Goal: Task Accomplishment & Management: Manage account settings

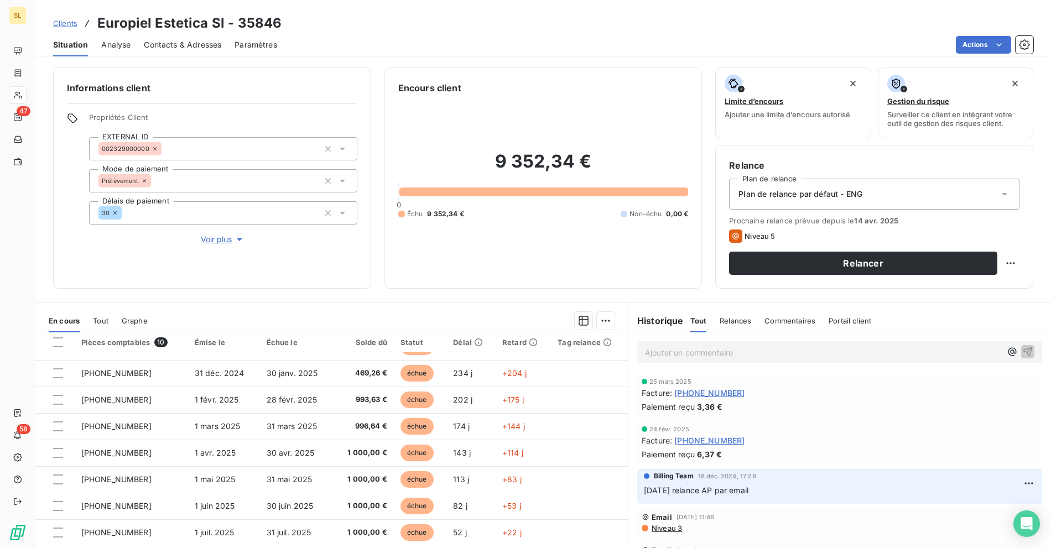
click at [62, 28] on link "Clients" at bounding box center [65, 23] width 24 height 11
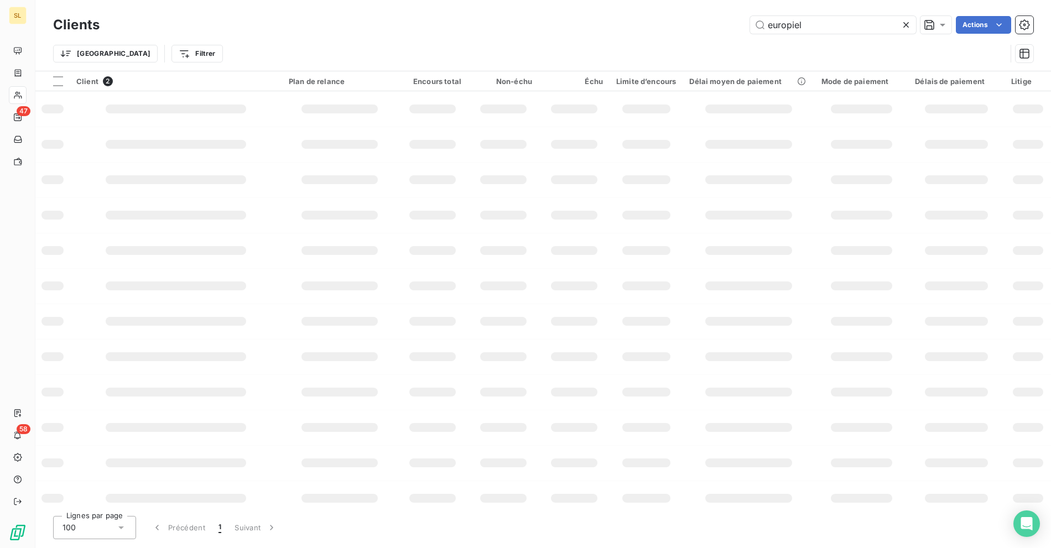
drag, startPoint x: 800, startPoint y: 32, endPoint x: 711, endPoint y: 26, distance: 88.7
click at [719, 27] on div "europiel Actions" at bounding box center [573, 25] width 920 height 18
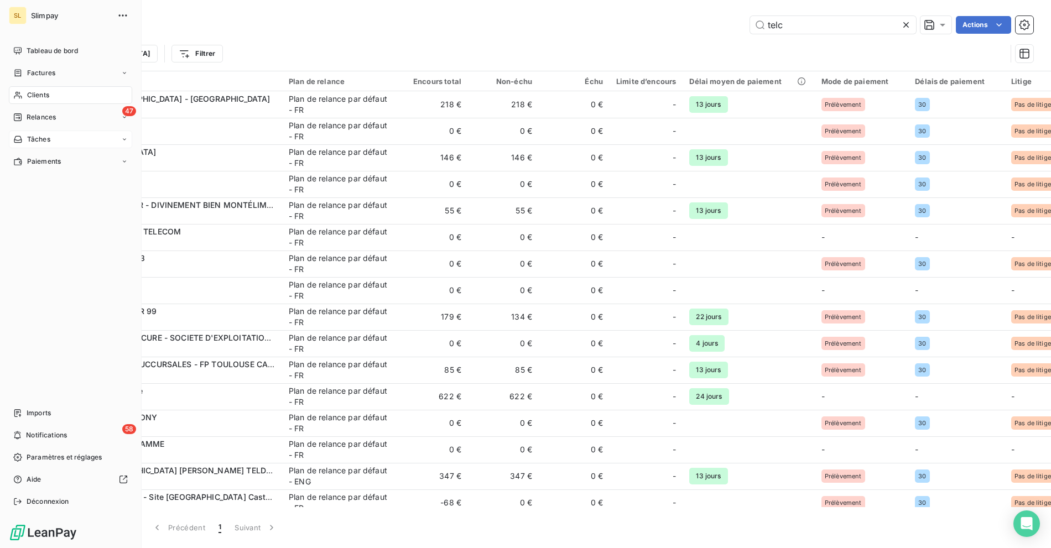
type input "telco"
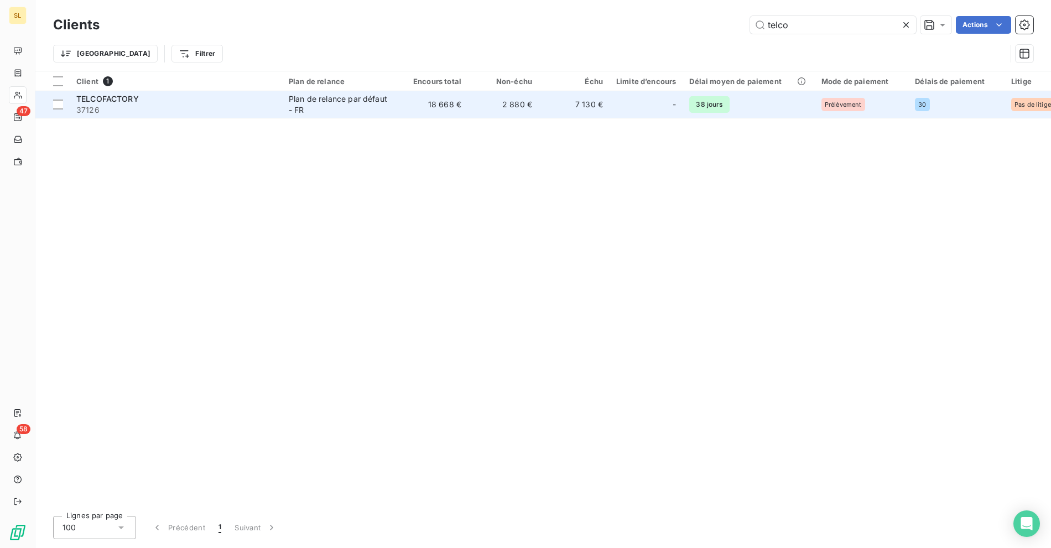
click at [195, 107] on span "37126" at bounding box center [175, 110] width 199 height 11
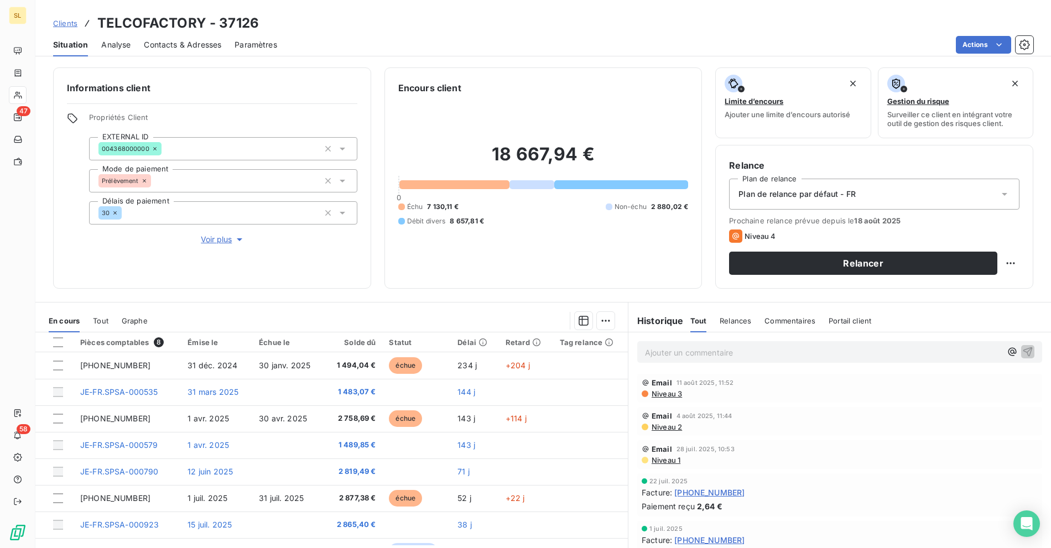
click at [164, 39] on span "Contacts & Adresses" at bounding box center [182, 44] width 77 height 11
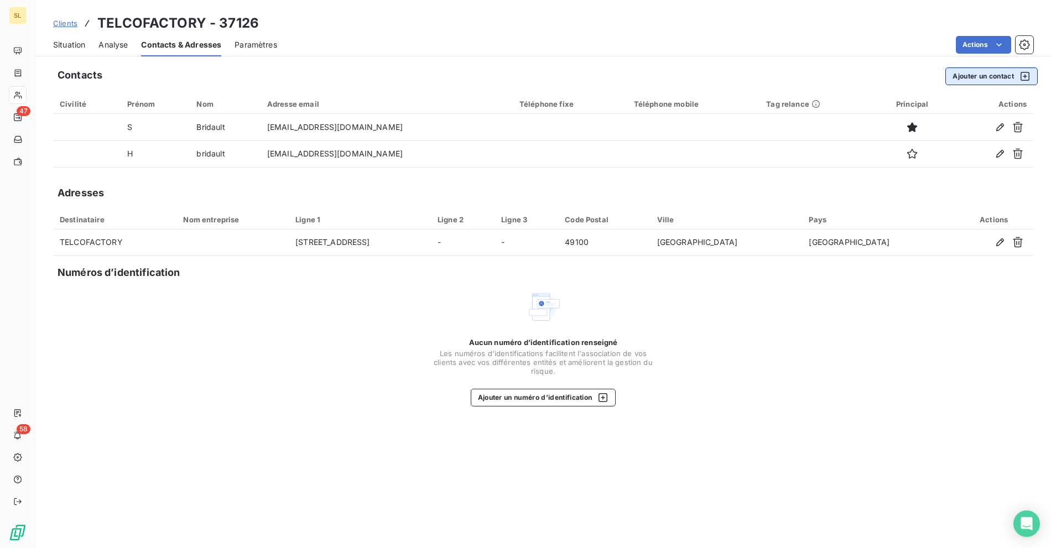
click at [984, 76] on button "Ajouter un contact" at bounding box center [991, 76] width 92 height 18
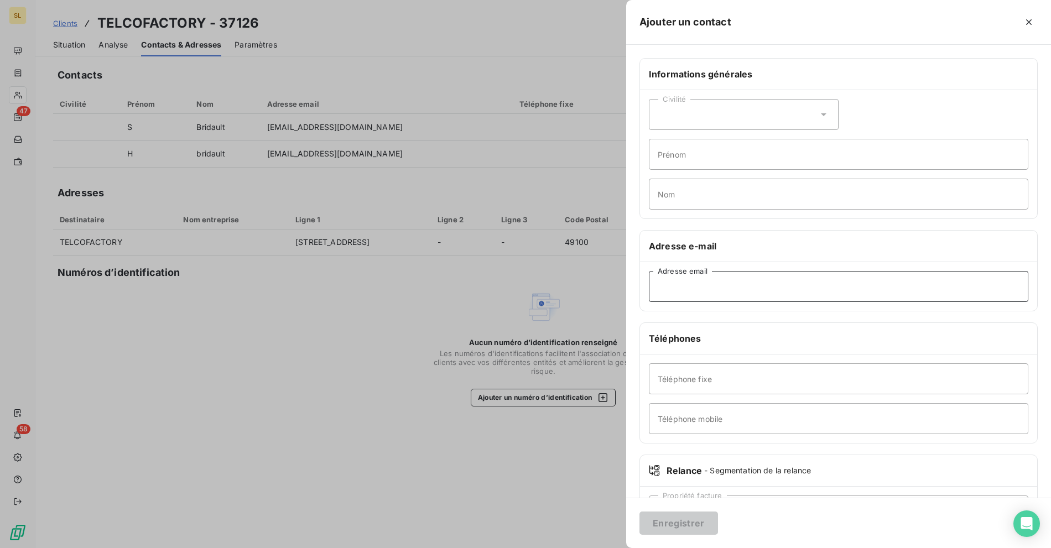
click at [708, 274] on input "Adresse email" at bounding box center [838, 286] width 379 height 31
paste input "[EMAIL_ADDRESS][DOMAIN_NAME]"
type input "[EMAIL_ADDRESS][DOMAIN_NAME]"
click at [683, 516] on button "Enregistrer" at bounding box center [678, 522] width 79 height 23
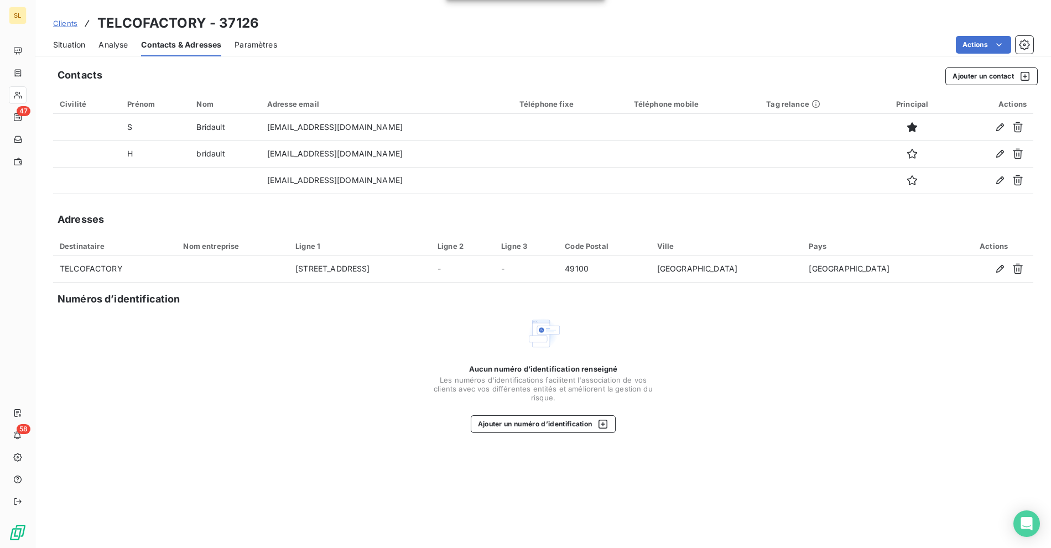
click at [50, 43] on div "Situation Analyse Contacts & Adresses Paramètres Actions" at bounding box center [542, 44] width 1015 height 23
click at [72, 47] on span "Situation" at bounding box center [69, 44] width 32 height 11
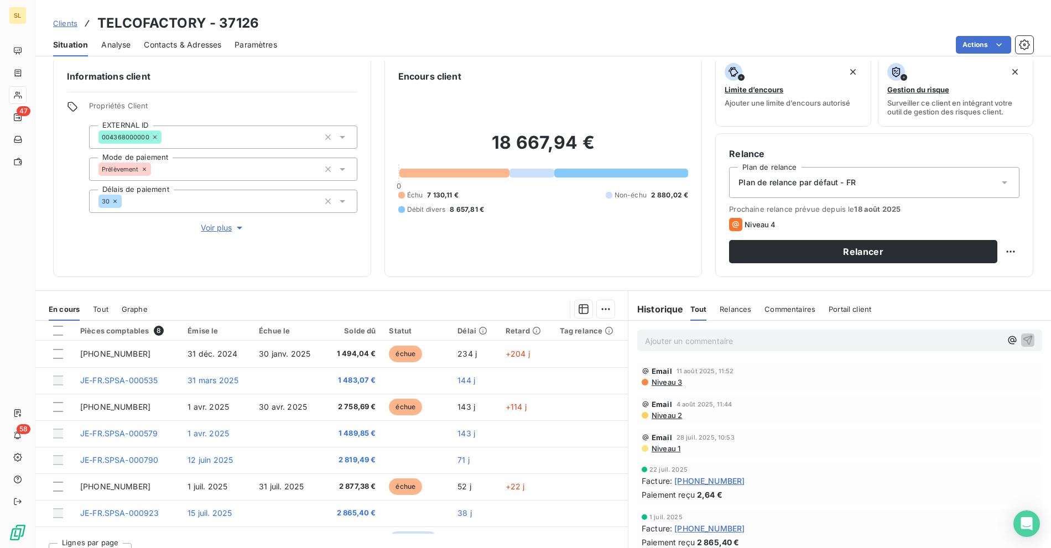
scroll to position [29, 0]
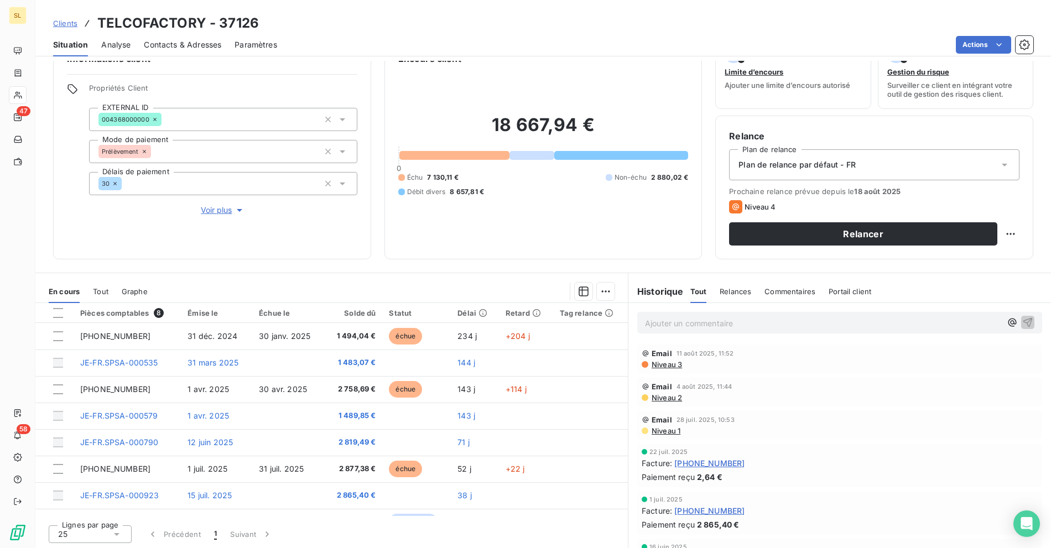
click at [167, 44] on span "Contacts & Adresses" at bounding box center [182, 44] width 77 height 11
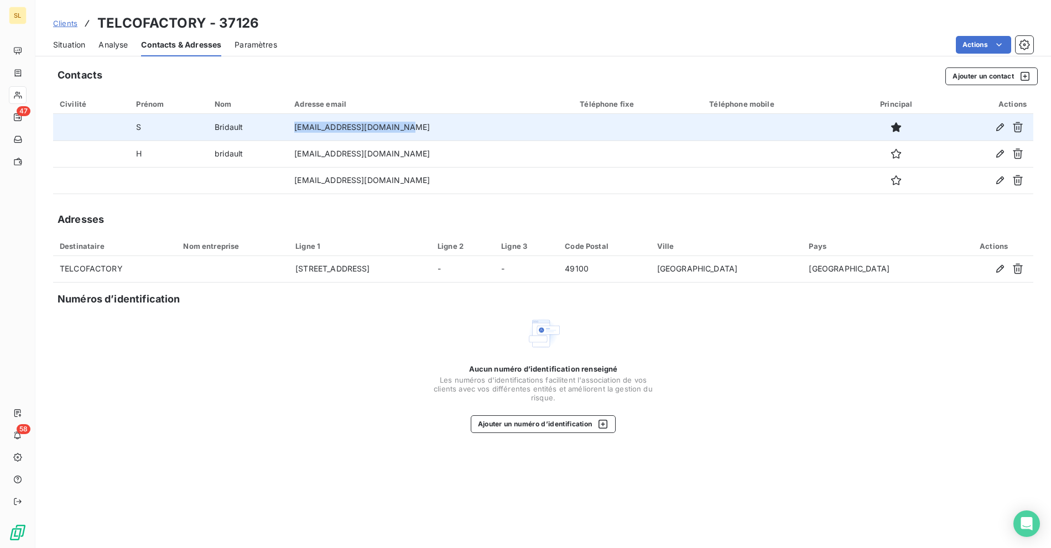
drag, startPoint x: 377, startPoint y: 128, endPoint x: 483, endPoint y: 124, distance: 106.8
click at [483, 124] on tr "S Bridault [EMAIL_ADDRESS][DOMAIN_NAME]" at bounding box center [543, 127] width 980 height 27
copy tr "[EMAIL_ADDRESS][DOMAIN_NAME]"
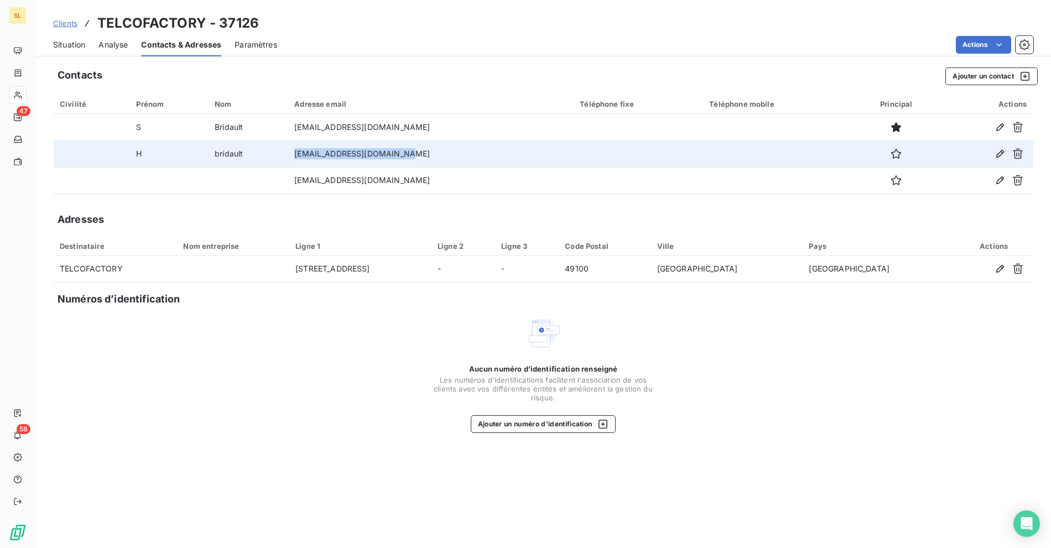
drag, startPoint x: 304, startPoint y: 152, endPoint x: 464, endPoint y: 152, distance: 160.9
click at [464, 152] on tr "H bridault [EMAIL_ADDRESS][DOMAIN_NAME]" at bounding box center [543, 153] width 980 height 27
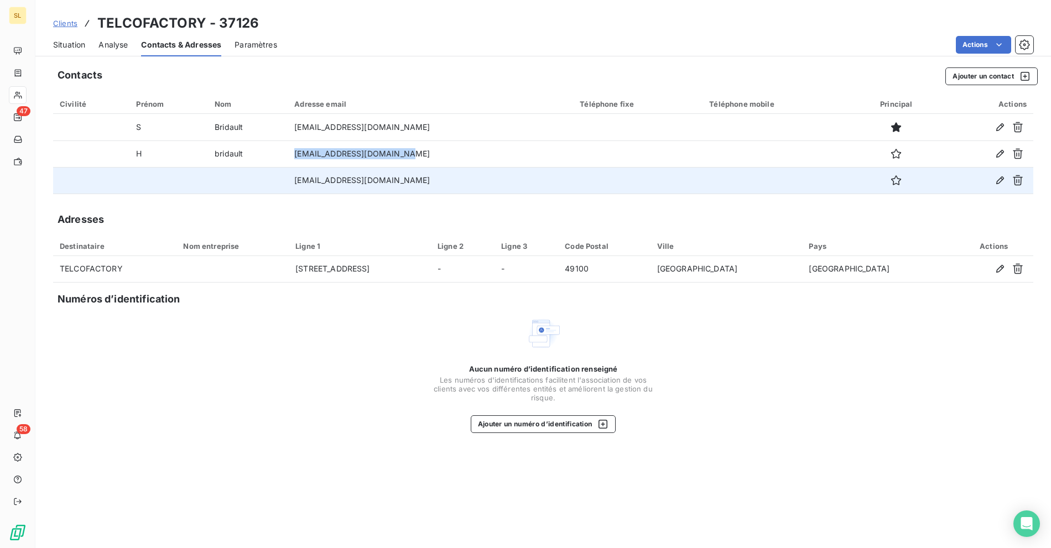
copy tr "[EMAIL_ADDRESS][DOMAIN_NAME]"
drag, startPoint x: 368, startPoint y: 179, endPoint x: 466, endPoint y: 175, distance: 98.5
click at [468, 175] on tr "[EMAIL_ADDRESS][DOMAIN_NAME]" at bounding box center [543, 180] width 980 height 27
copy tr "[EMAIL_ADDRESS][DOMAIN_NAME]"
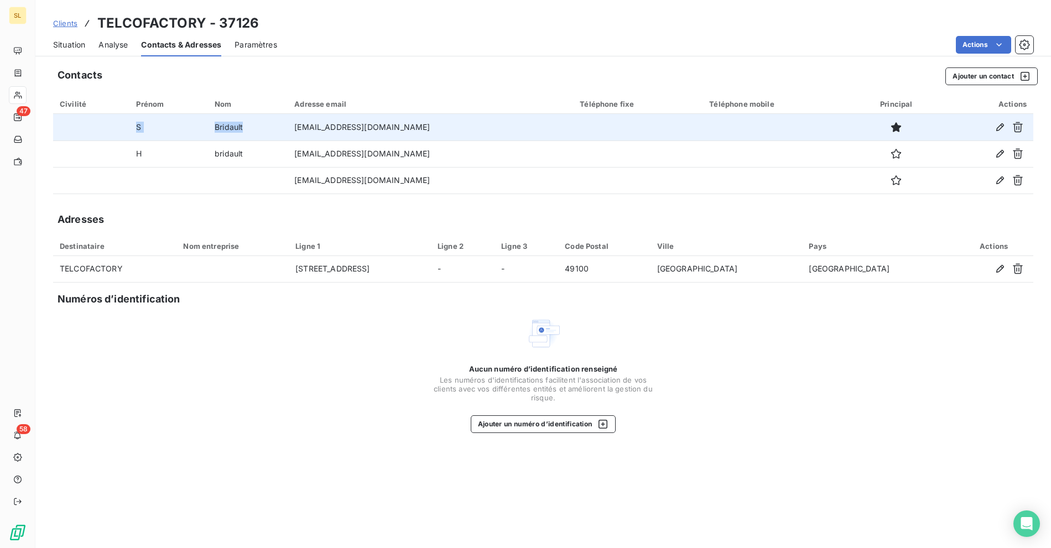
drag, startPoint x: 268, startPoint y: 127, endPoint x: 130, endPoint y: 129, distance: 137.7
click at [130, 129] on tr "S Bridault [EMAIL_ADDRESS][DOMAIN_NAME]" at bounding box center [543, 127] width 980 height 27
click at [244, 125] on td "Bridault" at bounding box center [248, 127] width 80 height 27
click at [237, 129] on td "Bridault" at bounding box center [248, 127] width 80 height 27
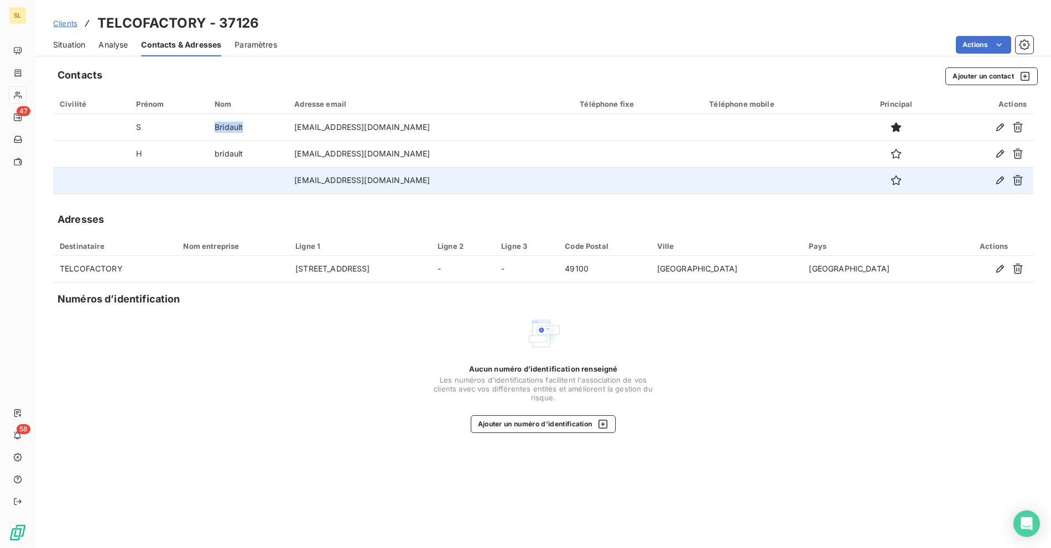
copy td "Bridault"
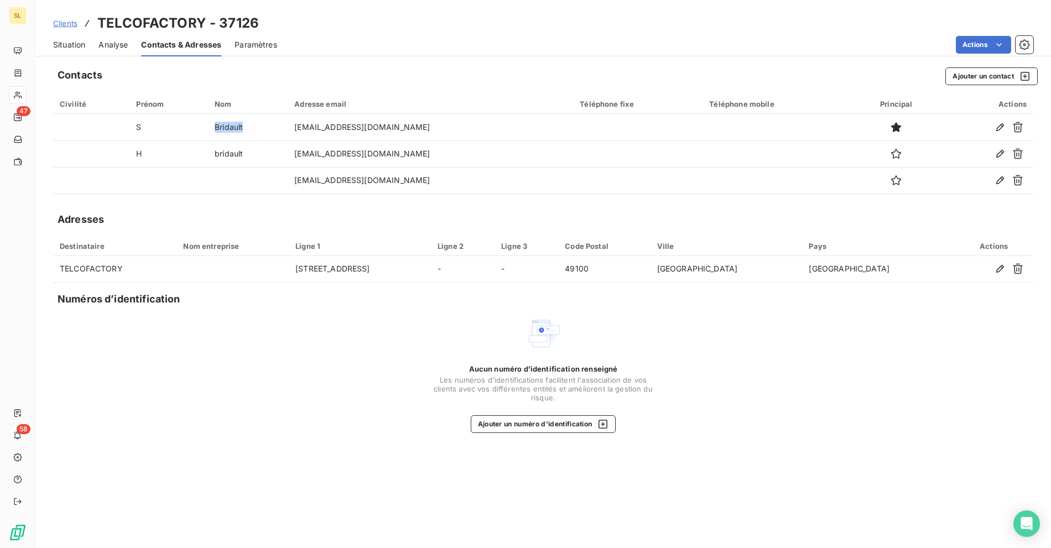
copy td "Bridault"
click at [517, 38] on div "Actions" at bounding box center [661, 45] width 743 height 18
click at [408, 53] on div "Situation Analyse Contacts & Adresses Paramètres Actions" at bounding box center [542, 44] width 1015 height 23
click at [424, 58] on div "Clients TELCOFACTORY - 37126 Situation Analyse Contacts & Adresses Paramètres A…" at bounding box center [542, 274] width 1015 height 548
drag, startPoint x: 468, startPoint y: 21, endPoint x: 417, endPoint y: 20, distance: 50.9
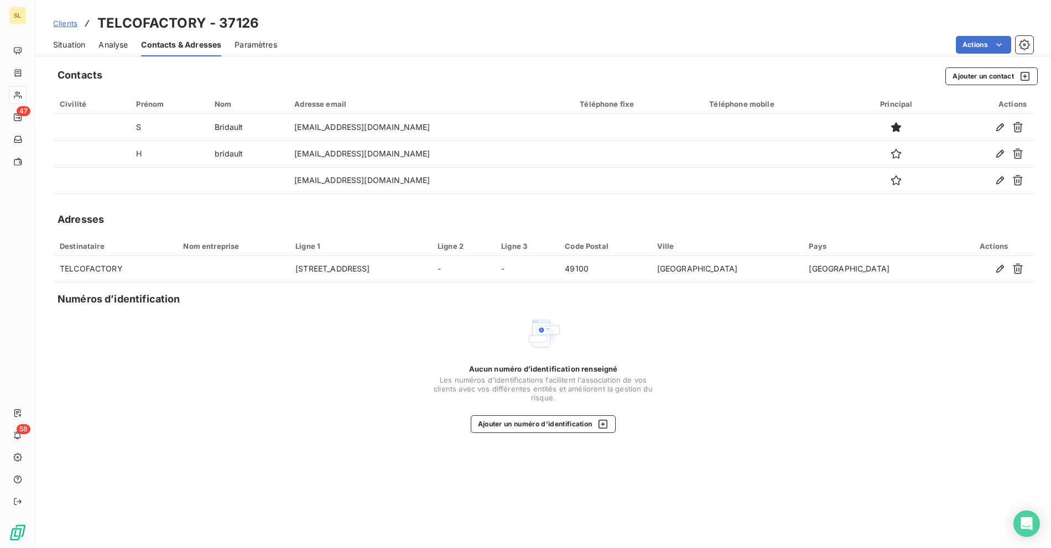
click at [456, 21] on div "Clients TELCOFACTORY - 37126" at bounding box center [542, 23] width 1015 height 20
click at [58, 32] on div "Clients TELCOFACTORY - 37126" at bounding box center [156, 23] width 206 height 20
click at [65, 23] on span "Clients" at bounding box center [65, 23] width 24 height 9
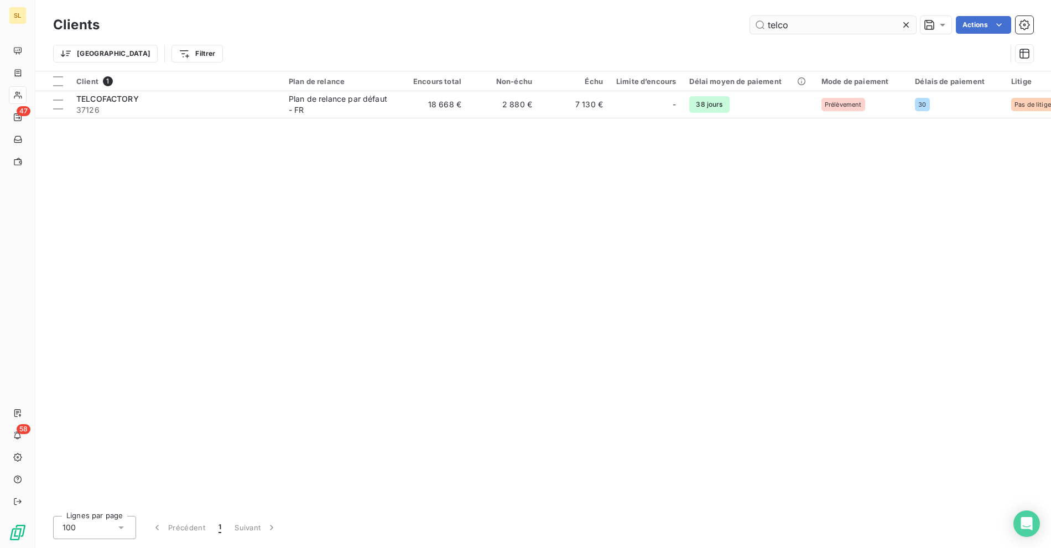
click at [781, 24] on input "telco" at bounding box center [833, 25] width 166 height 18
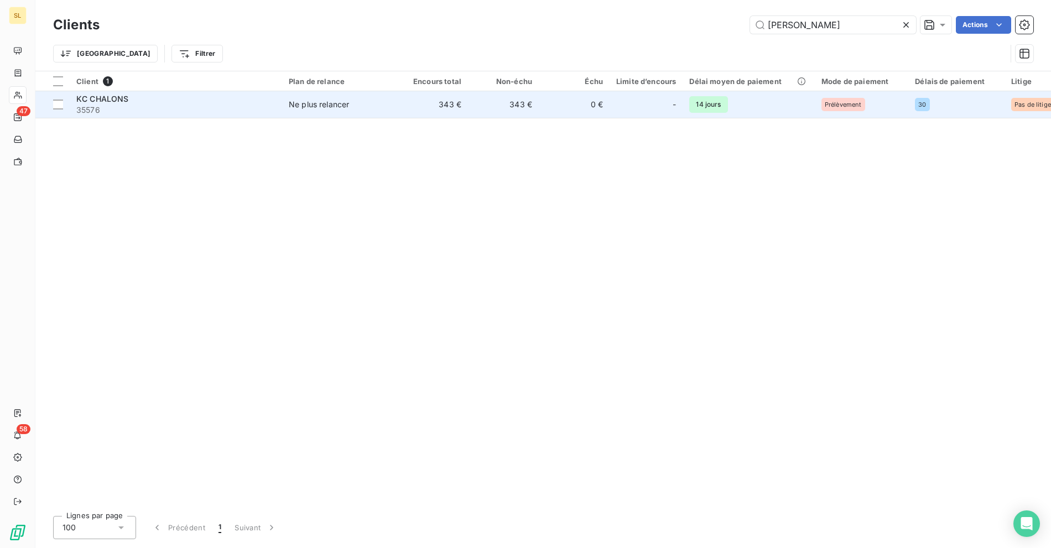
type input "[PERSON_NAME]"
click at [192, 107] on span "35576" at bounding box center [175, 110] width 199 height 11
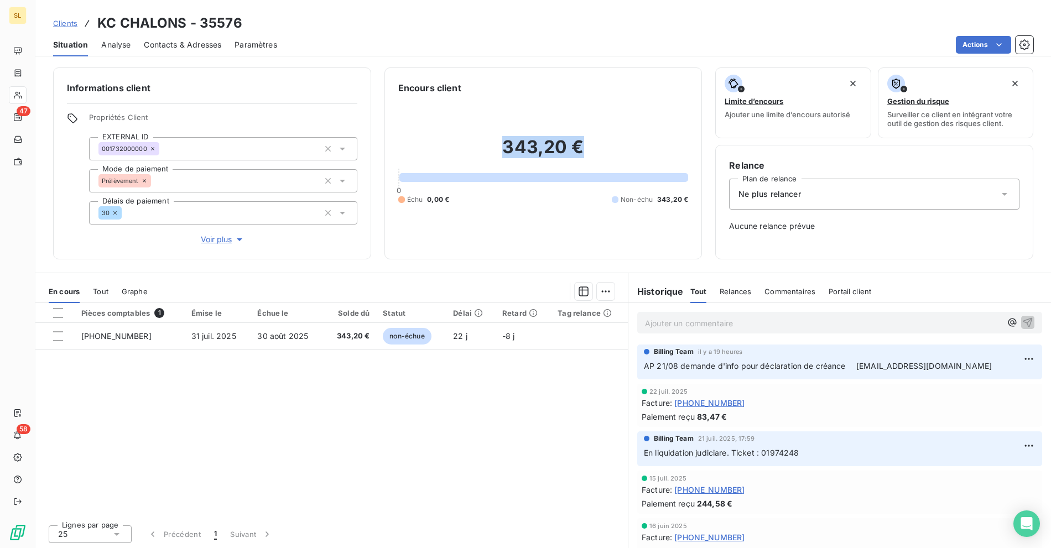
drag, startPoint x: 494, startPoint y: 145, endPoint x: 605, endPoint y: 146, distance: 111.1
click at [605, 146] on h2 "343,20 €" at bounding box center [543, 152] width 290 height 33
click at [285, 415] on div "Pièces comptables 1 Émise le Échue le Solde dû Statut Délai Retard Tag relance …" at bounding box center [331, 409] width 592 height 213
click at [347, 438] on div "Pièces comptables 1 Émise le Échue le Solde dû Statut Délai Retard Tag relance …" at bounding box center [331, 409] width 592 height 213
click at [508, 54] on div "Situation Analyse Contacts & Adresses Paramètres Actions" at bounding box center [542, 44] width 1015 height 23
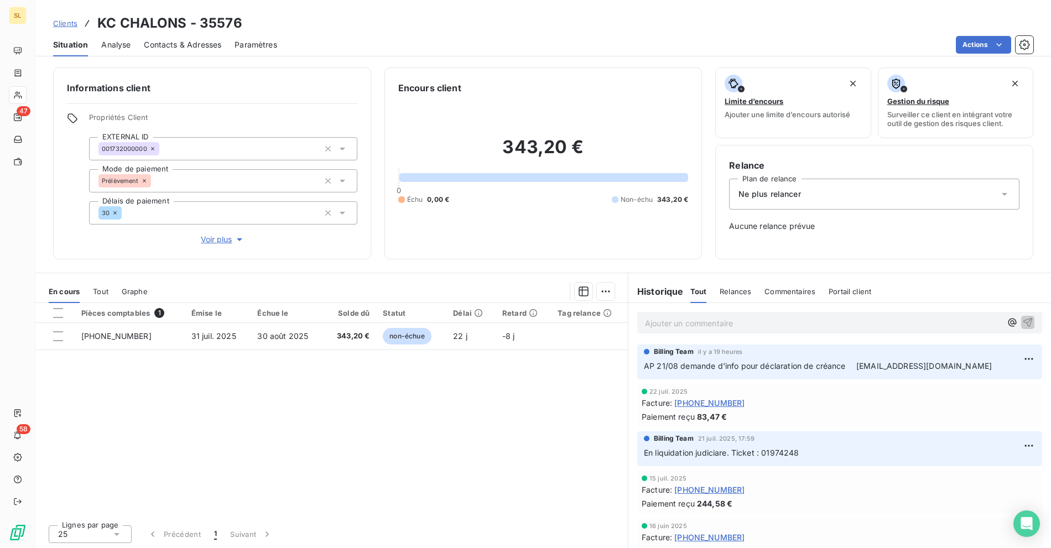
click at [385, 38] on div "Actions" at bounding box center [661, 45] width 743 height 18
click at [69, 29] on div "Clients KC CHALONS - 35576" at bounding box center [147, 23] width 189 height 20
click at [56, 24] on span "Clients" at bounding box center [65, 23] width 24 height 9
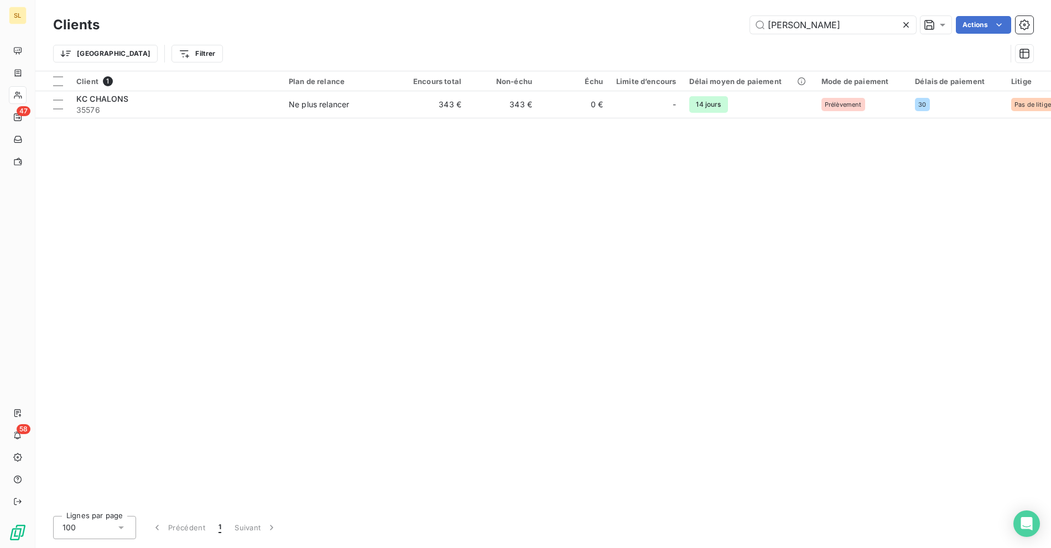
click at [563, 29] on div "[PERSON_NAME] Actions" at bounding box center [573, 25] width 920 height 18
click at [828, 22] on input "[PERSON_NAME]" at bounding box center [833, 25] width 166 height 18
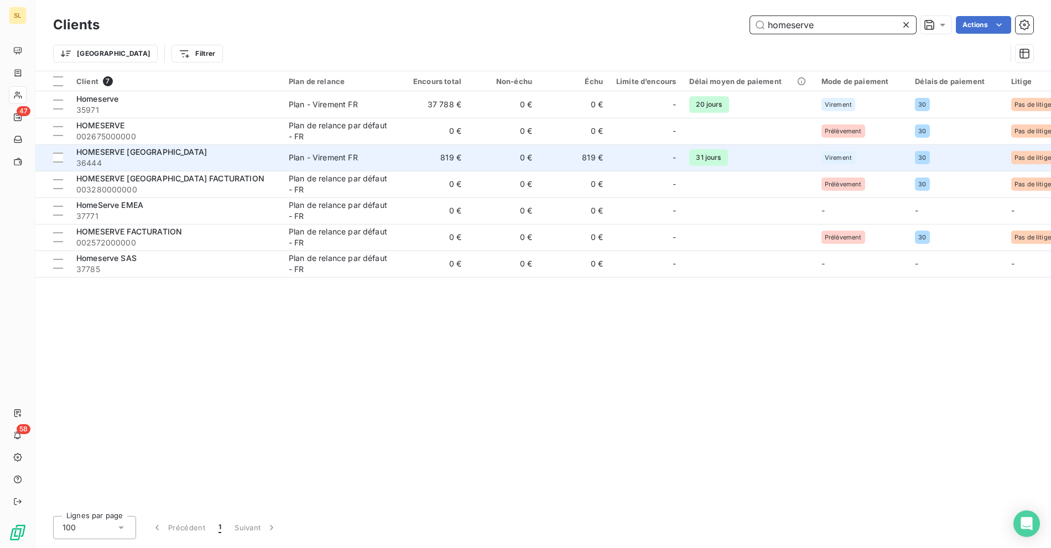
type input "homeserve"
click at [294, 156] on div "Plan - Virement FR" at bounding box center [323, 157] width 69 height 11
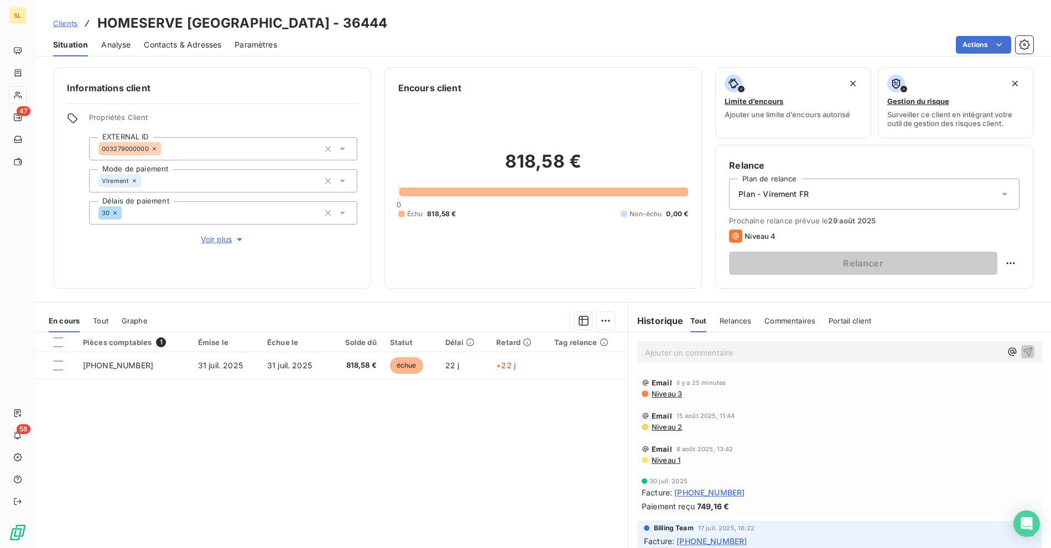
click at [552, 71] on div "Encours client 818,58 € 0 Échu 818,58 € Non-échu 0,00 €" at bounding box center [543, 177] width 318 height 221
click at [68, 24] on span "Clients" at bounding box center [65, 23] width 24 height 9
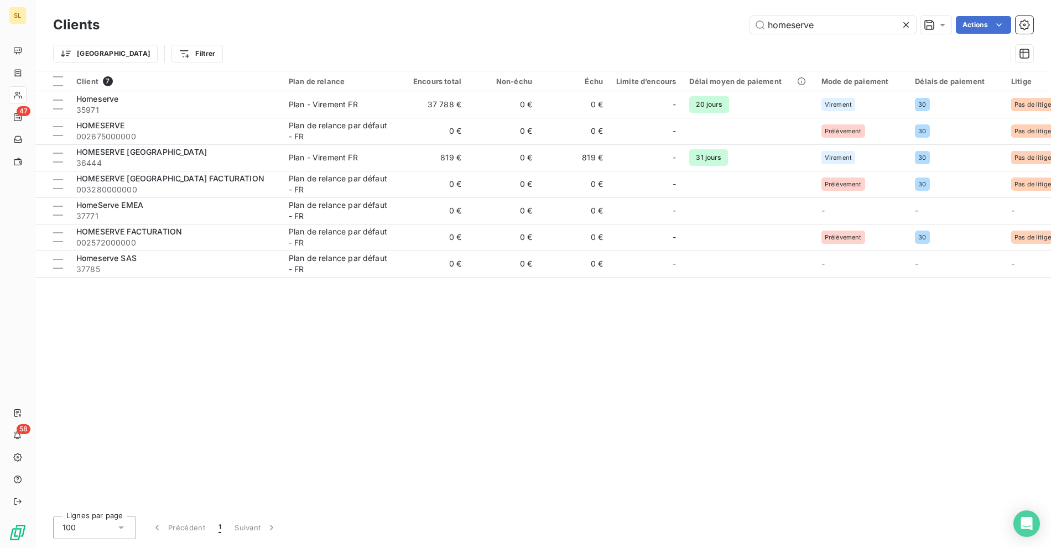
drag, startPoint x: 727, startPoint y: 16, endPoint x: 651, endPoint y: 18, distance: 75.2
click at [670, 16] on div "homeserve Actions" at bounding box center [573, 25] width 920 height 18
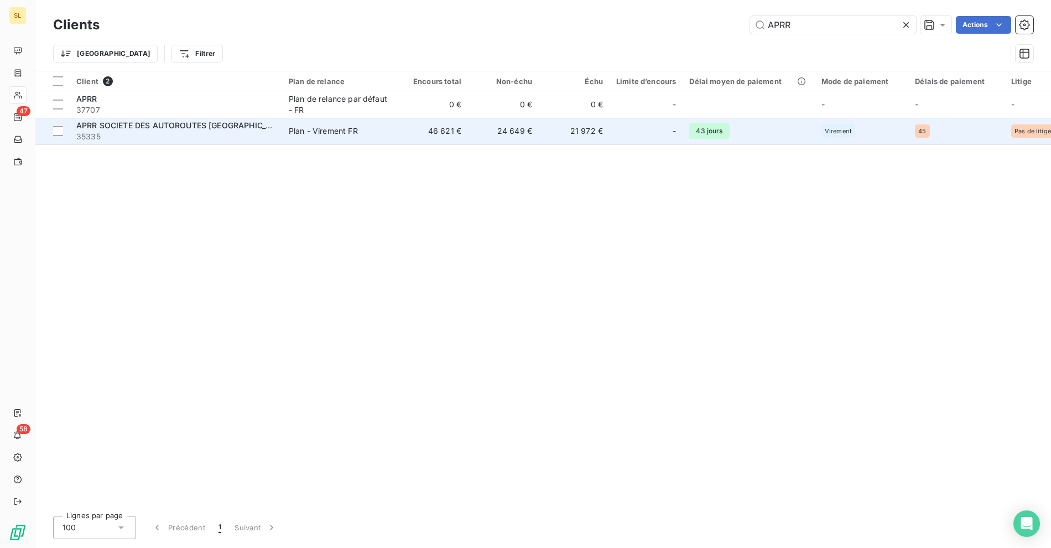
type input "APRR"
click at [144, 131] on span "35335" at bounding box center [175, 136] width 199 height 11
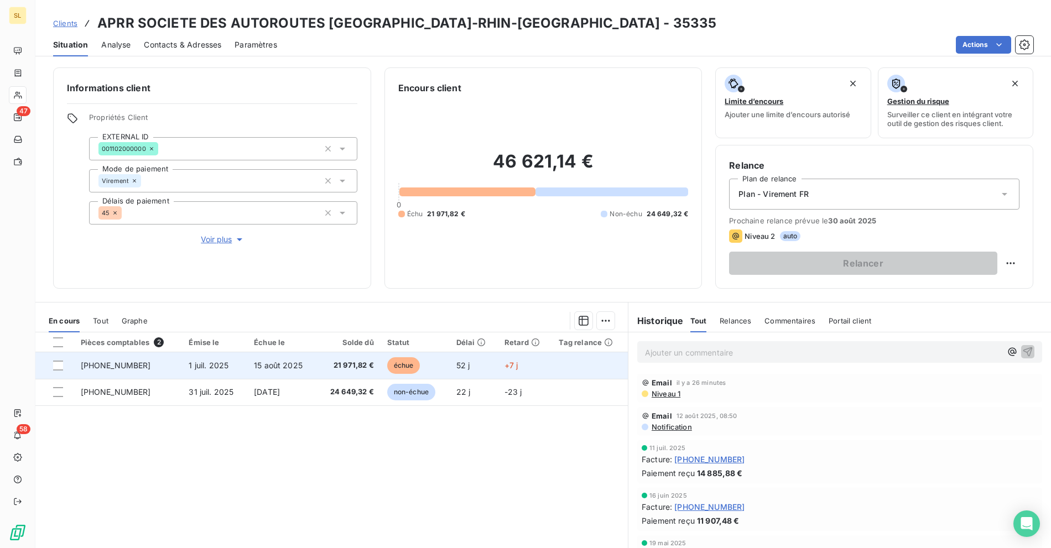
click at [400, 362] on span "échue" at bounding box center [403, 365] width 33 height 17
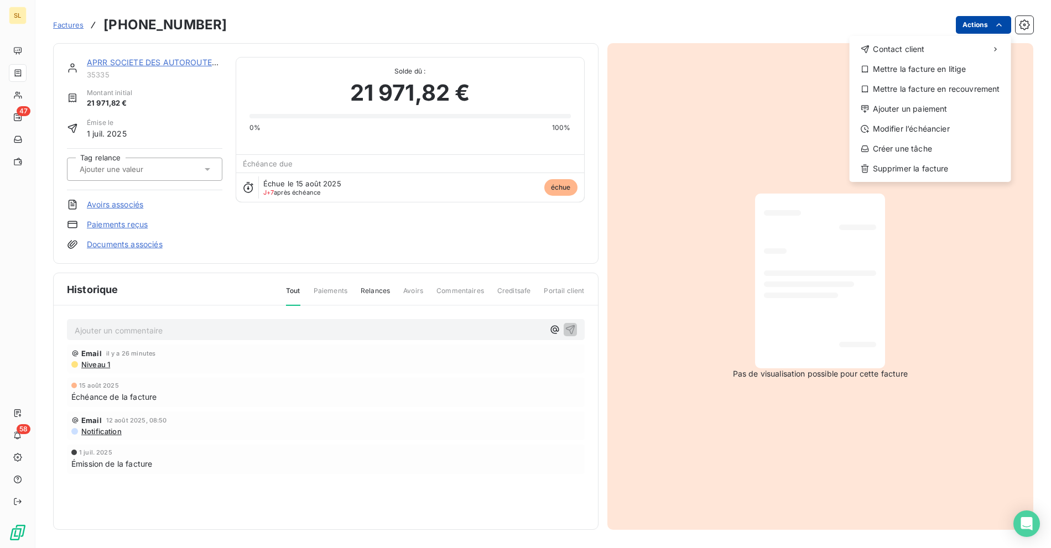
click at [969, 28] on html "SL 47 58 Factures [PHONE_NUMBER] Actions Contact client Mettre la facture en li…" at bounding box center [525, 274] width 1051 height 548
click at [910, 107] on div "Ajouter un paiement" at bounding box center [930, 109] width 153 height 18
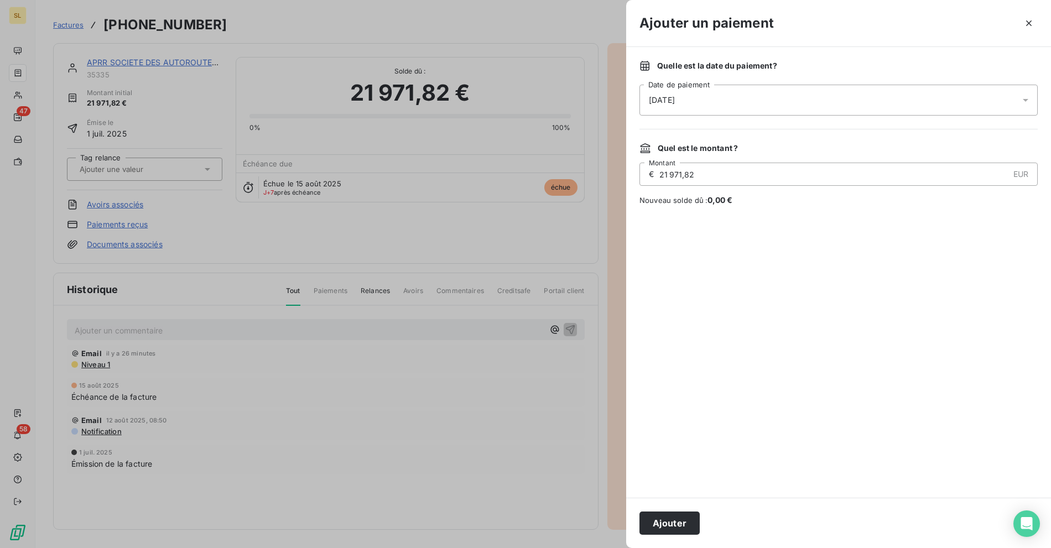
click at [675, 96] on span "[DATE]" at bounding box center [662, 100] width 26 height 11
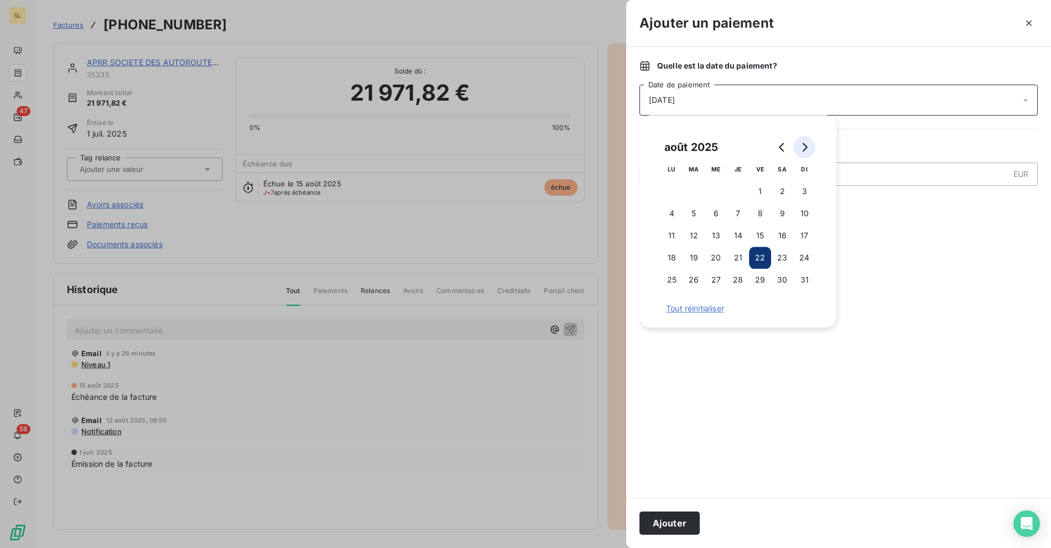
click at [802, 145] on icon "Go to next month" at bounding box center [804, 147] width 9 height 9
click at [761, 193] on button "5" at bounding box center [760, 191] width 22 height 22
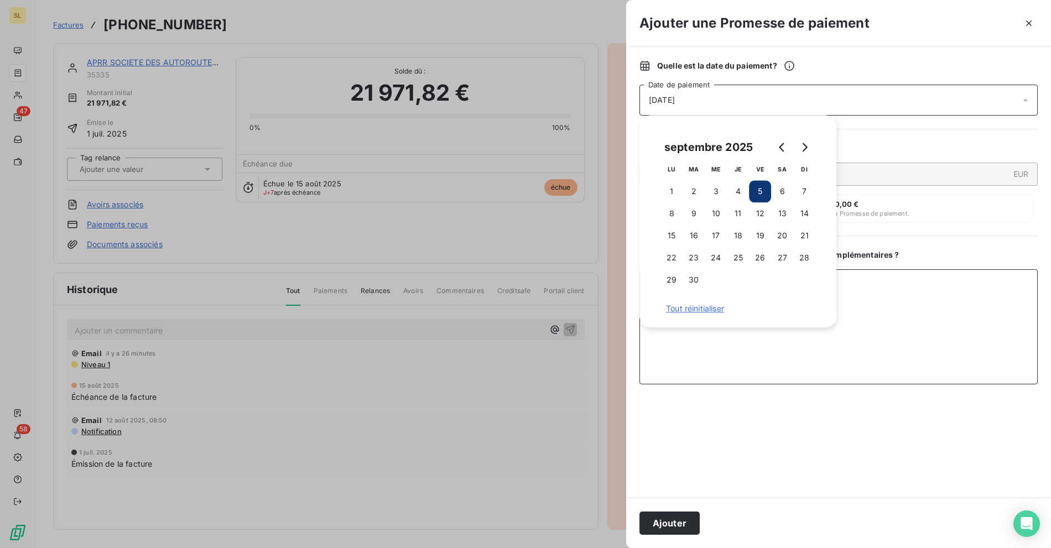
click at [921, 310] on textarea "Ajouter un commentaire ( facultatif )" at bounding box center [838, 326] width 398 height 115
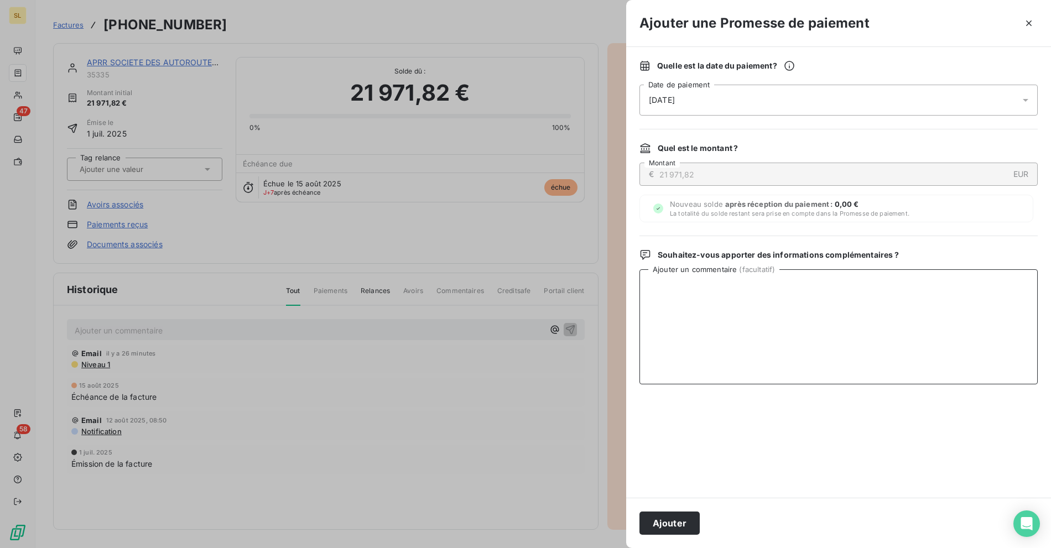
click at [798, 309] on textarea "Ajouter un commentaire ( facultatif )" at bounding box center [838, 326] width 398 height 115
click at [735, 289] on textarea "Paiement reçu à matcher sur NS" at bounding box center [838, 326] width 398 height 115
type textarea "Paiement reçu à matcher sur NS"
click at [670, 518] on button "Ajouter" at bounding box center [669, 522] width 60 height 23
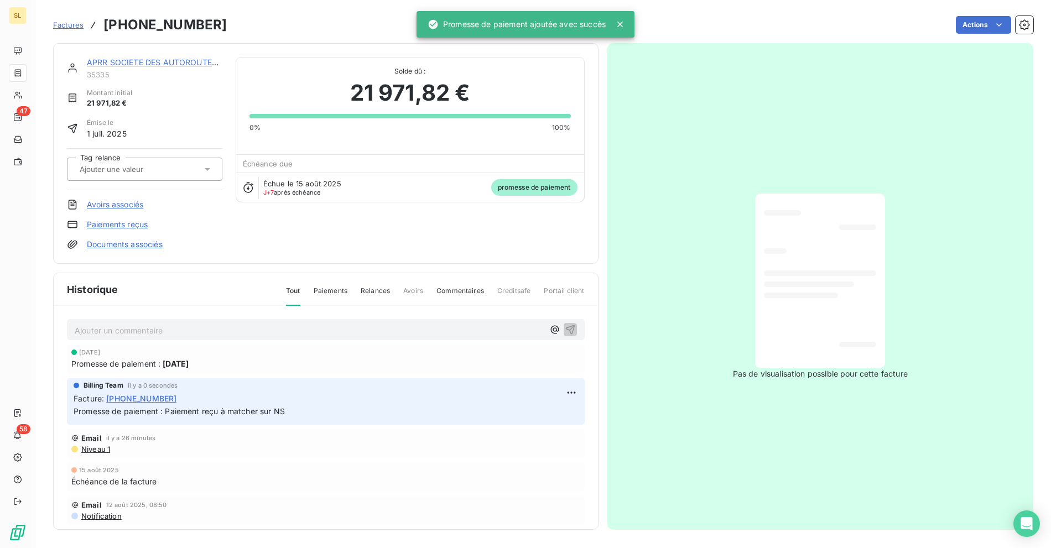
click at [346, 32] on div "Actions" at bounding box center [636, 25] width 793 height 18
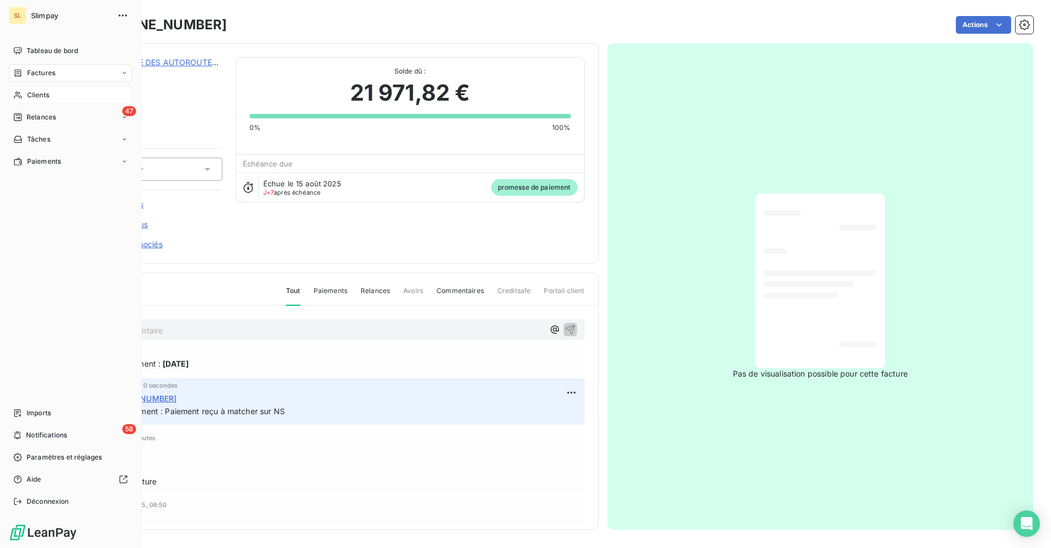
click at [15, 93] on icon at bounding box center [18, 95] width 8 height 7
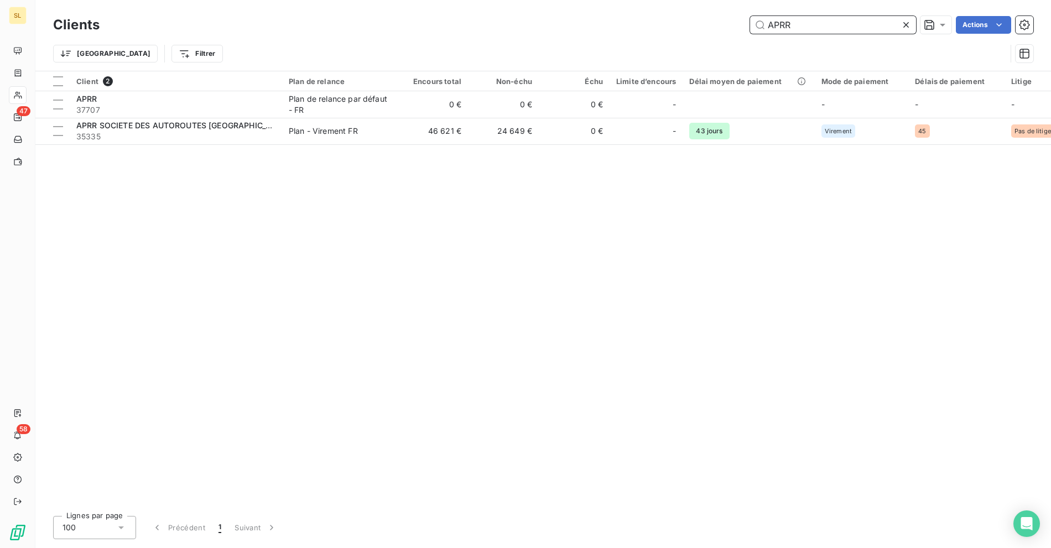
drag, startPoint x: 809, startPoint y: 28, endPoint x: 707, endPoint y: 20, distance: 102.0
click at [707, 20] on div "APRR Actions" at bounding box center [573, 25] width 920 height 18
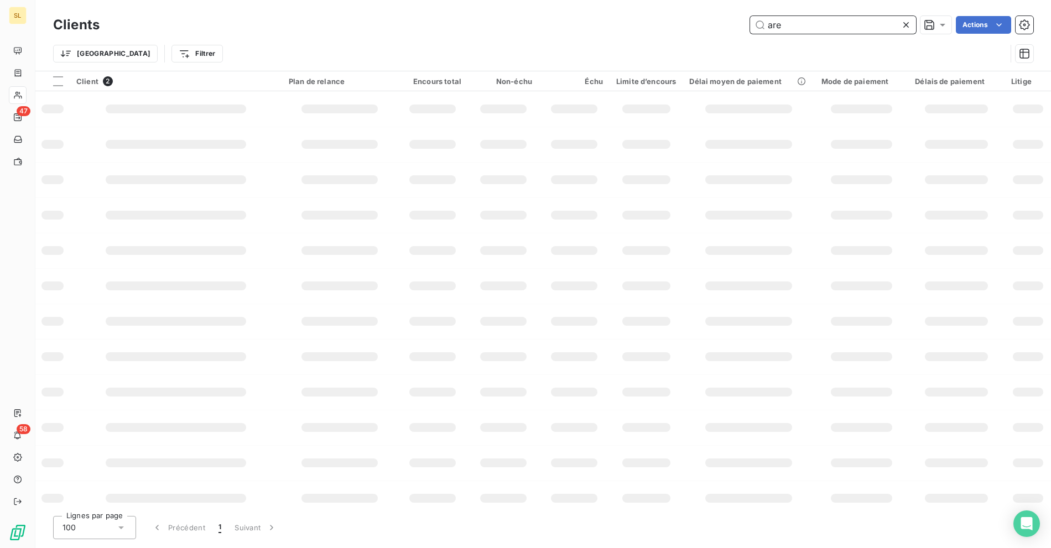
type input "area"
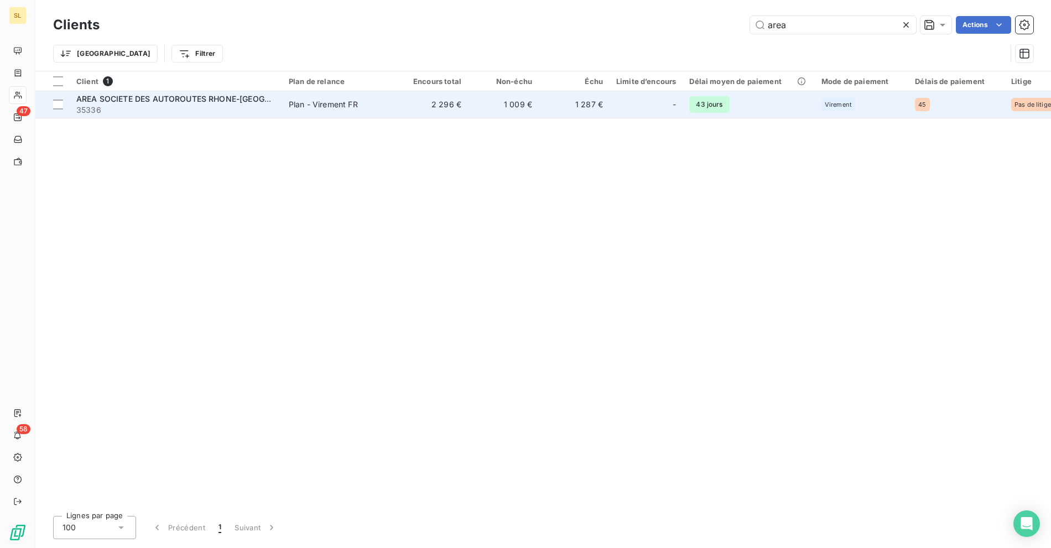
click at [216, 105] on span "35336" at bounding box center [175, 110] width 199 height 11
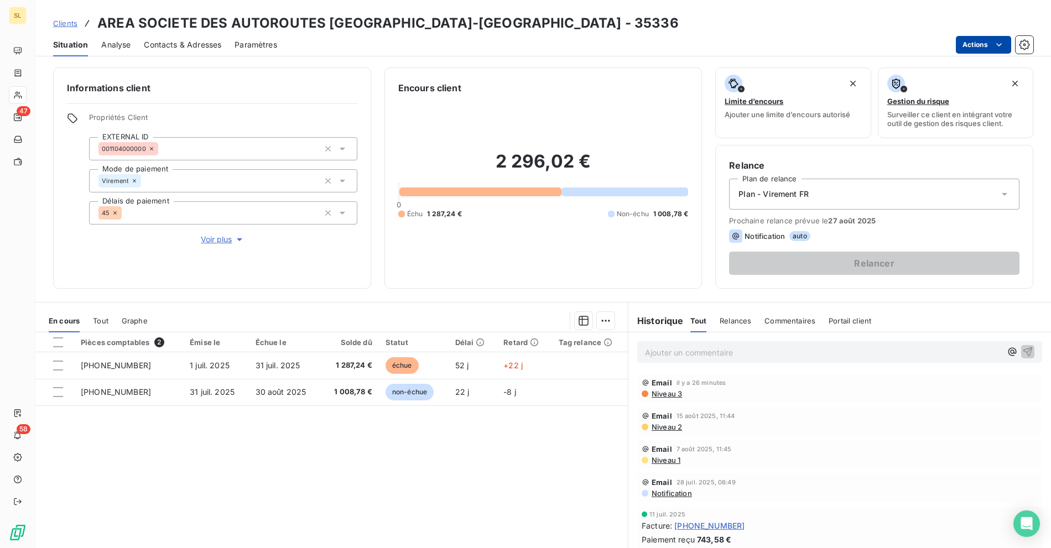
click at [976, 45] on html "SL 47 58 Clients AREA SOCIETE DES AUTOROUTES RHONE-[GEOGRAPHIC_DATA] - 35336 Si…" at bounding box center [525, 274] width 1051 height 548
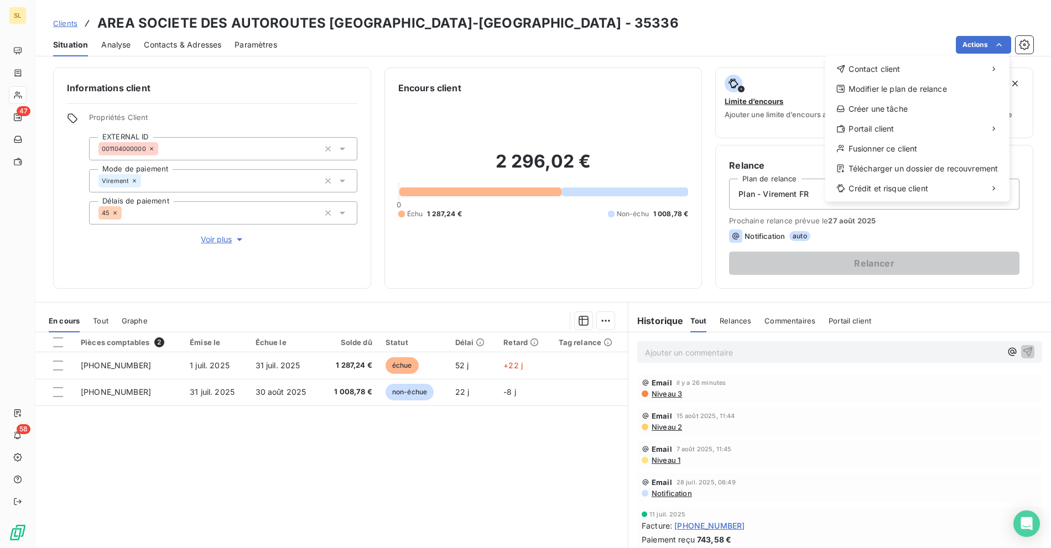
click at [754, 50] on html "SL 47 58 Clients AREA SOCIETE DES AUTOROUTES RHONE-[GEOGRAPHIC_DATA] - 35336 Si…" at bounding box center [525, 274] width 1051 height 548
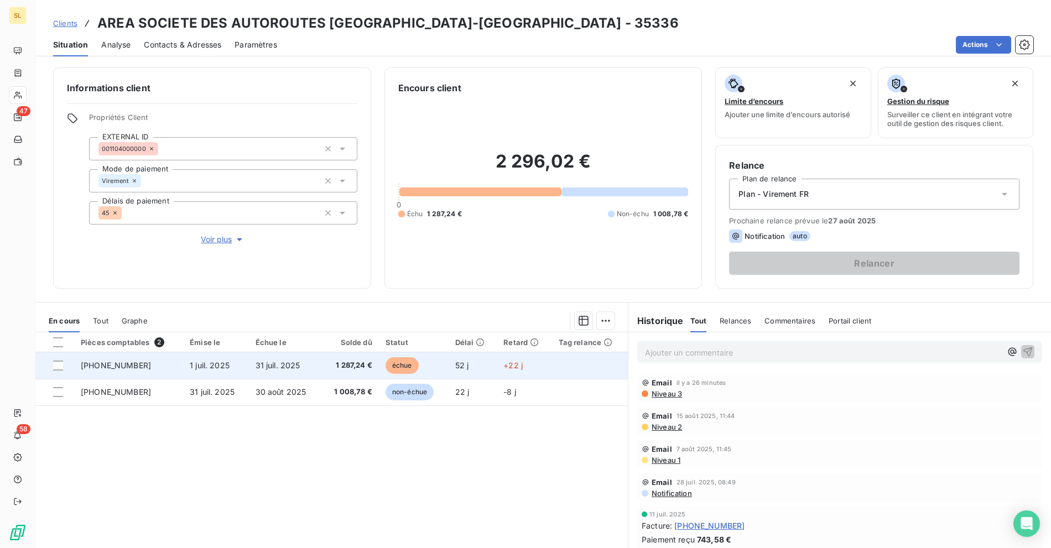
click at [352, 365] on span "1 287,24 €" at bounding box center [349, 365] width 44 height 11
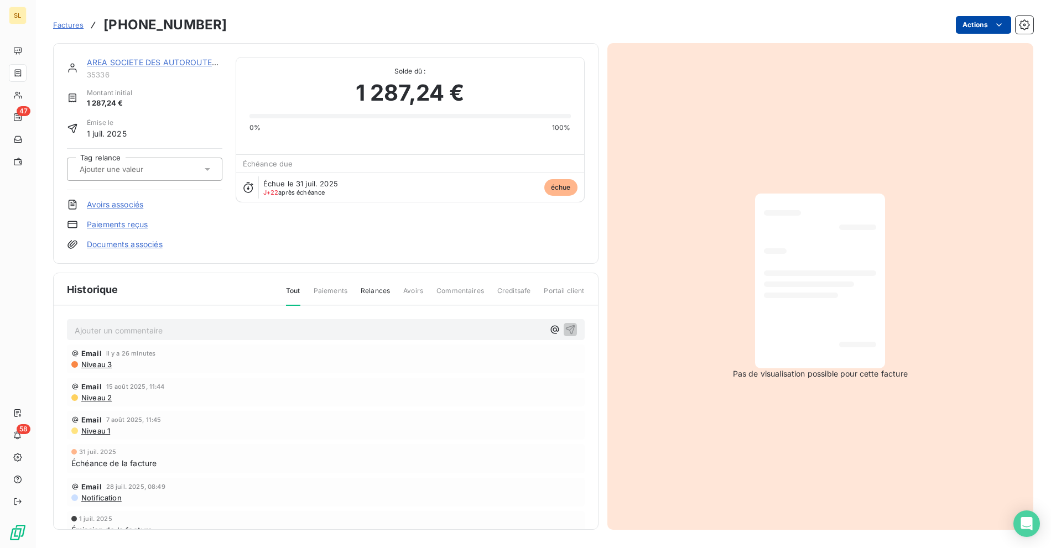
click at [969, 30] on html "SL 47 58 Factures [PHONE_NUMBER] Actions AREA SOCIETE DES AUTOROUTES RHONE-[GEO…" at bounding box center [525, 274] width 1051 height 548
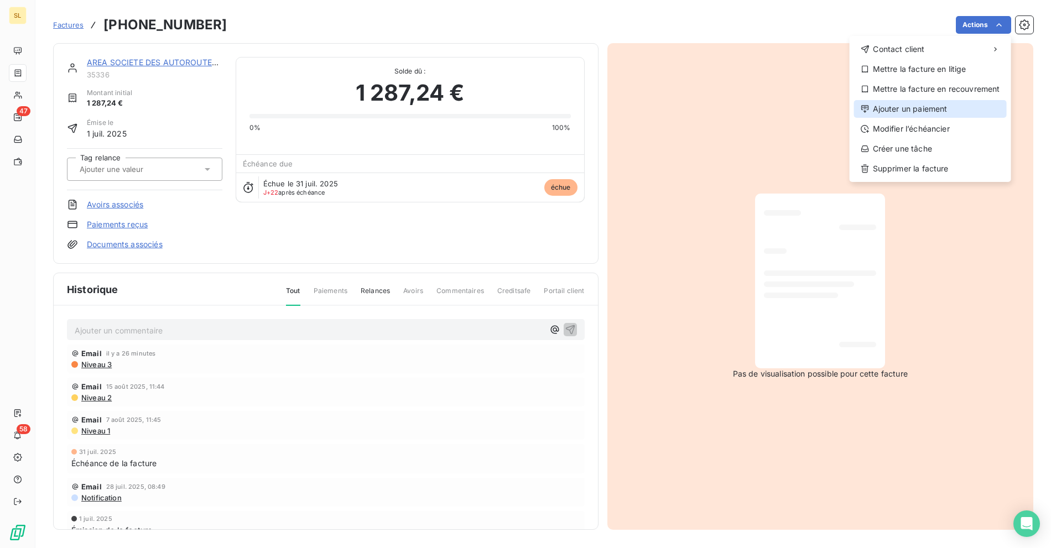
click at [903, 109] on div "Ajouter un paiement" at bounding box center [930, 109] width 153 height 18
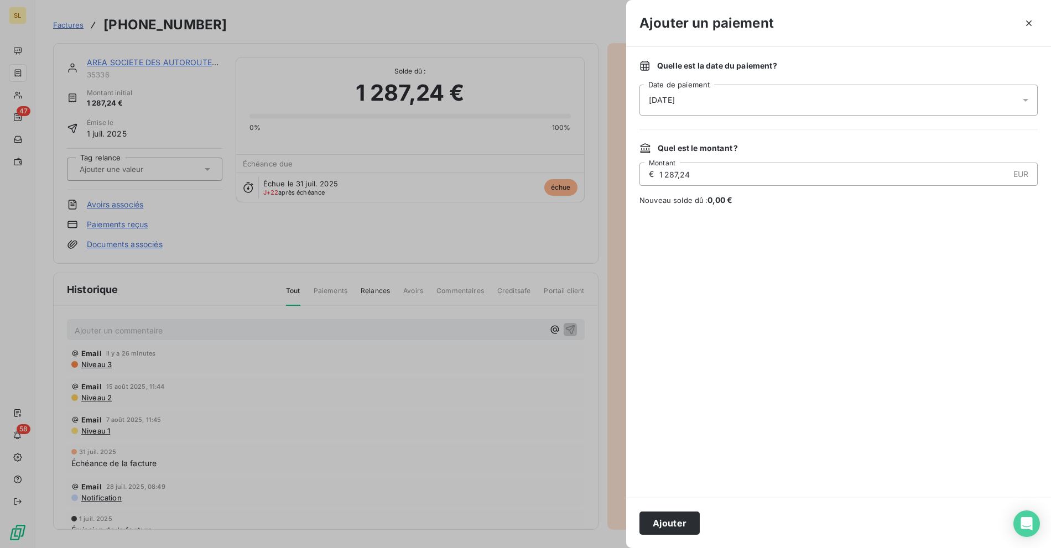
click at [690, 92] on div "[DATE]" at bounding box center [838, 100] width 398 height 31
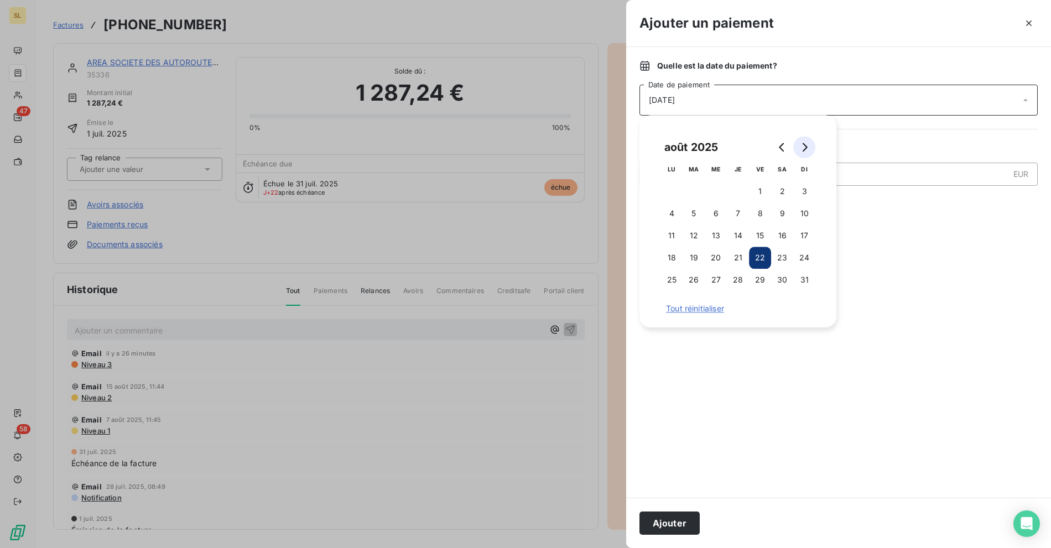
click at [794, 149] on button "Go to next month" at bounding box center [804, 147] width 22 height 22
drag, startPoint x: 758, startPoint y: 190, endPoint x: 750, endPoint y: 205, distance: 17.3
click at [758, 190] on button "5" at bounding box center [760, 191] width 22 height 22
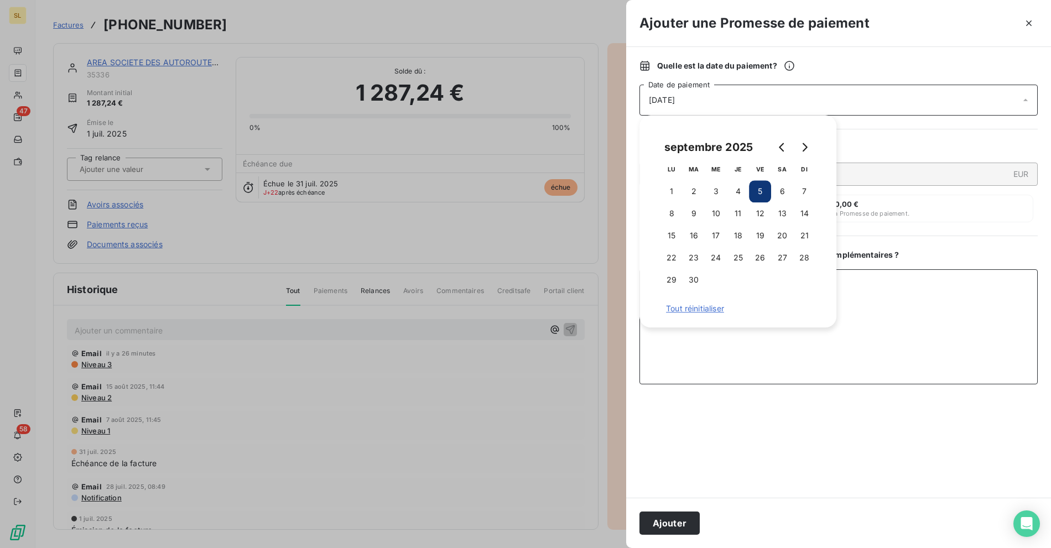
click at [914, 339] on textarea "Ajouter un commentaire ( facultatif )" at bounding box center [838, 326] width 398 height 115
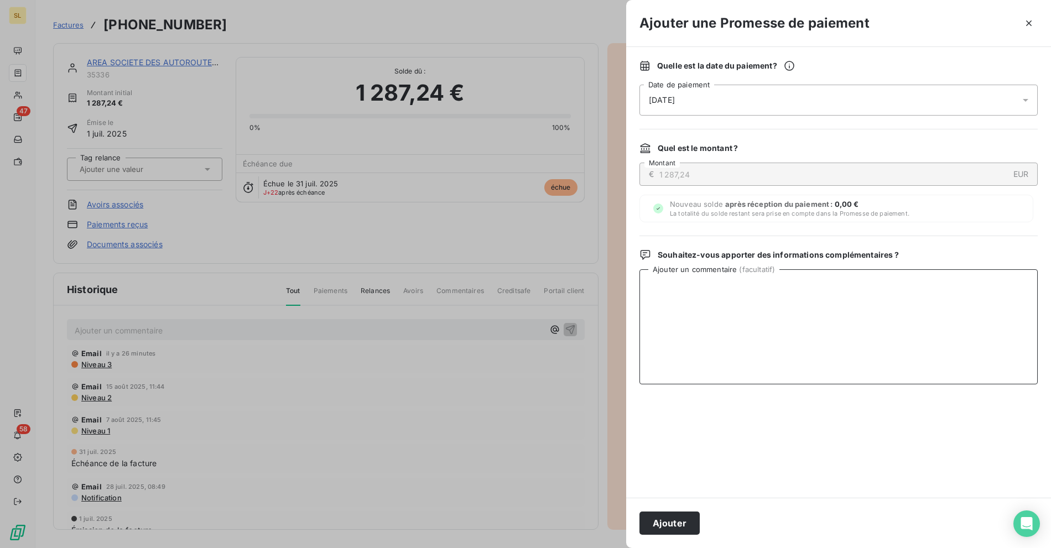
click at [928, 322] on textarea "Ajouter un commentaire ( facultatif )" at bounding box center [838, 326] width 398 height 115
paste textarea "Paiement reçu à matcher sur NS"
type textarea "Paiement reçu à matcher sur NS"
drag, startPoint x: 758, startPoint y: 451, endPoint x: 676, endPoint y: 526, distance: 111.1
click at [758, 451] on div at bounding box center [838, 441] width 398 height 87
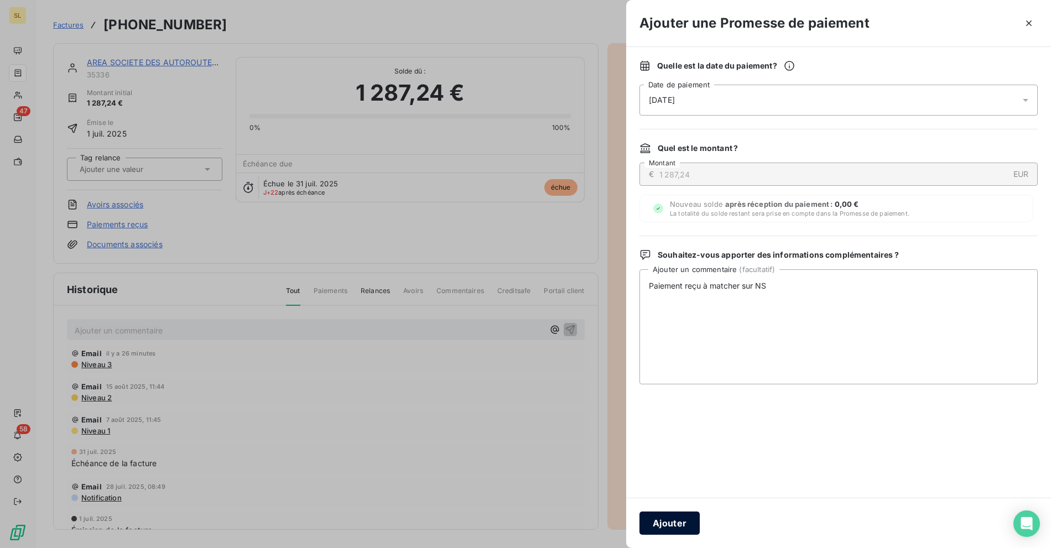
click at [664, 519] on button "Ajouter" at bounding box center [669, 522] width 60 height 23
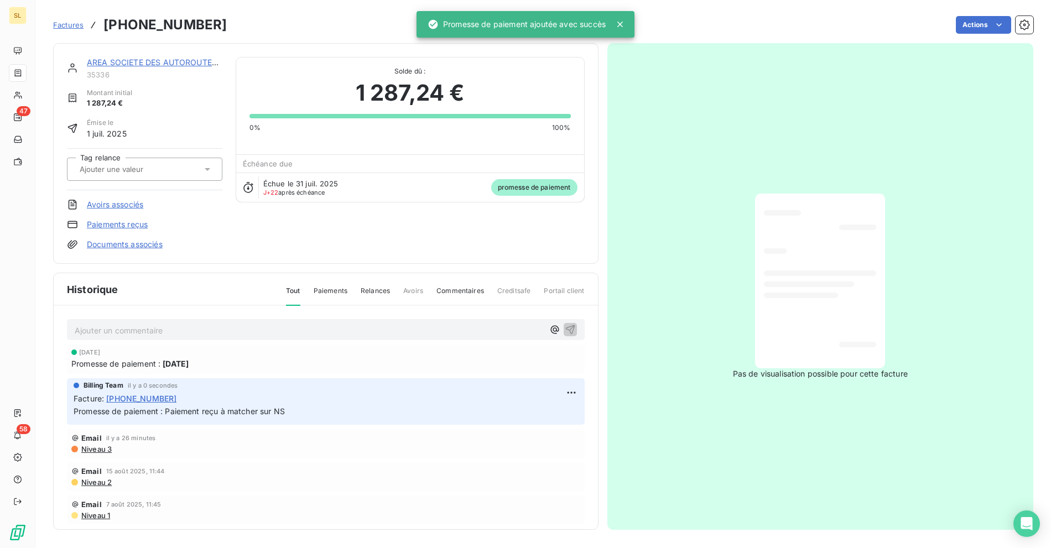
click at [312, 40] on div "AREA SOCIETE DES AUTOROUTES RHONE-[GEOGRAPHIC_DATA] 35336 Montant initial 1 287…" at bounding box center [543, 282] width 980 height 493
click at [903, 30] on div "Actions" at bounding box center [636, 25] width 793 height 18
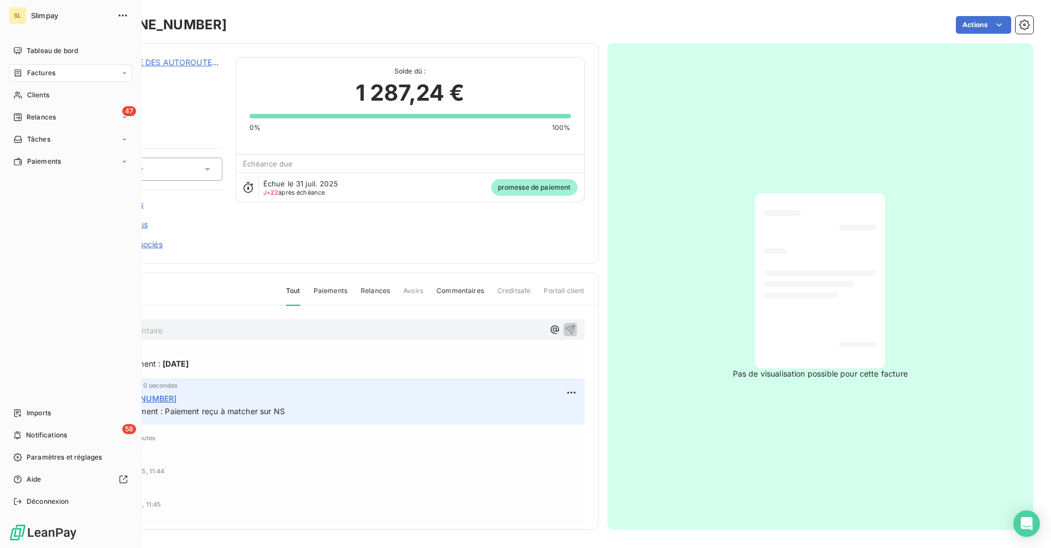
click at [27, 93] on span "Clients" at bounding box center [38, 95] width 22 height 10
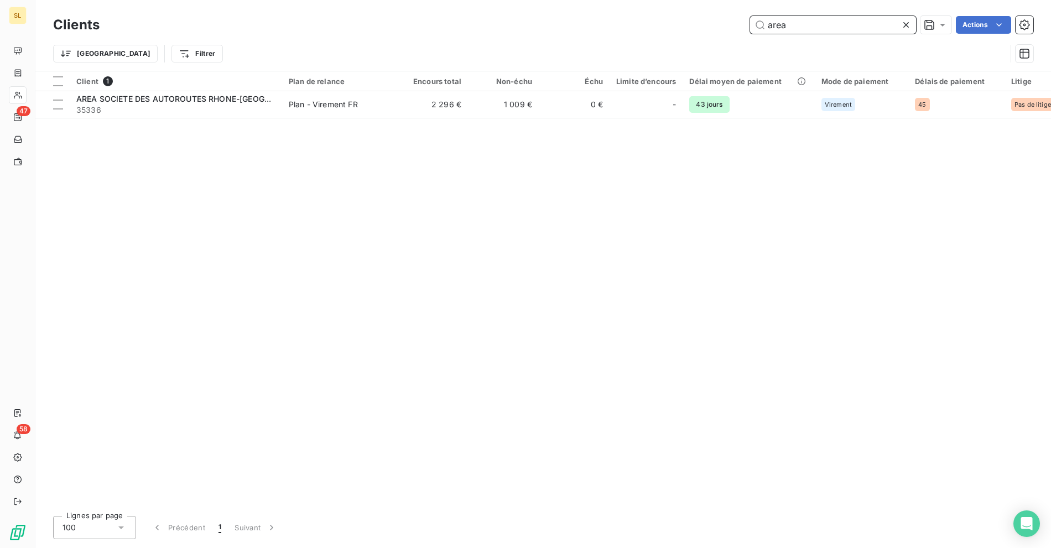
click at [837, 29] on input "area" at bounding box center [833, 25] width 166 height 18
paste input "FEU VERT"
type input "FEU VERT"
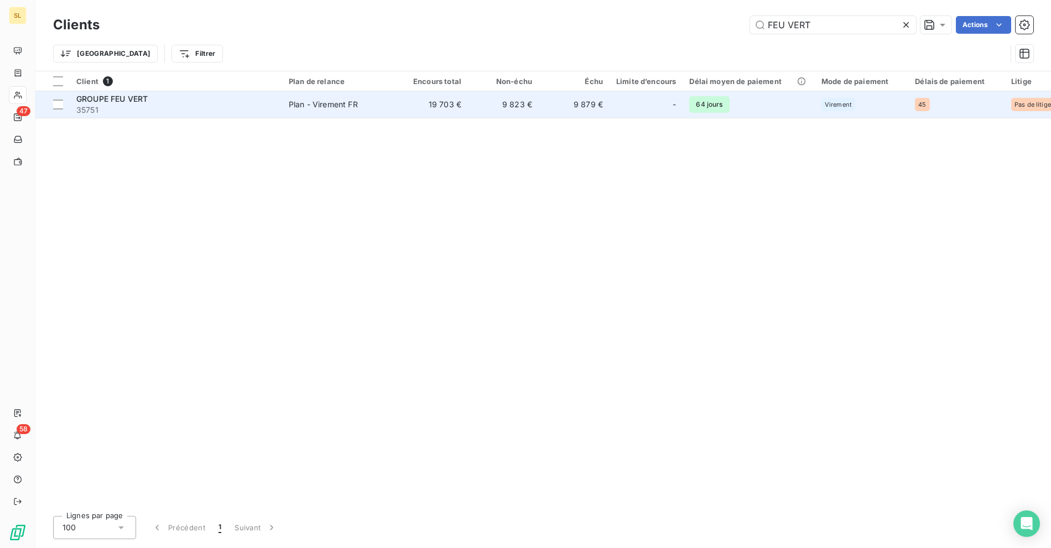
click at [220, 109] on span "35751" at bounding box center [175, 110] width 199 height 11
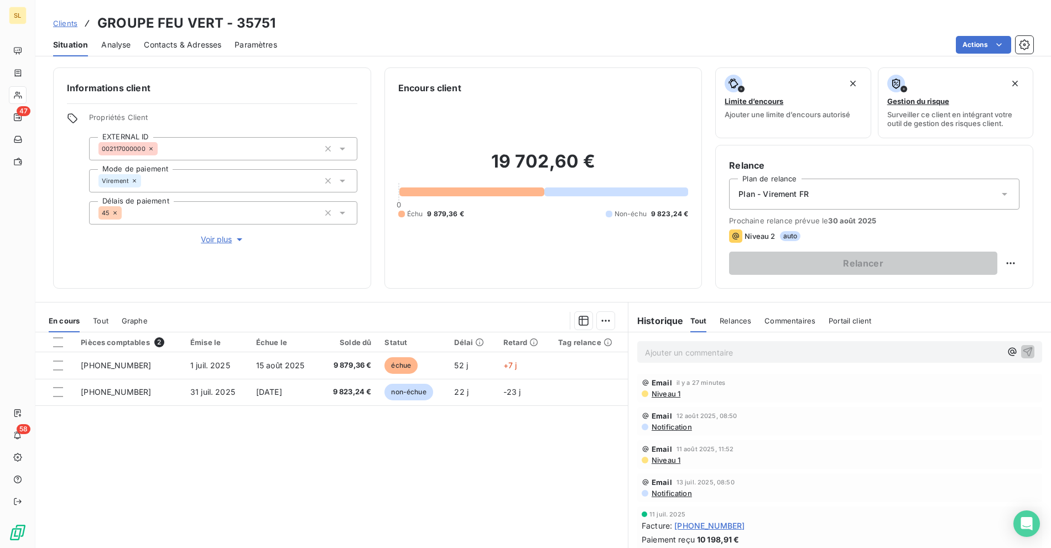
drag, startPoint x: 485, startPoint y: 33, endPoint x: 522, endPoint y: 45, distance: 39.2
click at [485, 33] on div "Clients GROUPE FEU VERT - 35751 Situation Analyse Contacts & Adresses Paramètre…" at bounding box center [542, 28] width 1015 height 56
click at [522, 45] on div "Actions" at bounding box center [661, 45] width 743 height 18
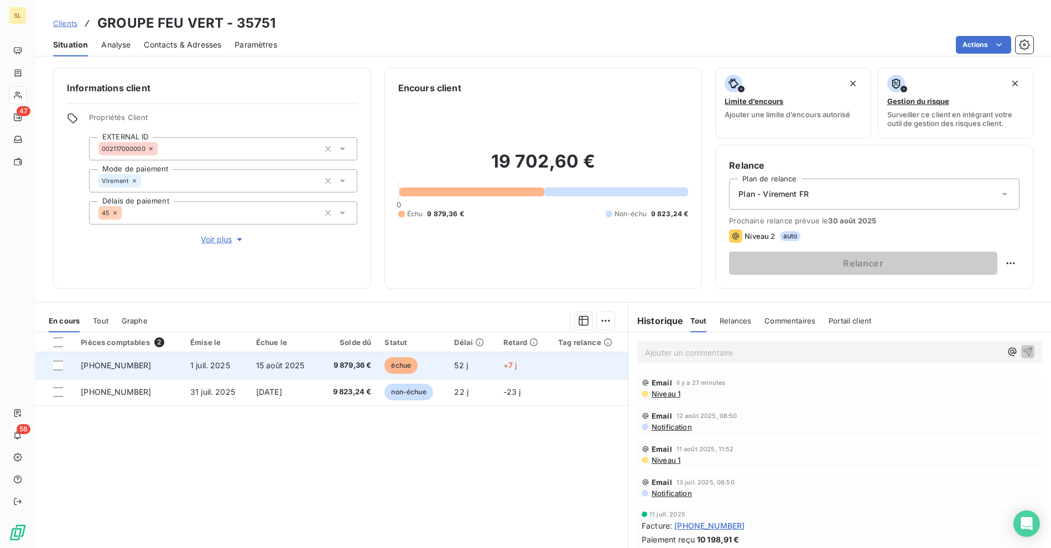
click at [319, 359] on td "9 879,36 €" at bounding box center [348, 365] width 59 height 27
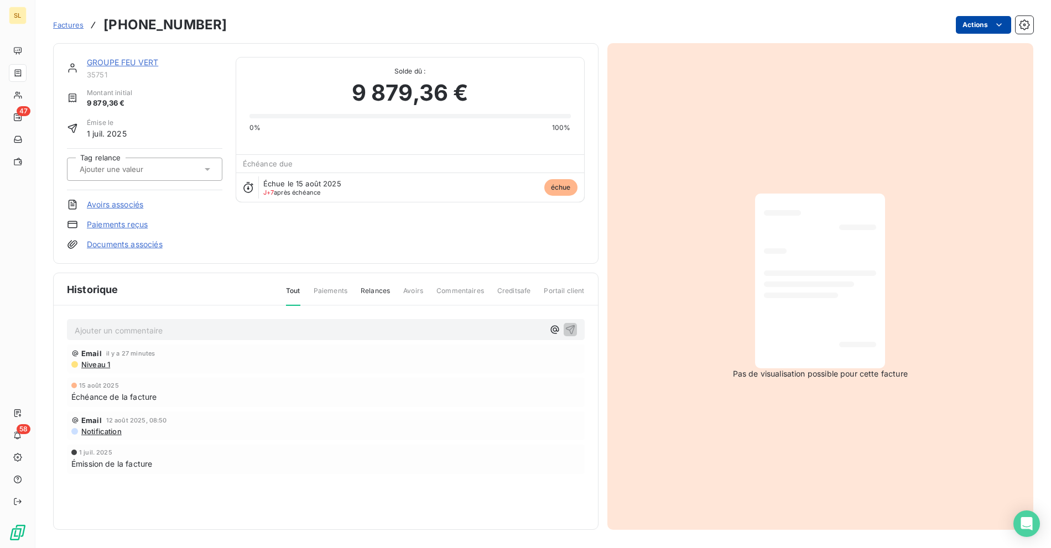
click at [964, 24] on html "SL 47 58 Factures [PHONE_NUMBER] Actions GROUPE FEU VERT 35751 Montant initial …" at bounding box center [525, 274] width 1051 height 548
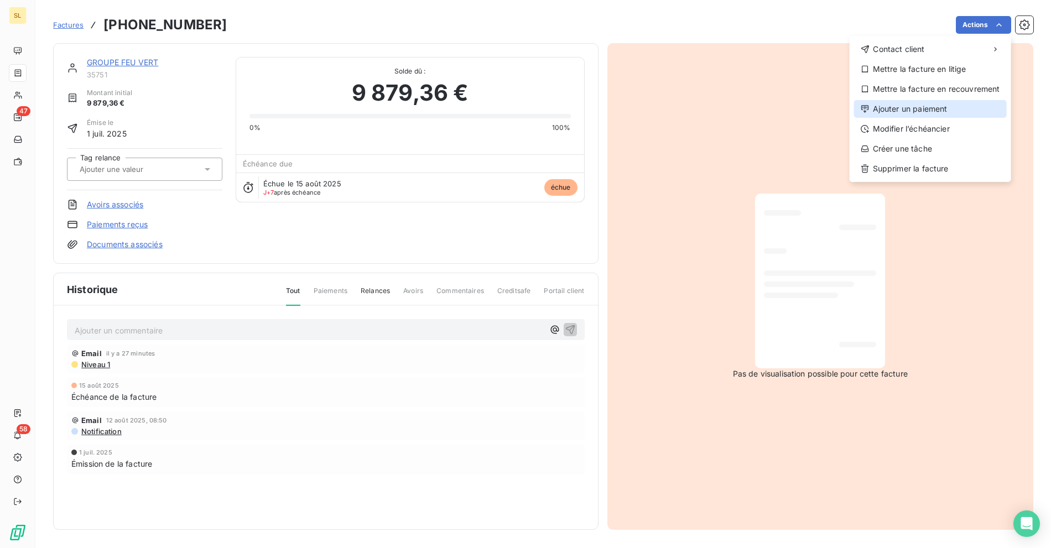
click at [925, 116] on div "Ajouter un paiement" at bounding box center [930, 109] width 153 height 18
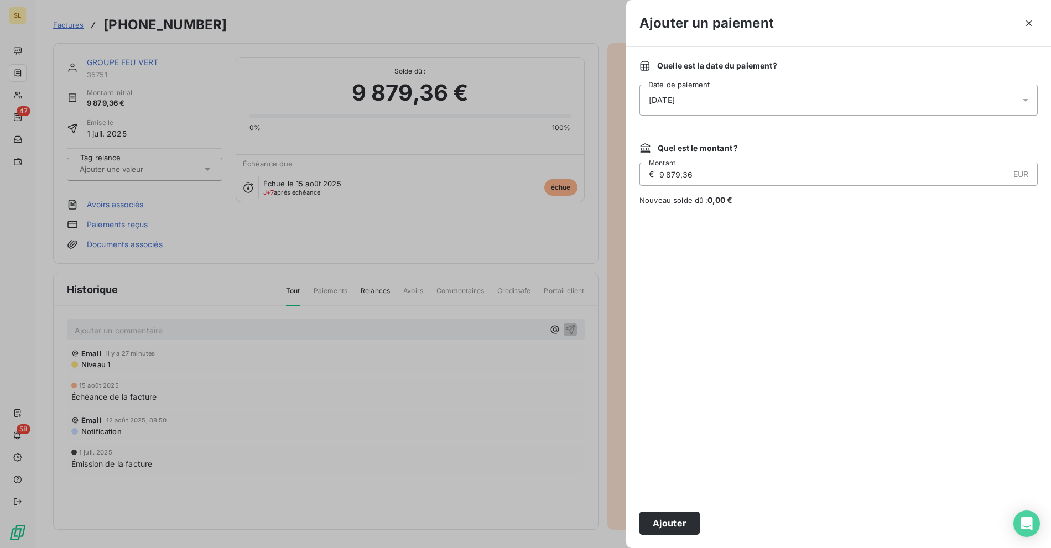
click at [717, 104] on div "[DATE]" at bounding box center [838, 100] width 398 height 31
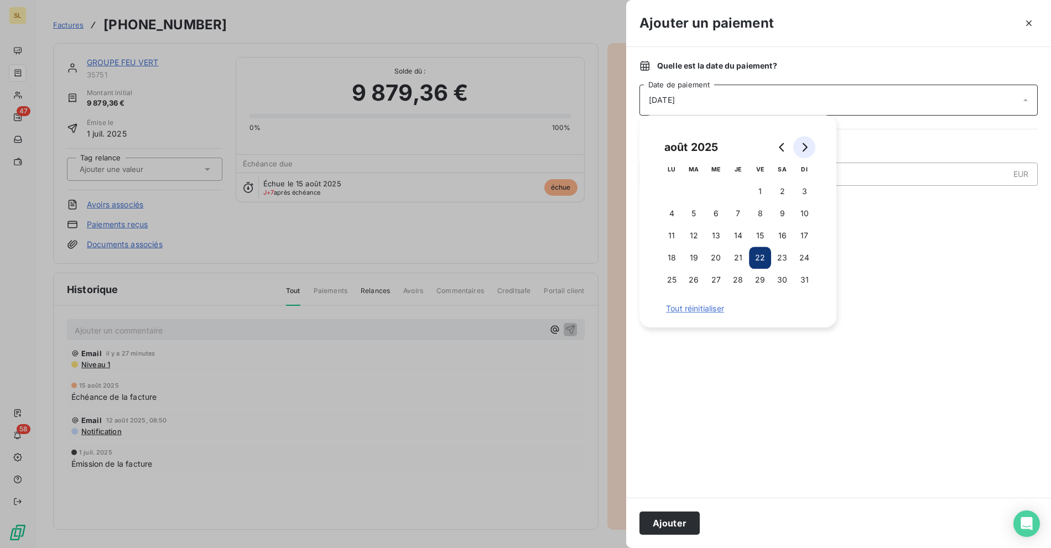
click at [803, 147] on icon "Go to next month" at bounding box center [804, 147] width 9 height 9
click at [758, 194] on button "5" at bounding box center [760, 191] width 22 height 22
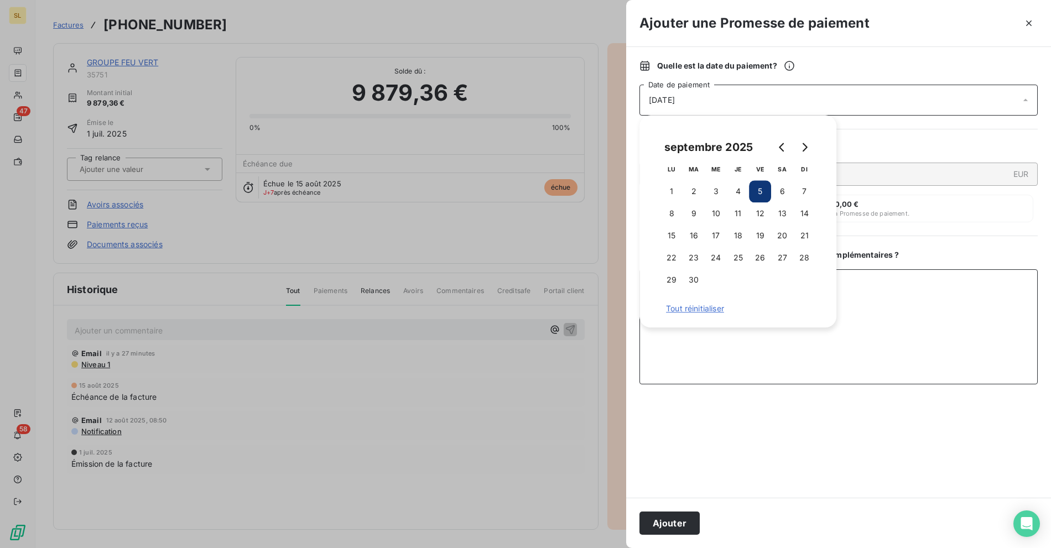
click at [897, 304] on textarea "Ajouter un commentaire ( facultatif )" at bounding box center [838, 326] width 398 height 115
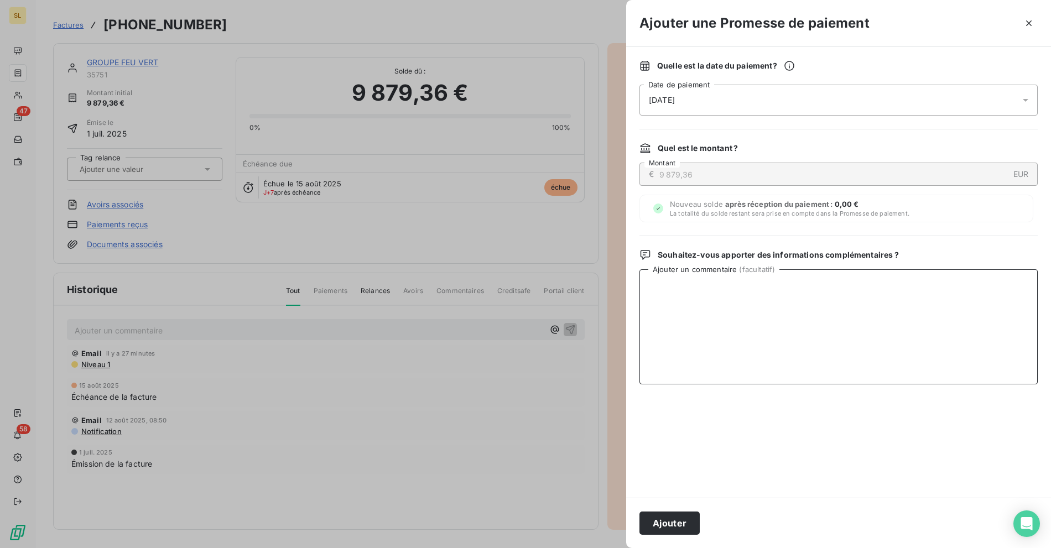
click at [922, 304] on textarea "Ajouter un commentaire ( facultatif )" at bounding box center [838, 326] width 398 height 115
paste textarea "FEU VERT"
click at [696, 296] on textarea "FEU VERT" at bounding box center [838, 326] width 398 height 115
paste textarea "Paiement reçu à matcher sur NS"
type textarea "Paiement reçu à matcher sur NS"
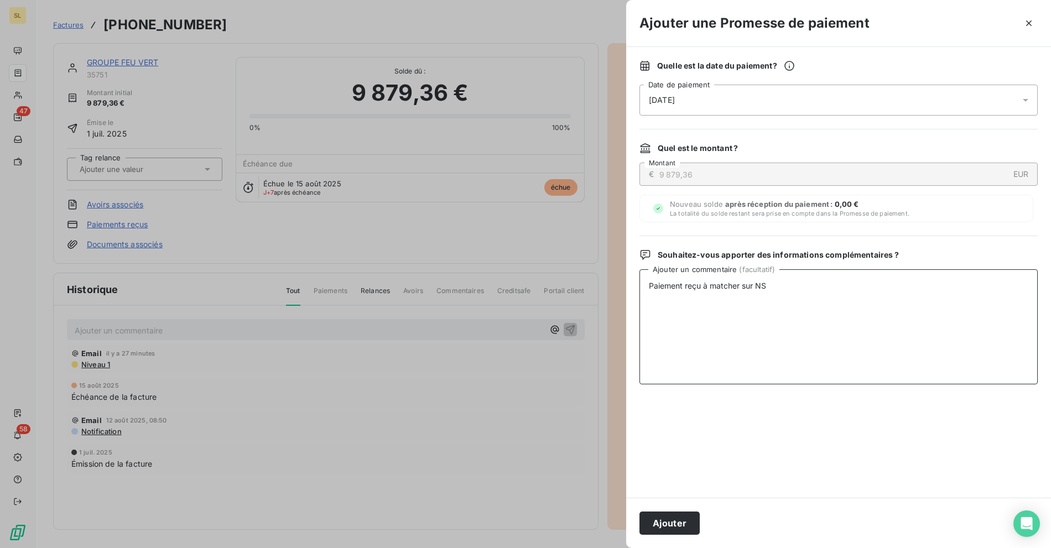
click at [784, 300] on textarea "Paiement reçu à matcher sur NS" at bounding box center [838, 326] width 398 height 115
click at [838, 291] on textarea "Paiement reçu à matcher sur NS" at bounding box center [838, 326] width 398 height 115
click at [668, 521] on button "Ajouter" at bounding box center [669, 522] width 60 height 23
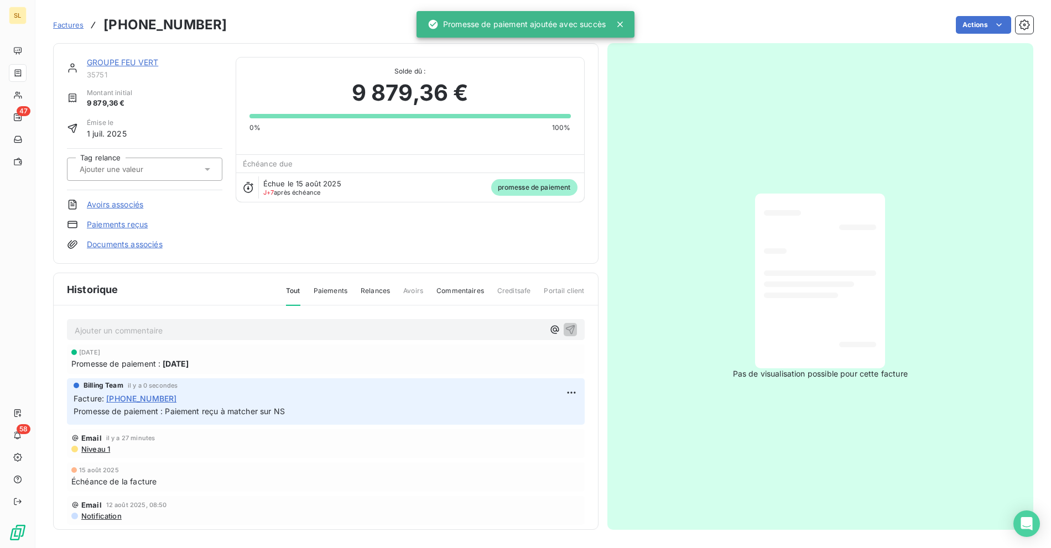
drag, startPoint x: 370, startPoint y: 30, endPoint x: 389, endPoint y: 1, distance: 34.8
click at [370, 30] on div "Actions" at bounding box center [636, 25] width 793 height 18
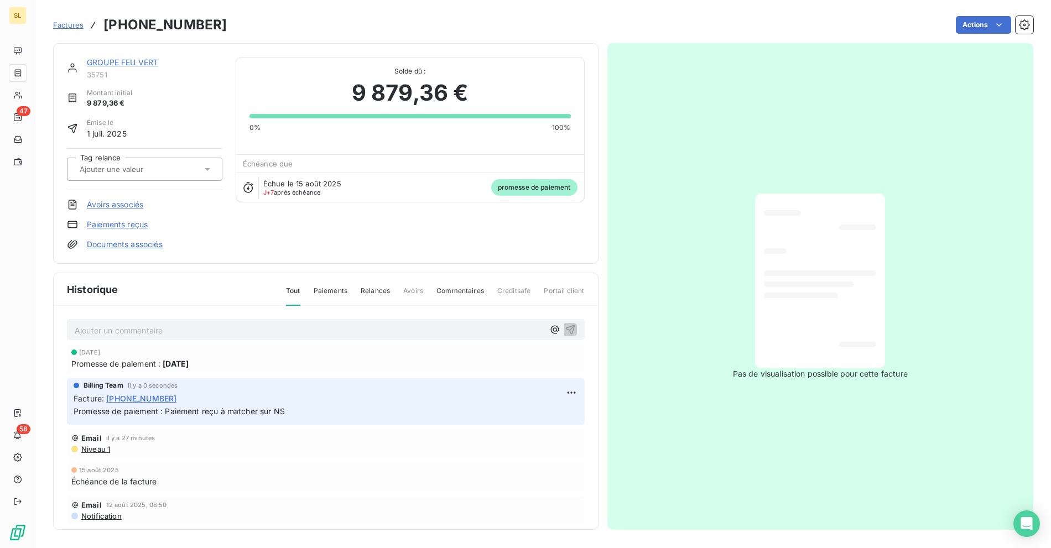
click at [439, 35] on div "Factures [PHONE_NUMBER] Actions" at bounding box center [543, 24] width 980 height 23
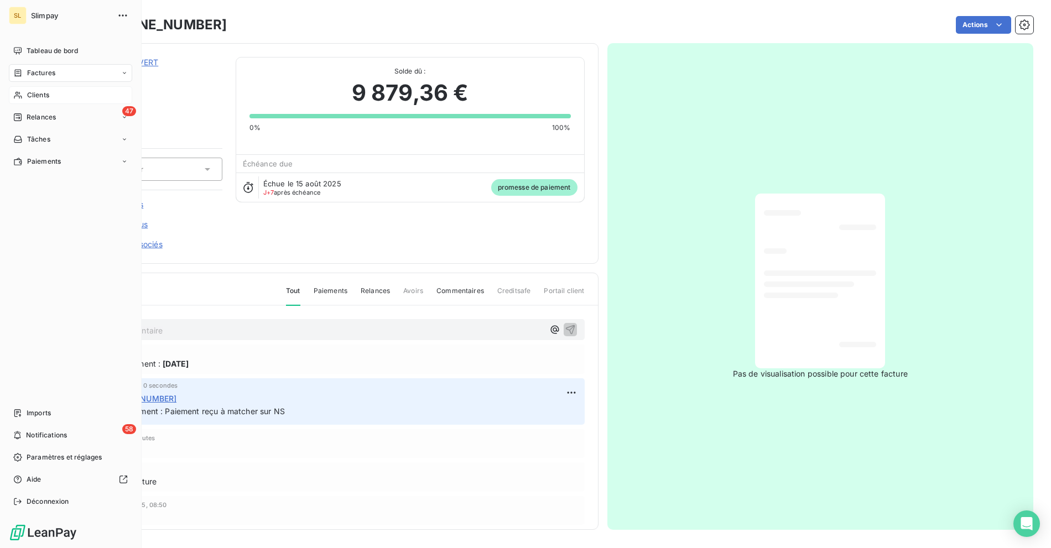
click at [21, 99] on icon at bounding box center [17, 95] width 9 height 9
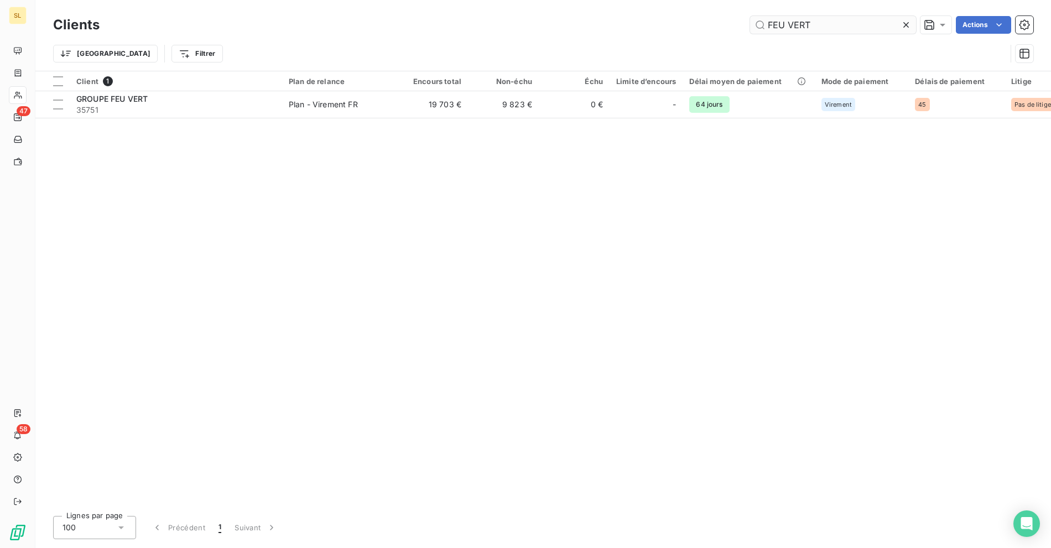
click at [837, 21] on input "FEU VERT" at bounding box center [833, 25] width 166 height 18
type input "GOOD-4YOU"
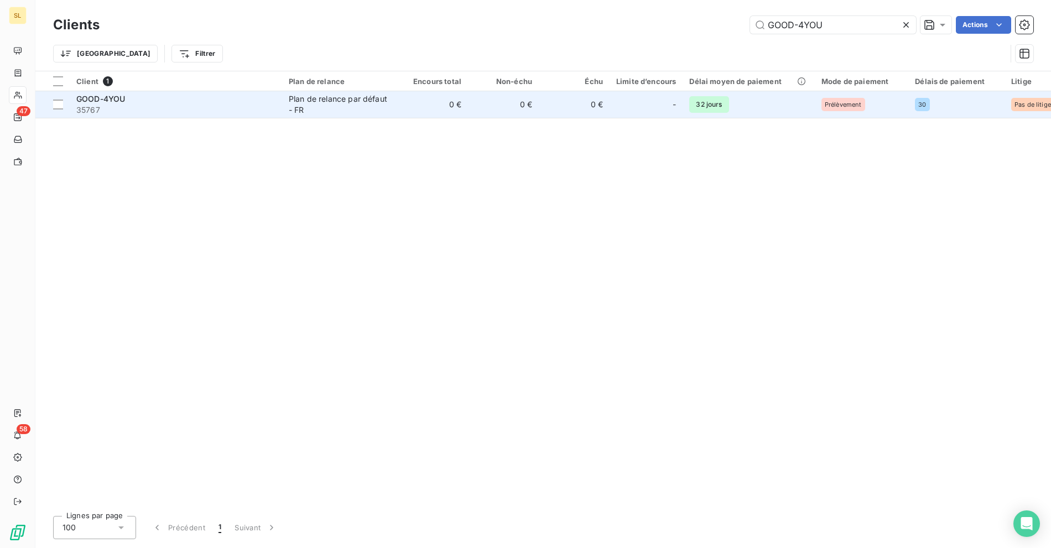
click at [300, 111] on div "Plan de relance par défaut - FR" at bounding box center [340, 104] width 102 height 22
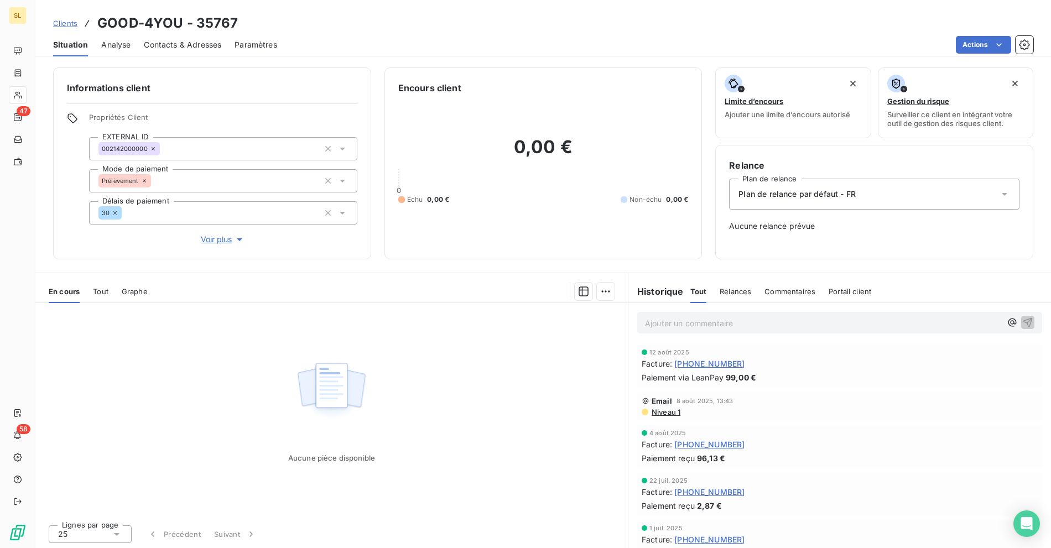
click at [692, 366] on span "[PHONE_NUMBER]" at bounding box center [709, 364] width 70 height 12
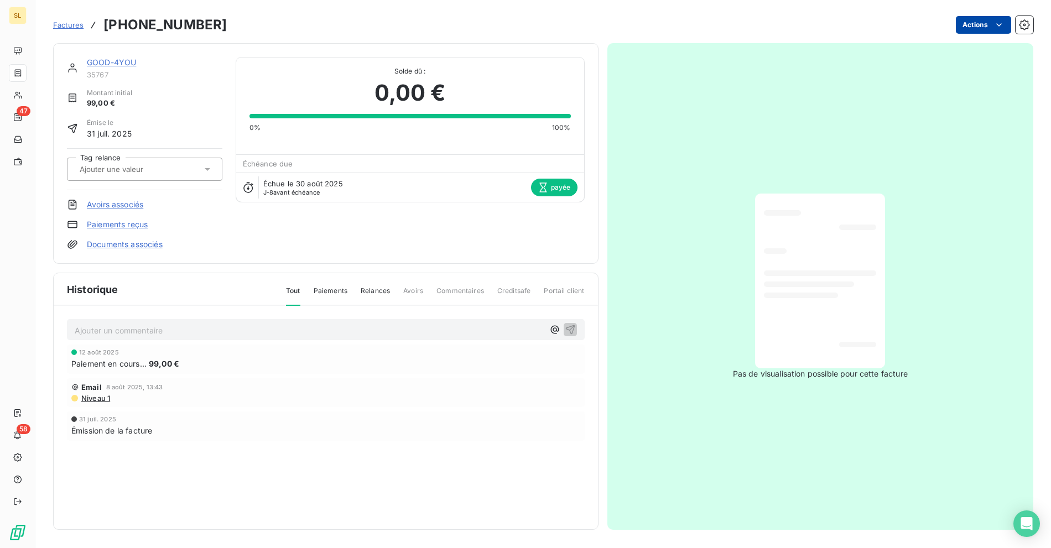
click at [979, 20] on html "SL 47 58 Factures [PHONE_NUMBER] Actions GOOD-4YOU 35767 Montant initial 99,00 …" at bounding box center [525, 274] width 1051 height 548
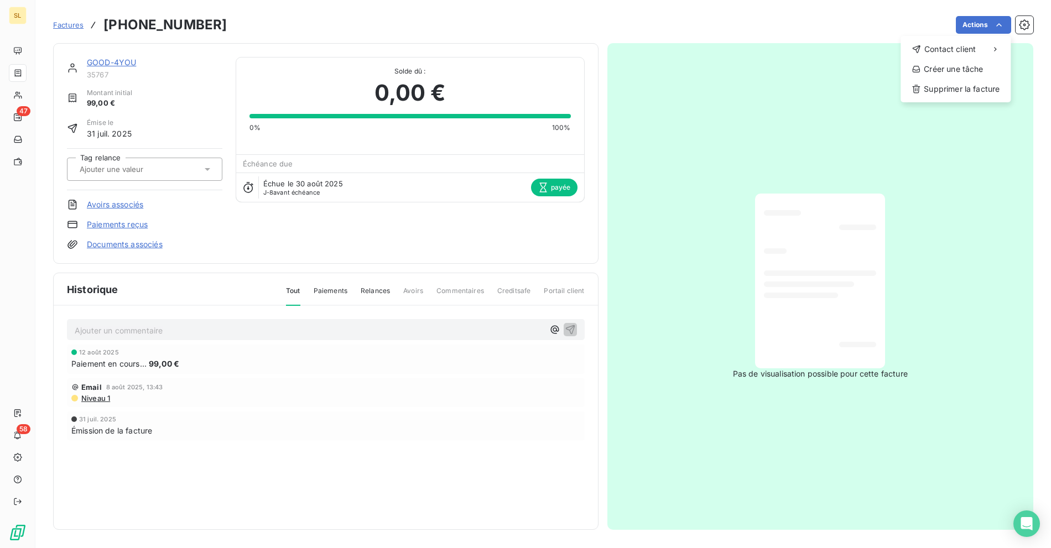
click at [325, 293] on html "SL 47 58 Factures [PHONE_NUMBER] Actions Contact client Créer une tâche Supprim…" at bounding box center [525, 274] width 1051 height 548
click at [331, 287] on span "Paiements" at bounding box center [331, 295] width 34 height 19
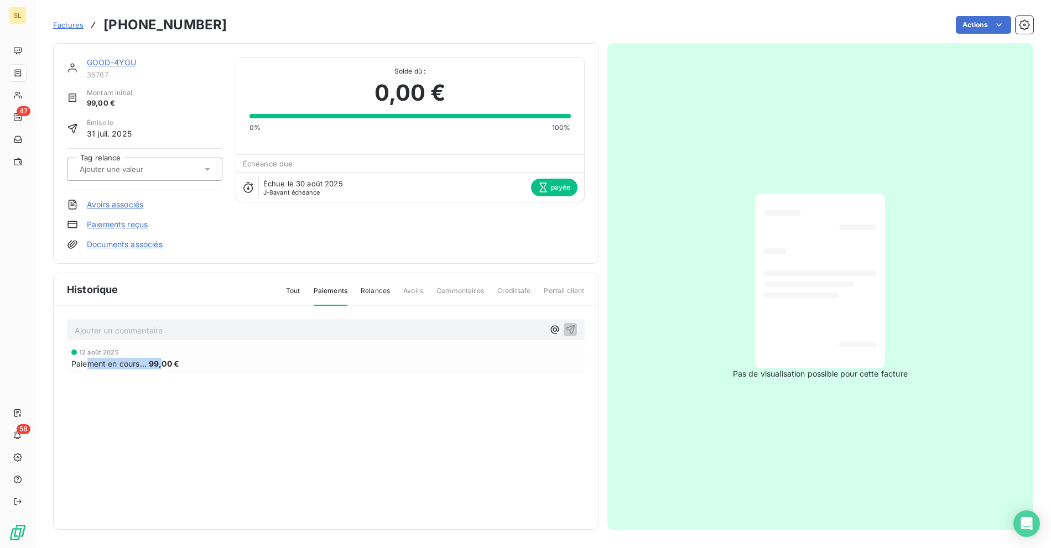
drag, startPoint x: 90, startPoint y: 361, endPoint x: 161, endPoint y: 368, distance: 71.6
click at [161, 368] on div "Paiement en cours... 99,00 €" at bounding box center [325, 364] width 509 height 12
click at [204, 364] on div "Paiement en cours... 99,00 €" at bounding box center [325, 364] width 509 height 12
click at [212, 47] on div "GOOD-4YOU 35767 Montant initial 99,00 € Émise le 31 juil. 2025 Tag relance Avoi…" at bounding box center [325, 153] width 545 height 221
click at [271, 40] on div "GOOD-4YOU 35767 Montant initial 99,00 € Émise le 31 juil. 2025 Tag relance Avoi…" at bounding box center [543, 282] width 980 height 493
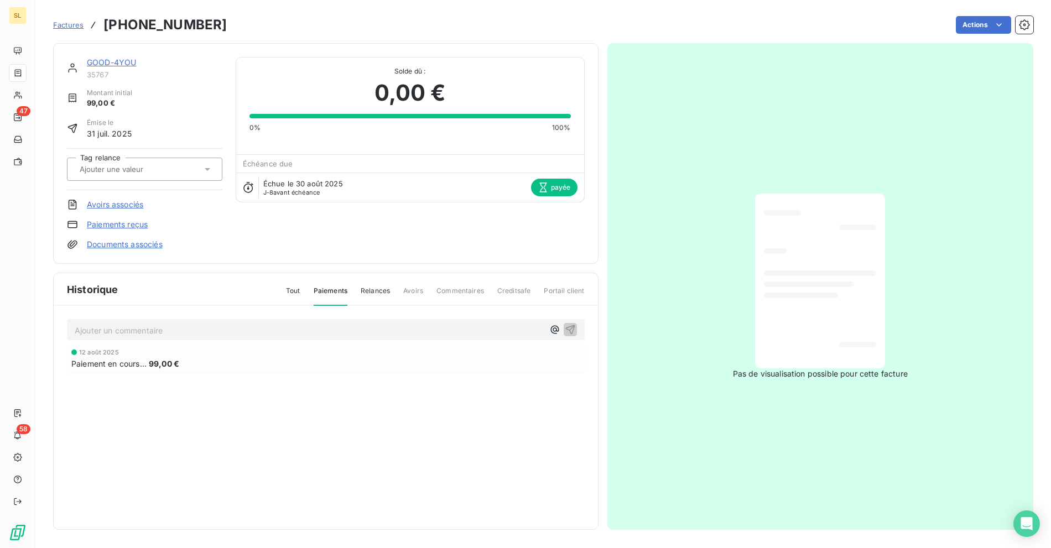
click at [63, 23] on span "Factures" at bounding box center [68, 24] width 30 height 9
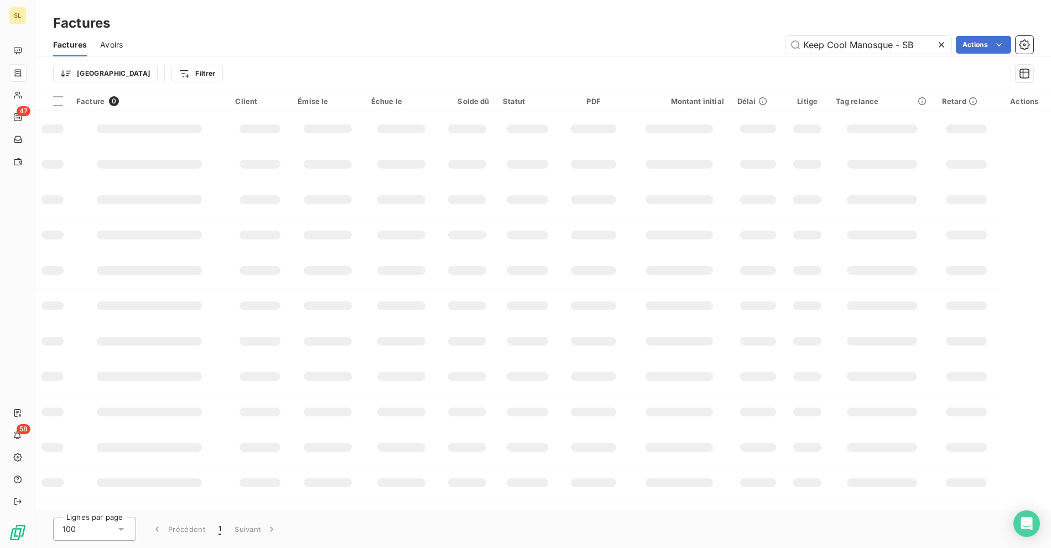
click at [346, 50] on div "Keep Cool Manosque - SB Actions" at bounding box center [584, 45] width 897 height 18
click at [835, 36] on input "Keep Cool Manosque - SB" at bounding box center [868, 45] width 166 height 18
paste input "GOOD-4YOU"
type input "GOOD-4YOU"
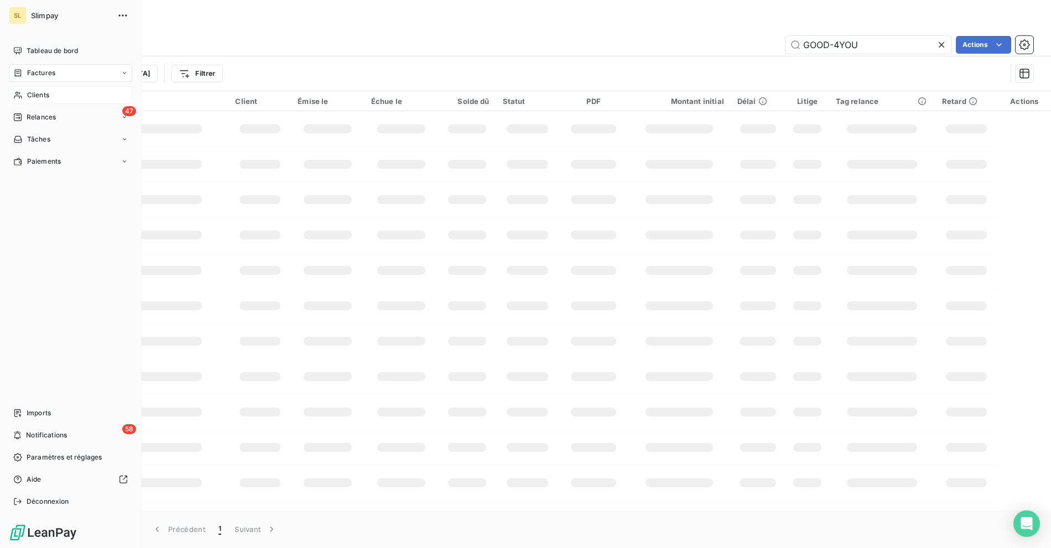
click at [26, 92] on div "Clients" at bounding box center [70, 95] width 123 height 18
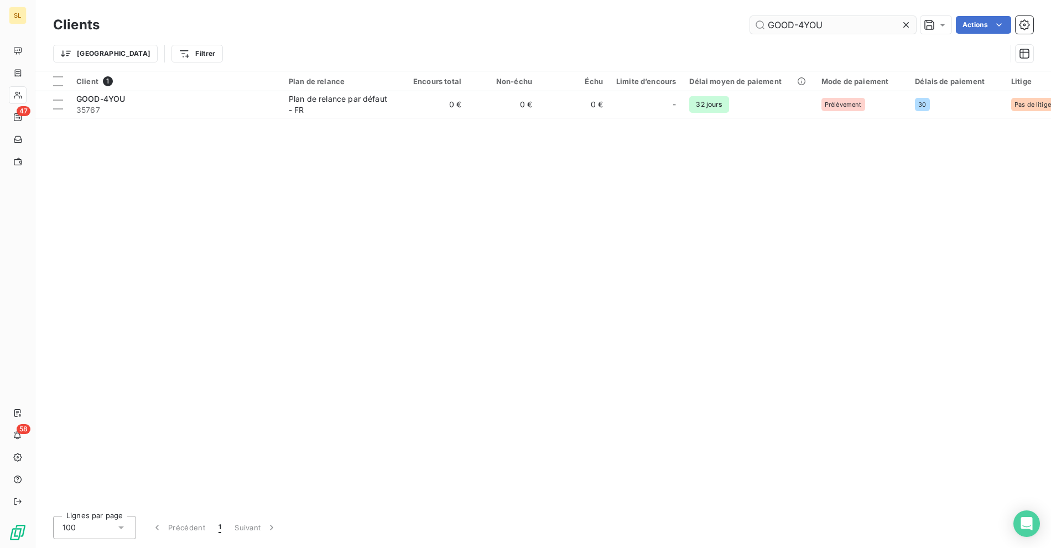
click at [844, 28] on input "GOOD-4YOU" at bounding box center [833, 25] width 166 height 18
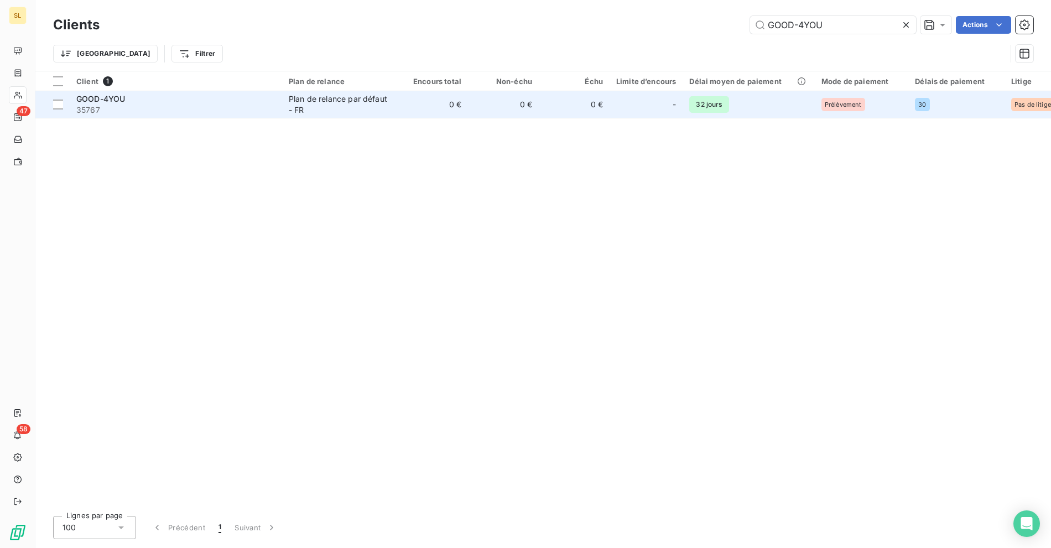
click at [344, 106] on div "Plan de relance par défaut - FR" at bounding box center [340, 104] width 102 height 22
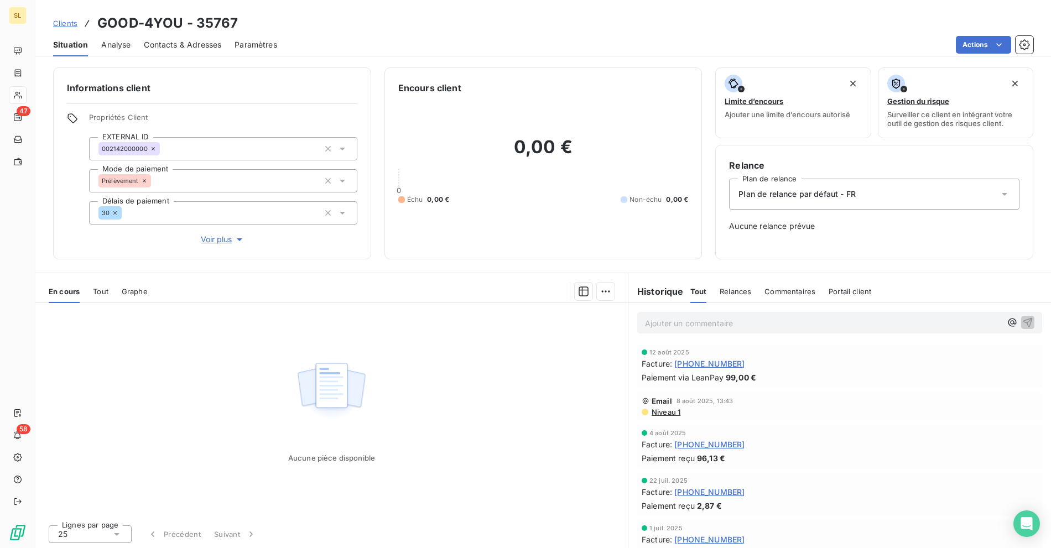
click at [348, 39] on div "Actions" at bounding box center [661, 45] width 743 height 18
click at [62, 28] on link "Clients" at bounding box center [65, 23] width 24 height 11
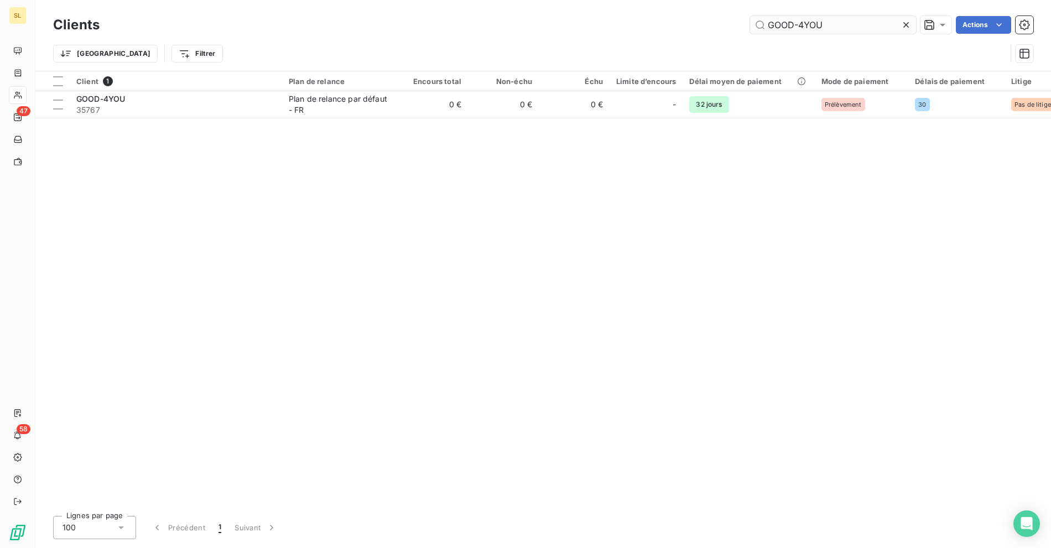
click at [824, 21] on input "GOOD-4YOU" at bounding box center [833, 25] width 166 height 18
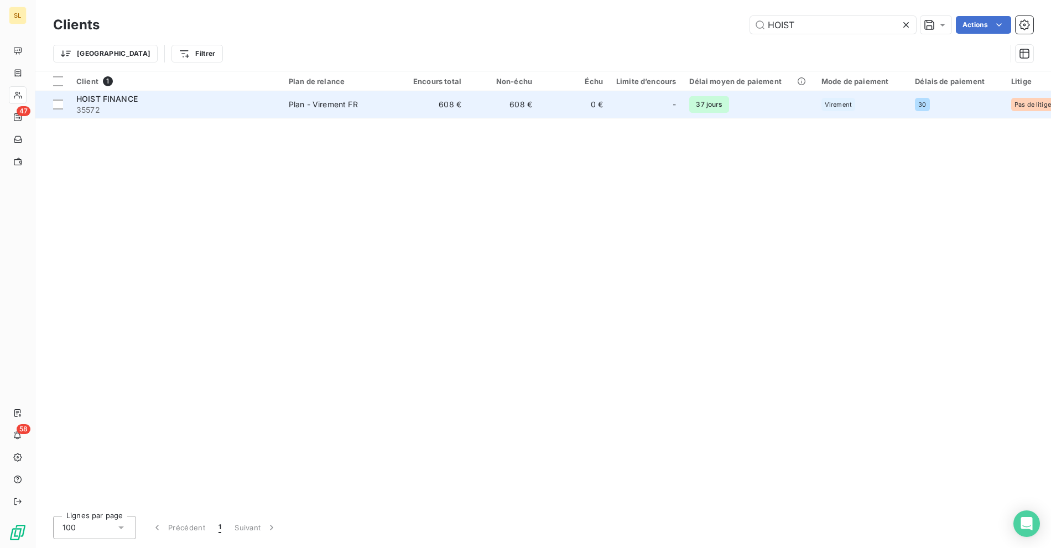
type input "HOIST"
click at [453, 109] on td "608 €" at bounding box center [432, 104] width 71 height 27
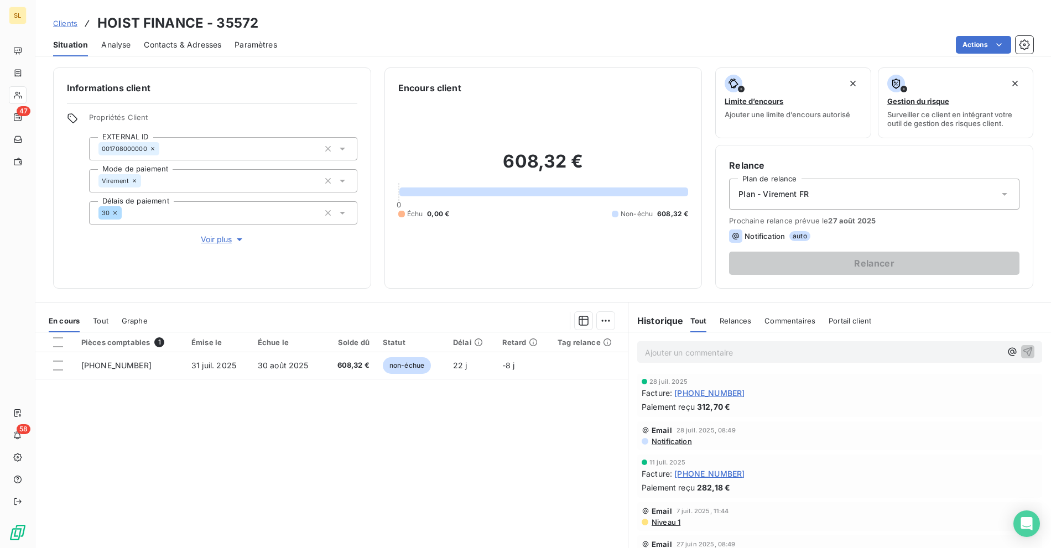
drag, startPoint x: 537, startPoint y: 27, endPoint x: 134, endPoint y: 26, distance: 403.1
click at [521, 26] on div "Clients HOIST FINANCE - 35572" at bounding box center [542, 23] width 1015 height 20
click at [58, 19] on span "Clients" at bounding box center [65, 23] width 24 height 9
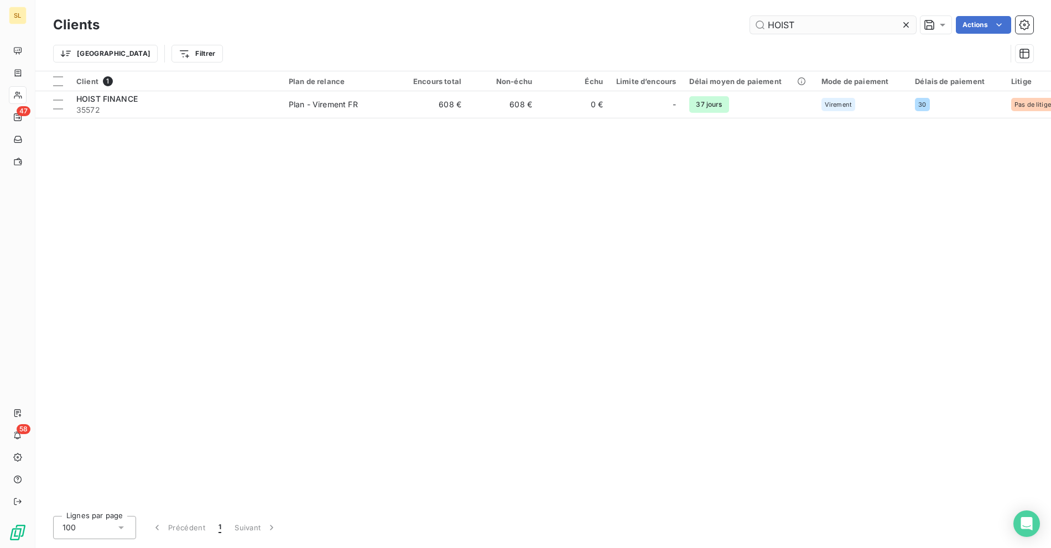
click at [786, 25] on input "HOIST" at bounding box center [833, 25] width 166 height 18
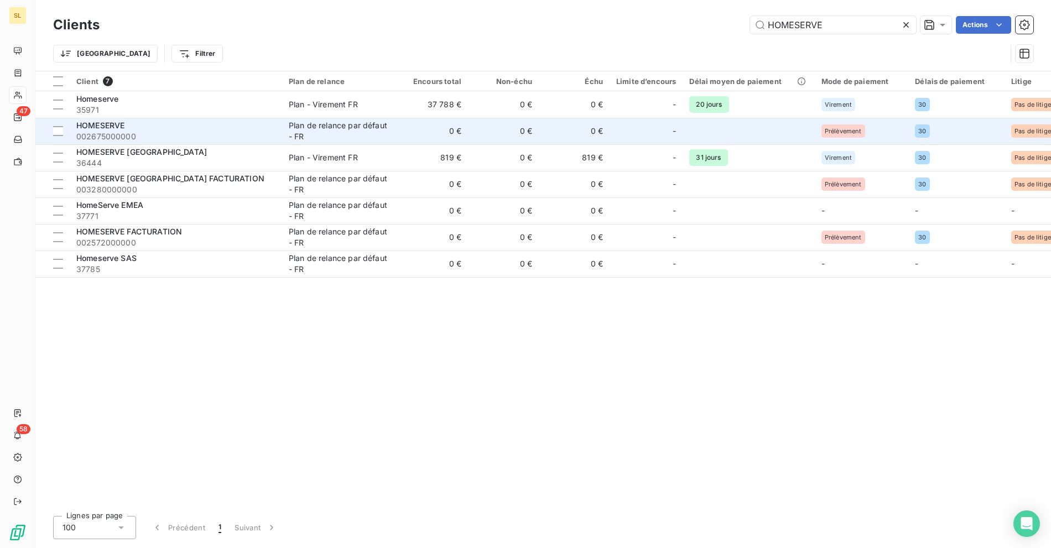
type input "HOMESERVE"
click at [197, 136] on span "002675000000" at bounding box center [175, 136] width 199 height 11
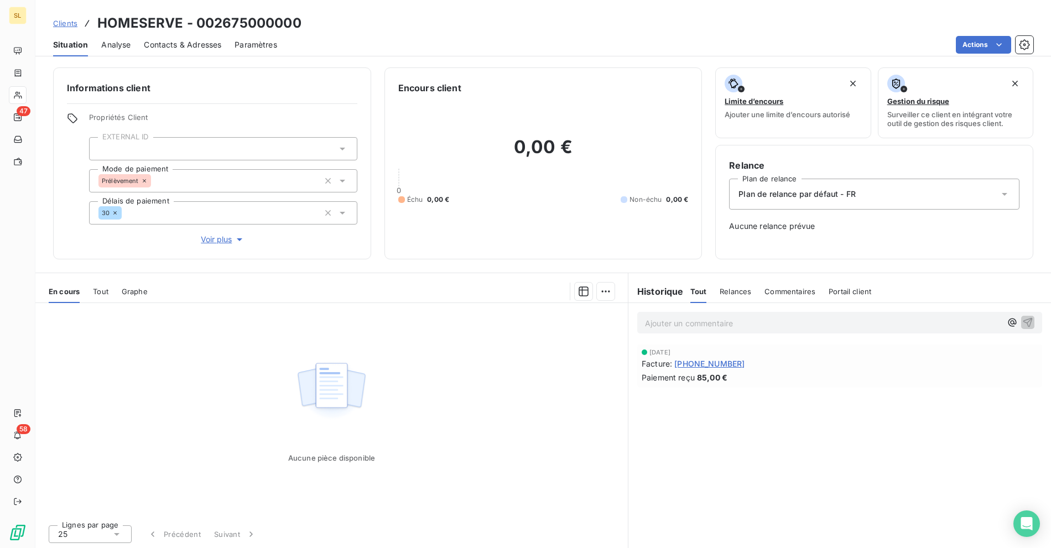
click at [69, 22] on span "Clients" at bounding box center [65, 23] width 24 height 9
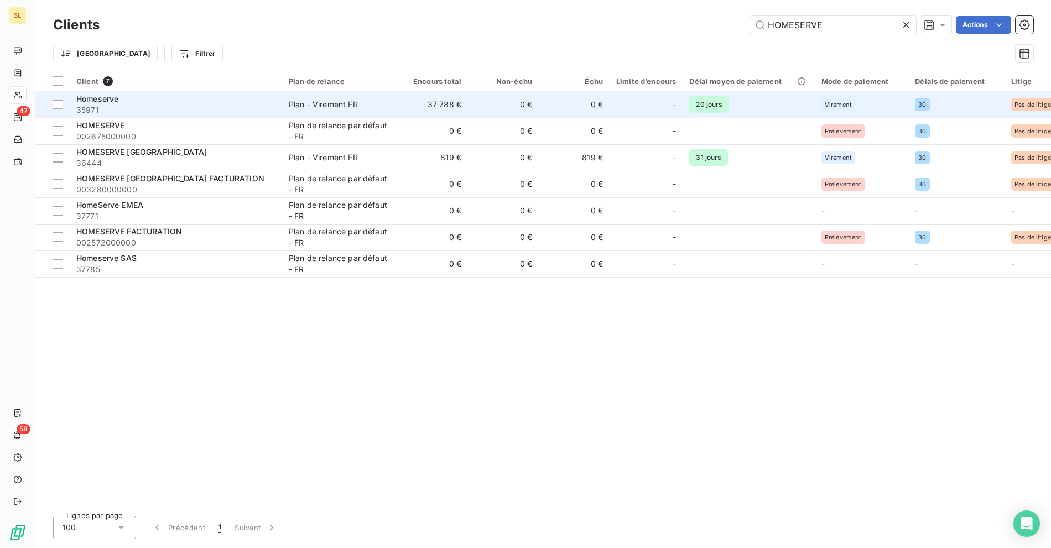
click at [231, 115] on span "35971" at bounding box center [175, 110] width 199 height 11
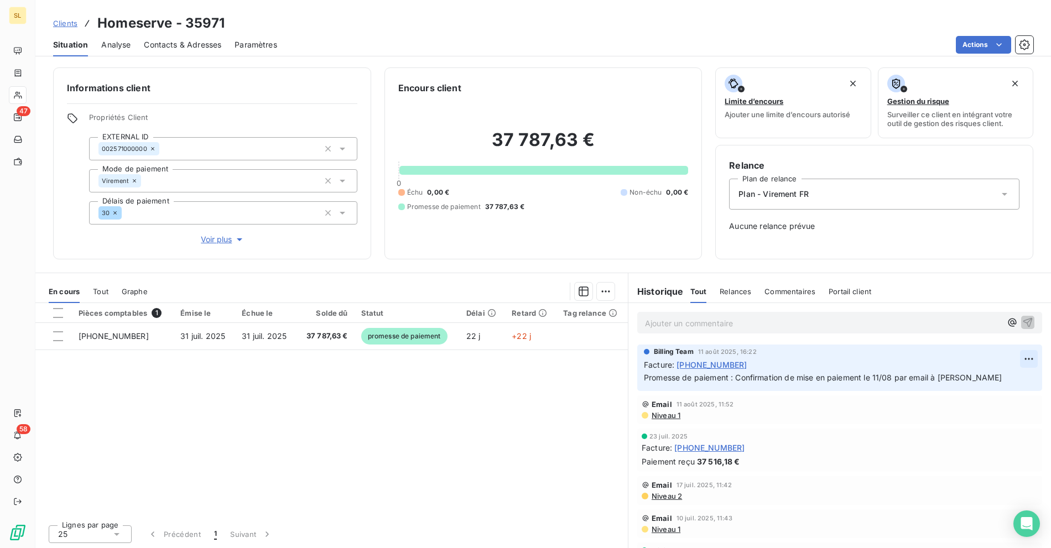
click at [1014, 358] on html "SL 47 58 Clients Homeserve - 35971 Situation Analyse Contacts & Adresses Paramè…" at bounding box center [525, 274] width 1051 height 548
click at [824, 375] on html "SL 47 58 Clients Homeserve - 35971 Situation Analyse Contacts & Adresses Paramè…" at bounding box center [525, 274] width 1051 height 548
click at [325, 425] on div "Pièces comptables 1 Émise le Échue le Solde dû Statut Délai Retard Tag relance …" at bounding box center [331, 409] width 592 height 213
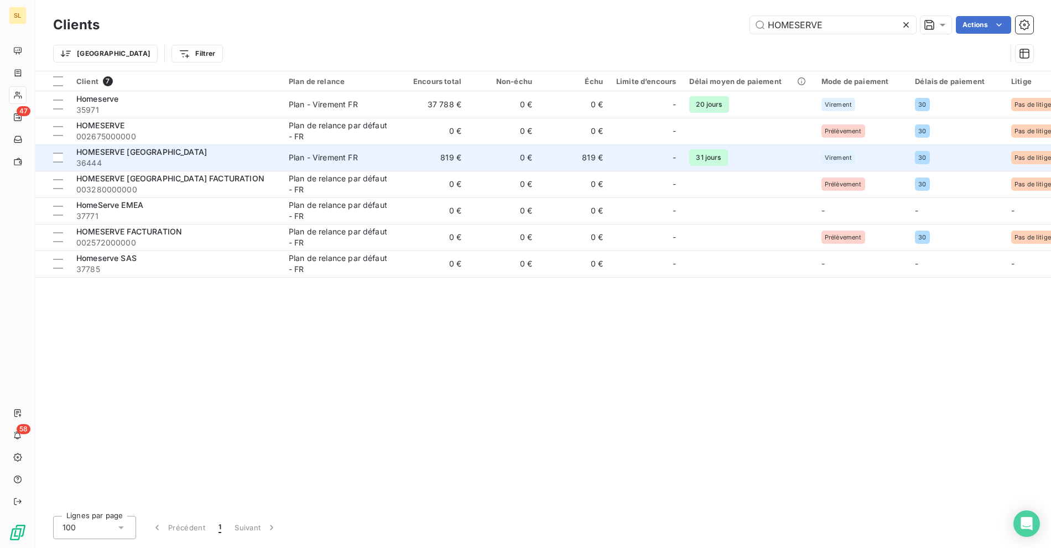
click at [355, 160] on div "Plan - Virement FR" at bounding box center [323, 157] width 69 height 11
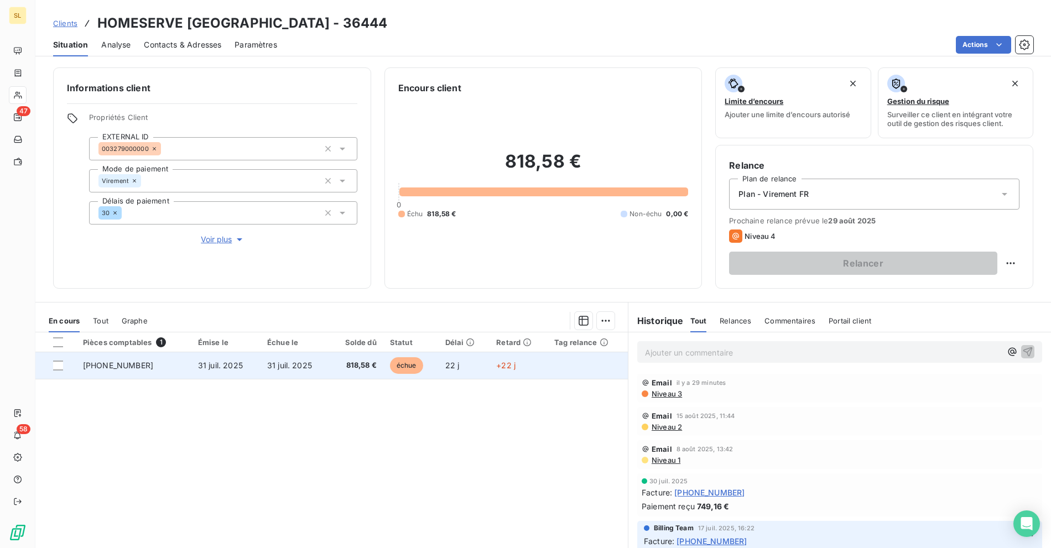
click at [464, 356] on td "22 j" at bounding box center [463, 365] width 51 height 27
click at [364, 370] on td "818,58 €" at bounding box center [357, 365] width 54 height 27
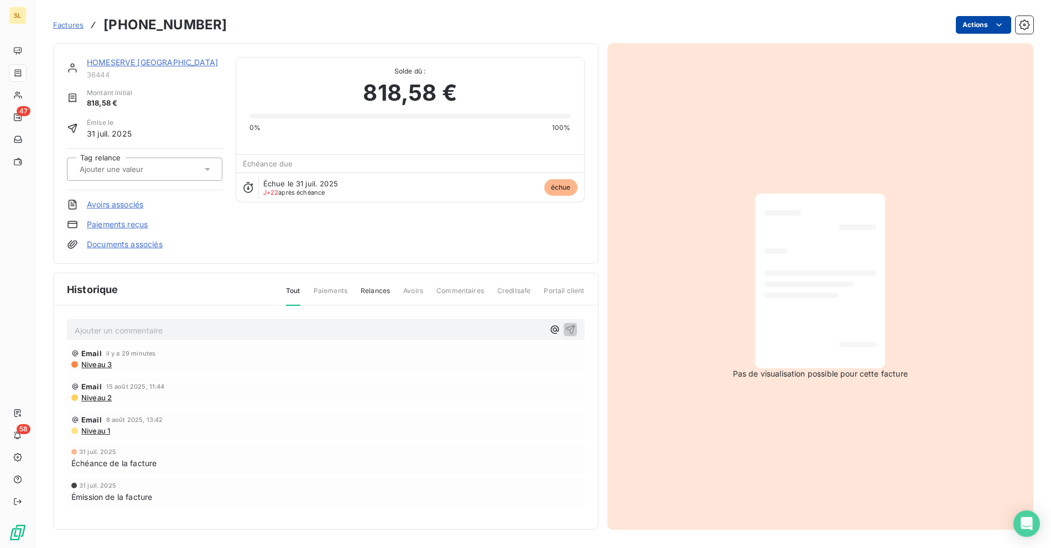
click at [989, 30] on html "SL 47 58 Factures [PHONE_NUMBER] Actions HOMESERVE [GEOGRAPHIC_DATA] 36444 Mont…" at bounding box center [525, 274] width 1051 height 548
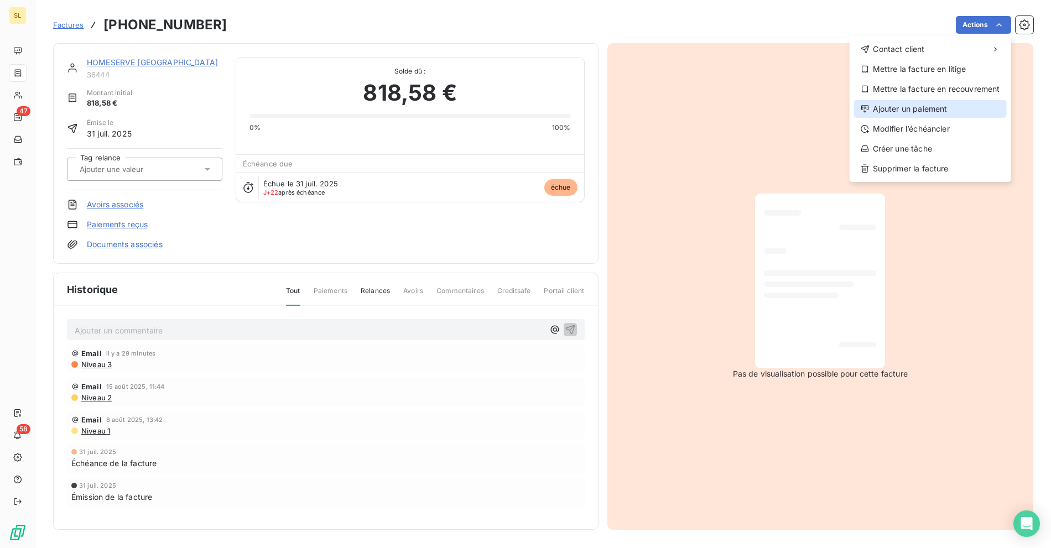
click at [904, 106] on div "Ajouter un paiement" at bounding box center [930, 109] width 153 height 18
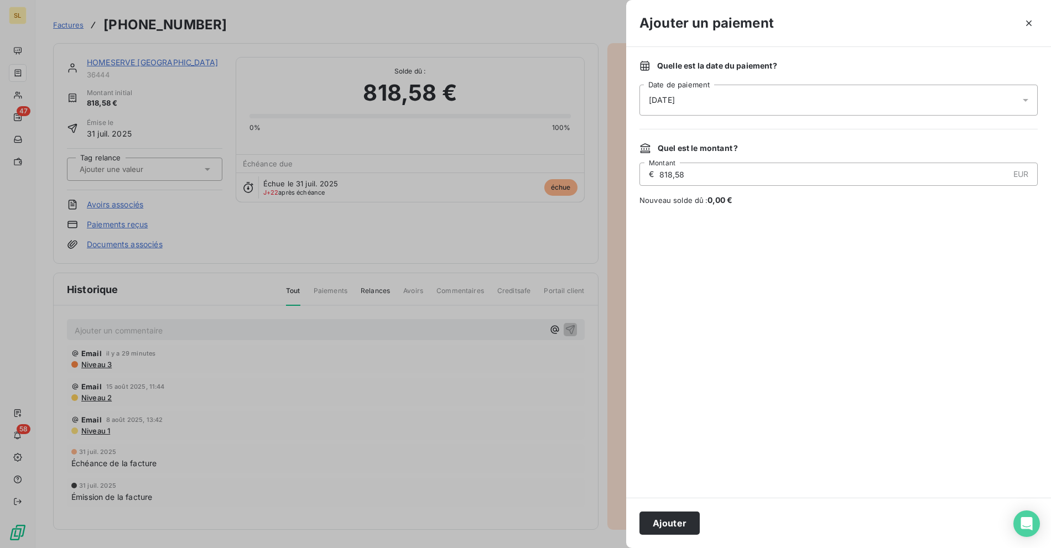
click at [675, 102] on span "[DATE]" at bounding box center [662, 100] width 26 height 11
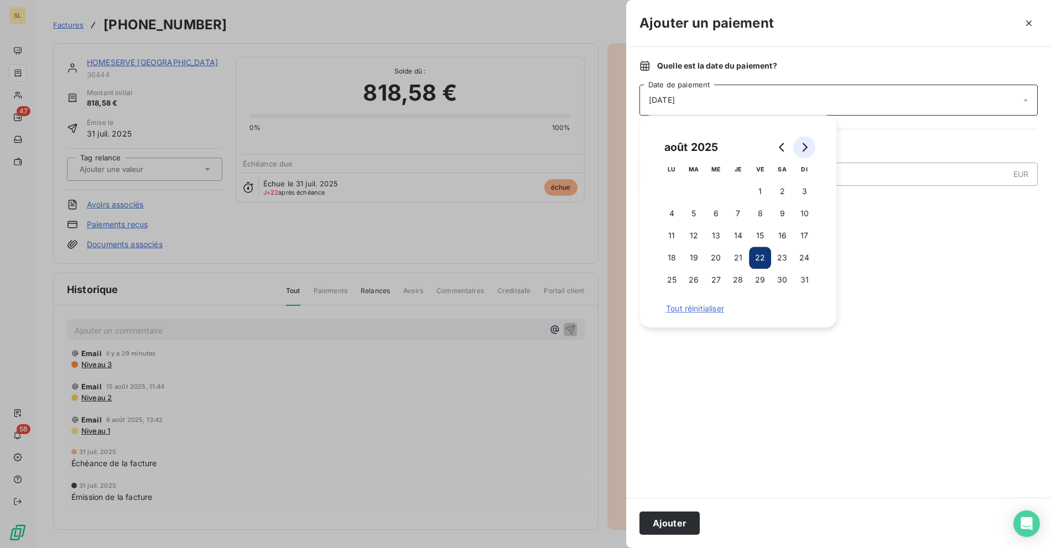
click at [801, 150] on icon "Go to next month" at bounding box center [804, 147] width 9 height 9
click at [761, 196] on button "5" at bounding box center [760, 191] width 22 height 22
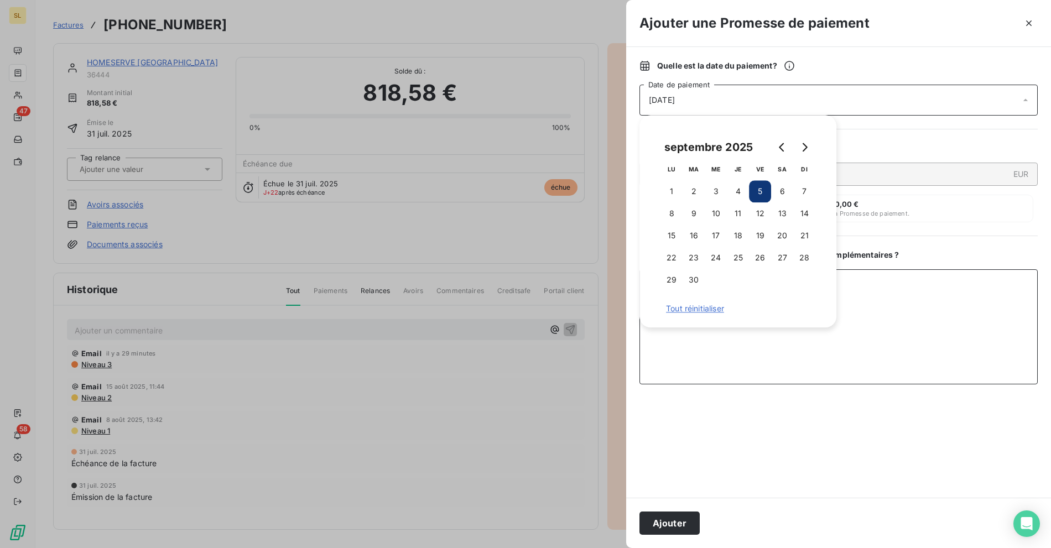
click at [698, 357] on textarea "Ajouter un commentaire ( facultatif )" at bounding box center [838, 326] width 398 height 115
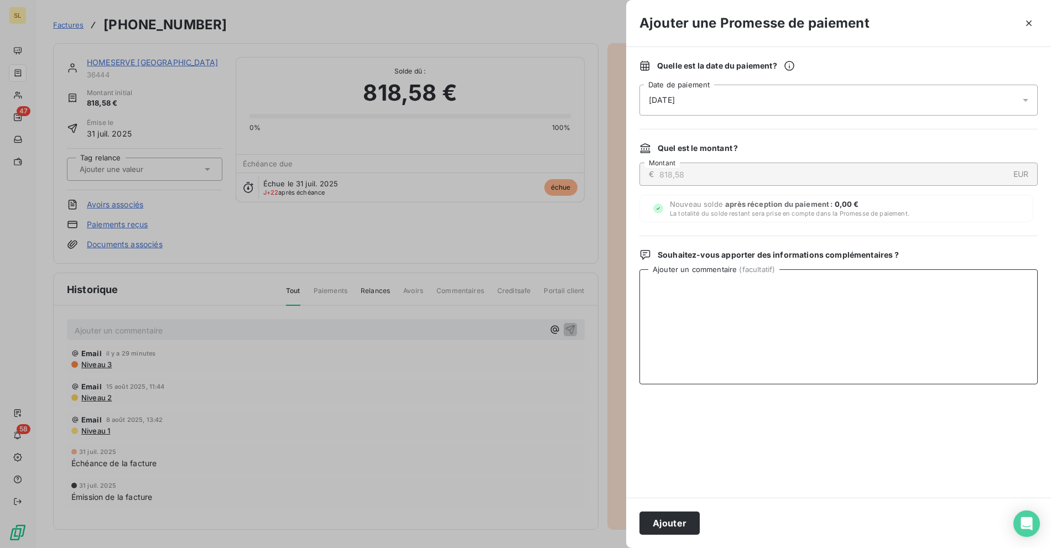
click at [722, 311] on textarea "Ajouter un commentaire ( facultatif )" at bounding box center [838, 326] width 398 height 115
paste textarea "Paiement reçu à matcher sur NS"
type textarea "Paiement reçu à matcher sur NS"
click at [668, 520] on button "Ajouter" at bounding box center [669, 522] width 60 height 23
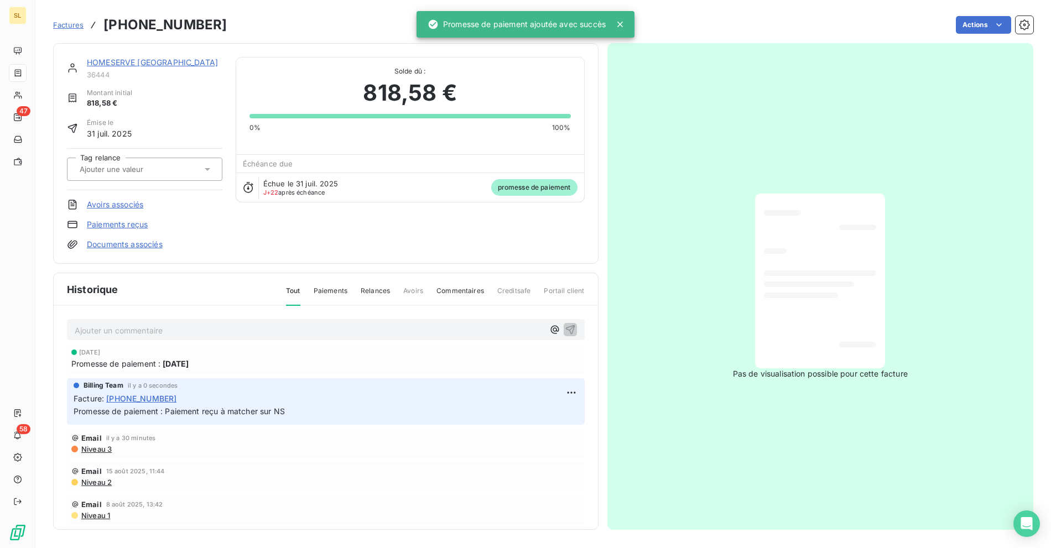
click at [324, 29] on div "Actions" at bounding box center [636, 25] width 793 height 18
click at [351, 39] on div "HOMESERVE [GEOGRAPHIC_DATA] 36444 Montant initial 818,58 € Émise le 31 juil. 20…" at bounding box center [543, 282] width 980 height 493
click at [398, 234] on div "HOMESERVE [GEOGRAPHIC_DATA] 36444 Montant initial 818,58 € Émise le 31 juil. 20…" at bounding box center [326, 153] width 518 height 193
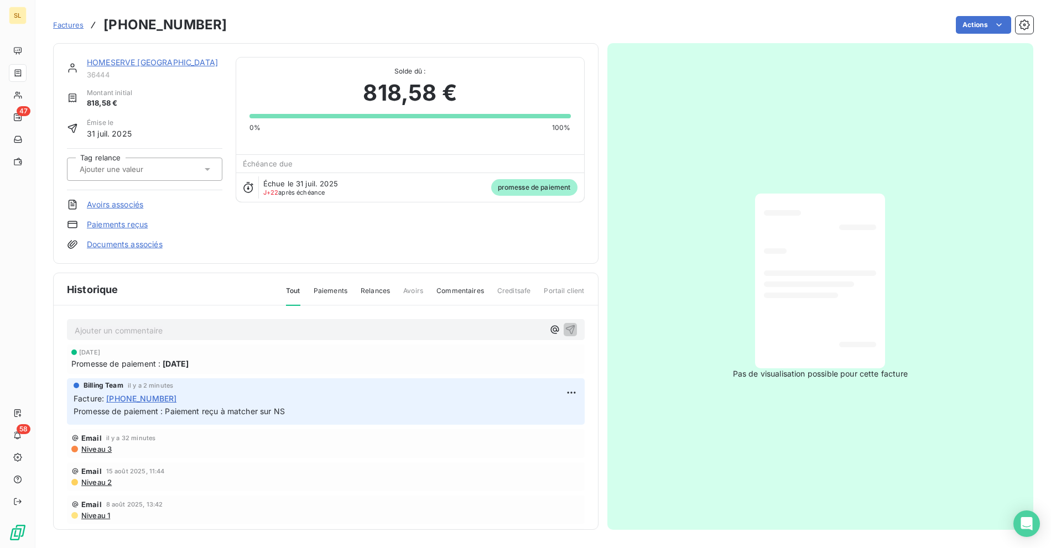
click at [67, 22] on span "Factures" at bounding box center [68, 24] width 30 height 9
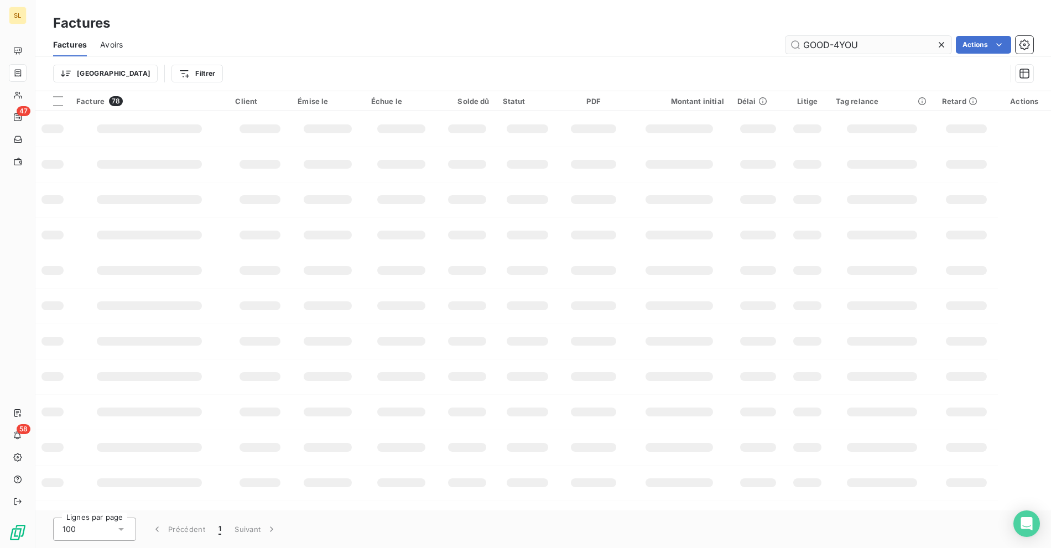
click at [824, 37] on input "GOOD-4YOU" at bounding box center [868, 45] width 166 height 18
click at [863, 44] on input "LIGUE CALEDONIENNE" at bounding box center [868, 45] width 166 height 18
type input "CALEDONIENNE"
click at [562, 35] on div "Factures Avoirs CALEDONIENNE Actions" at bounding box center [542, 44] width 1015 height 23
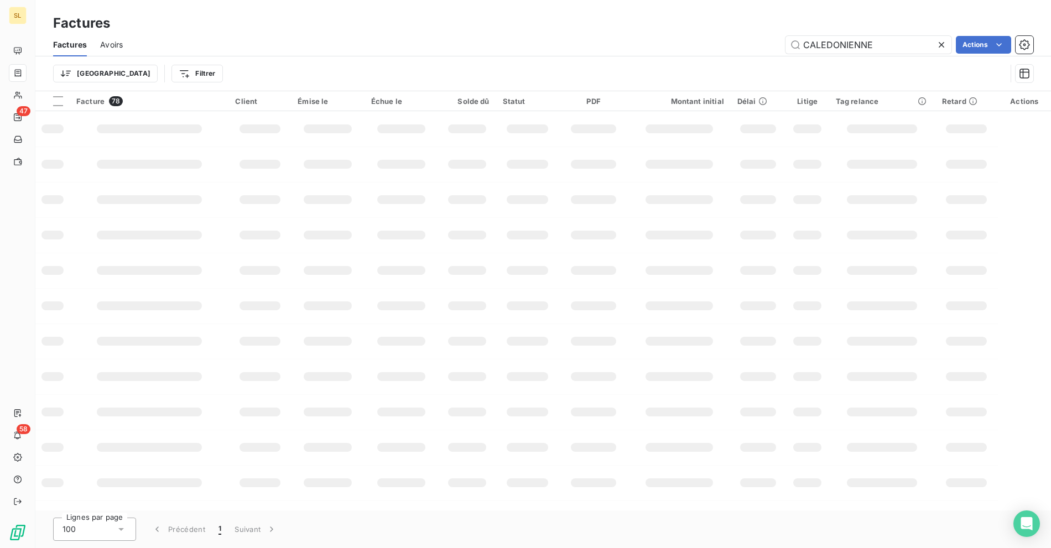
click at [586, 33] on div "Factures Avoirs CALEDONIENNE Actions" at bounding box center [542, 44] width 1015 height 23
click at [877, 50] on input "CALEDONIENNE" at bounding box center [868, 45] width 166 height 18
click at [358, 60] on div "Trier Filtrer" at bounding box center [543, 73] width 980 height 34
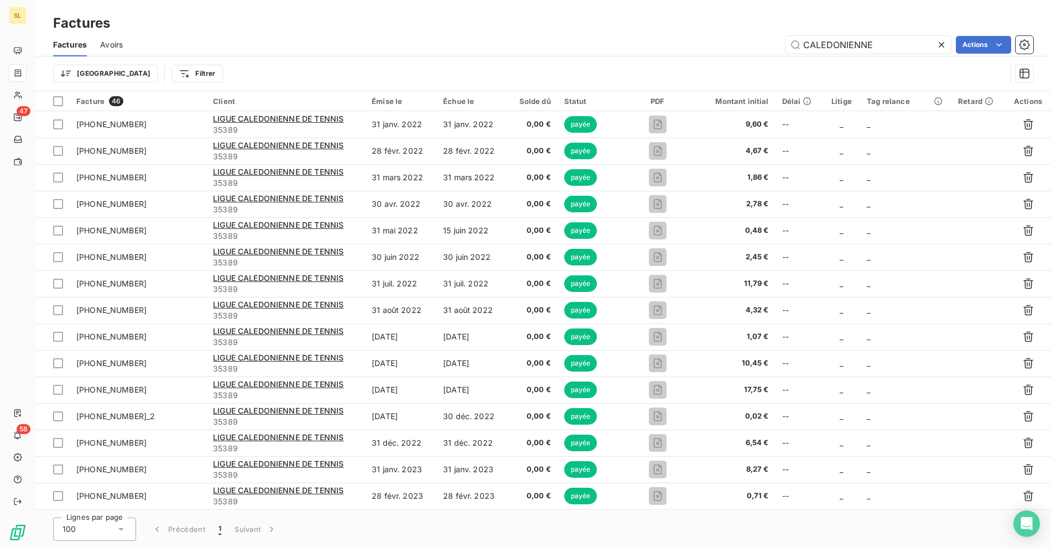
click at [431, 57] on div "Trier Filtrer" at bounding box center [543, 73] width 980 height 34
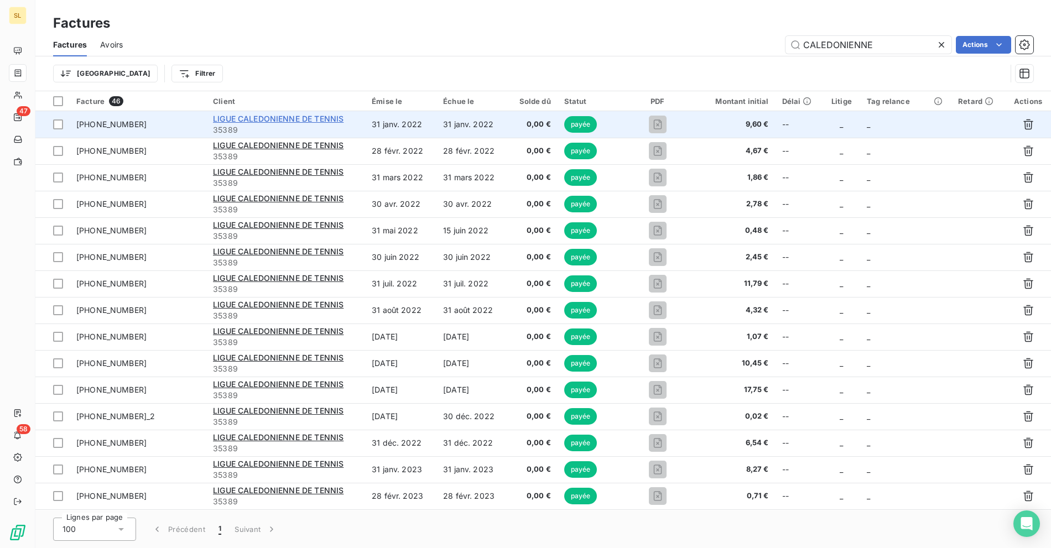
click at [270, 122] on span "LIGUE CALEDONIENNE DE TENNIS" at bounding box center [278, 118] width 130 height 9
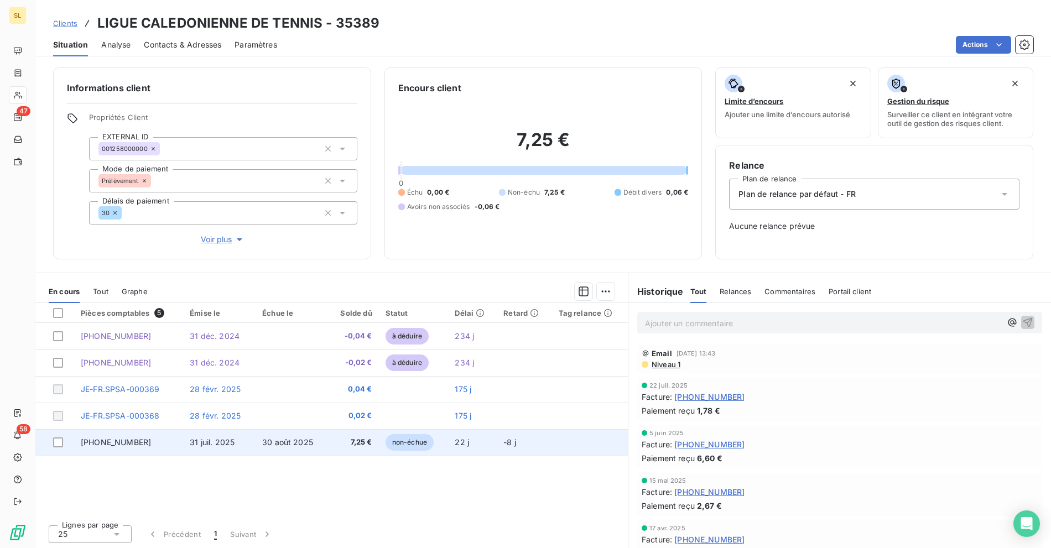
click at [138, 452] on td "25-07-0115424" at bounding box center [128, 442] width 109 height 27
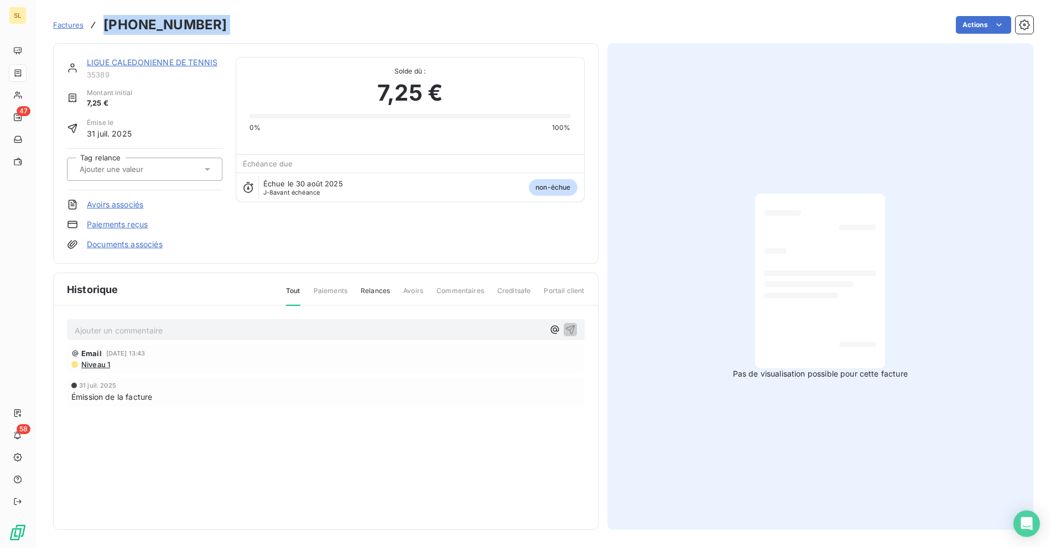
drag, startPoint x: 221, startPoint y: 28, endPoint x: 98, endPoint y: 27, distance: 122.8
click at [98, 27] on div "Factures 25-07-0115424 Actions" at bounding box center [543, 24] width 980 height 23
copy section "25-07-0115424 Actions"
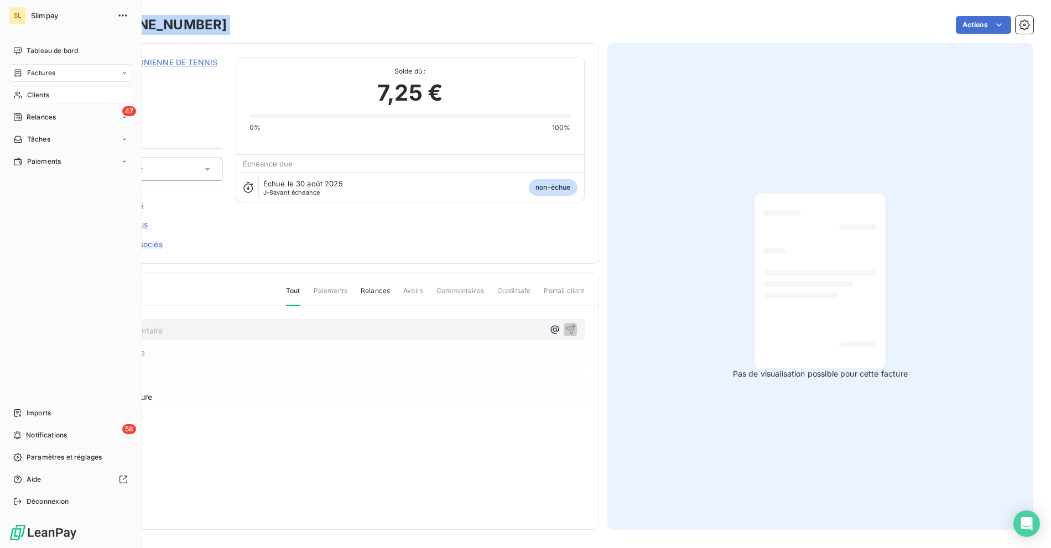
click at [20, 93] on icon at bounding box center [17, 95] width 9 height 9
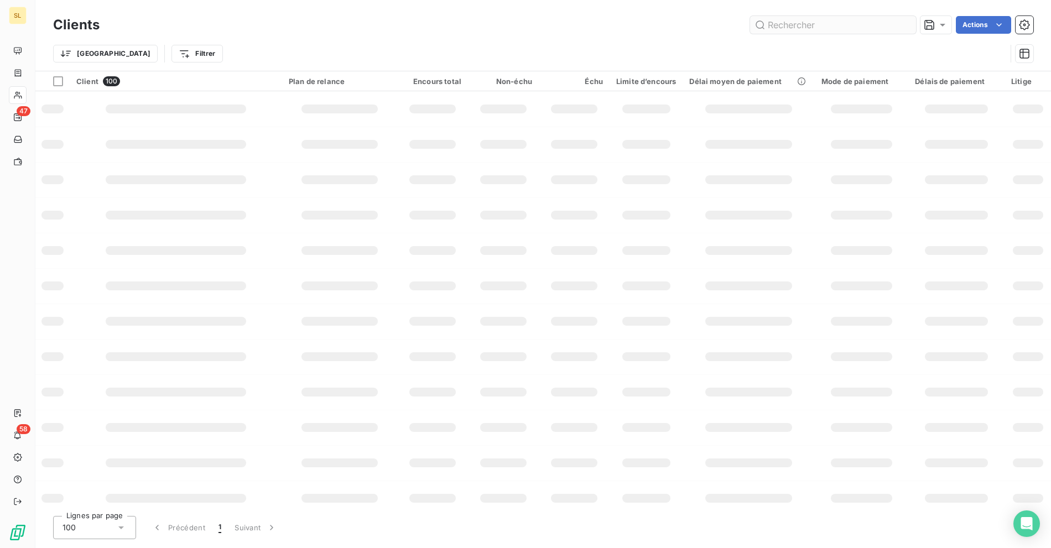
click at [838, 29] on input "text" at bounding box center [833, 25] width 166 height 18
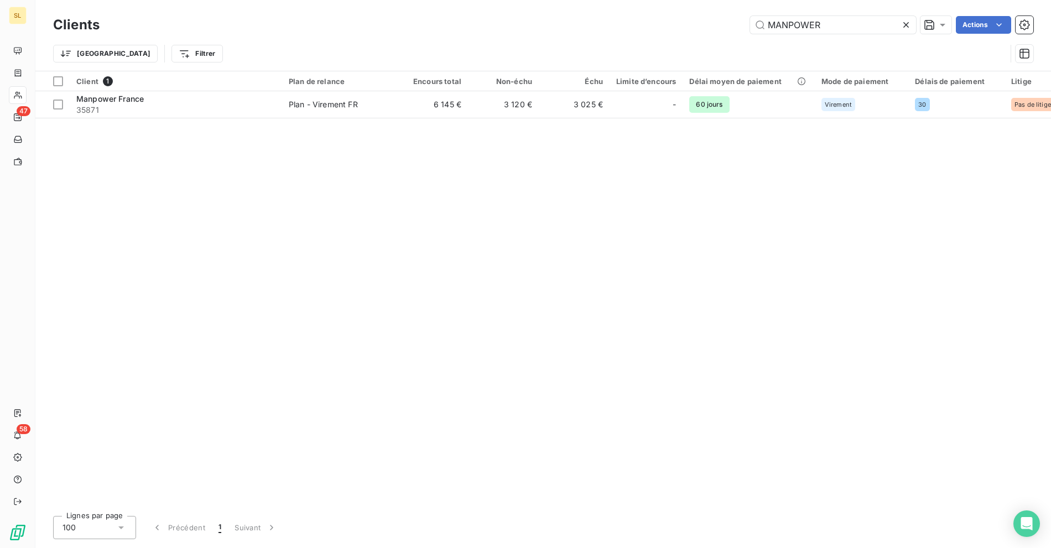
type input "MANPOWER"
click at [472, 30] on div "MANPOWER Actions" at bounding box center [573, 25] width 920 height 18
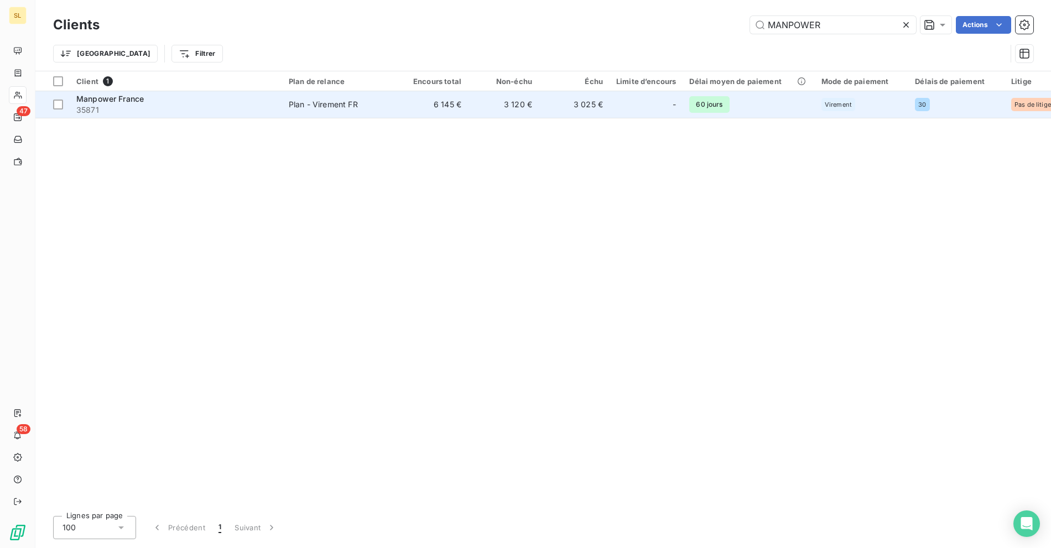
click at [250, 100] on div "Manpower France" at bounding box center [175, 98] width 199 height 11
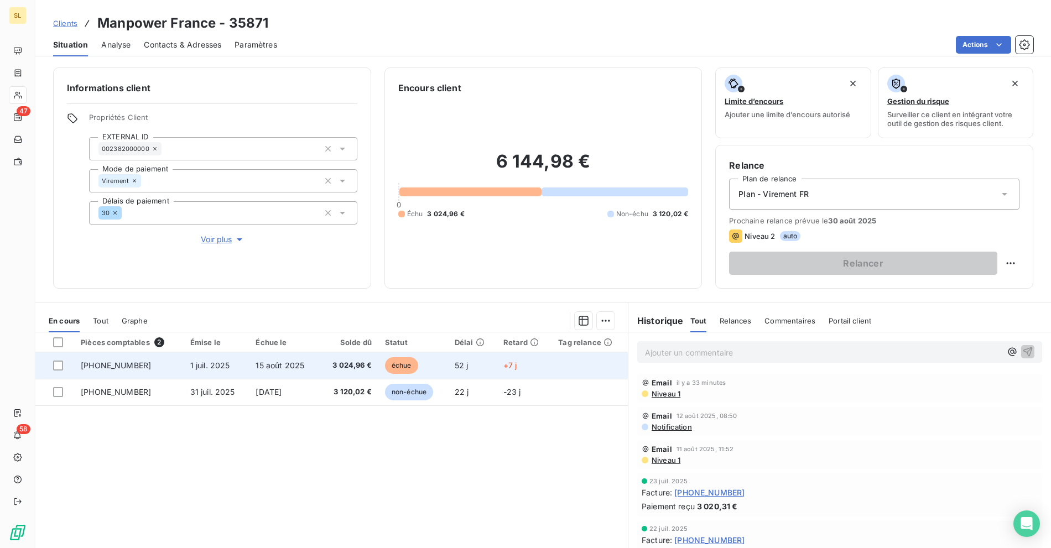
click at [467, 374] on td "52 j" at bounding box center [472, 365] width 49 height 27
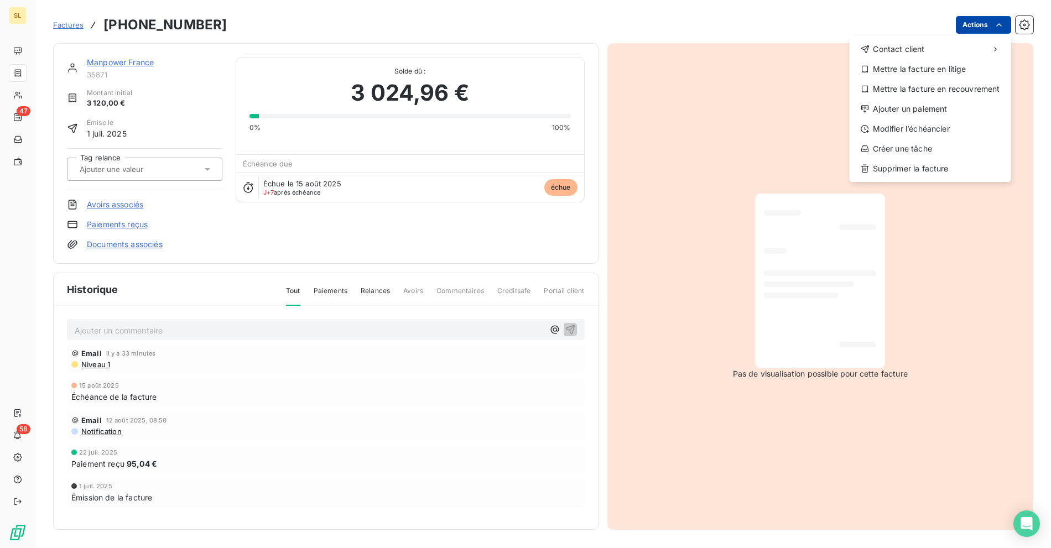
click at [963, 20] on html "SL 47 58 Factures 25-06-0114595 Actions Contact client Mettre la facture en lit…" at bounding box center [525, 274] width 1051 height 548
click at [908, 110] on div "Ajouter un paiement" at bounding box center [930, 109] width 153 height 18
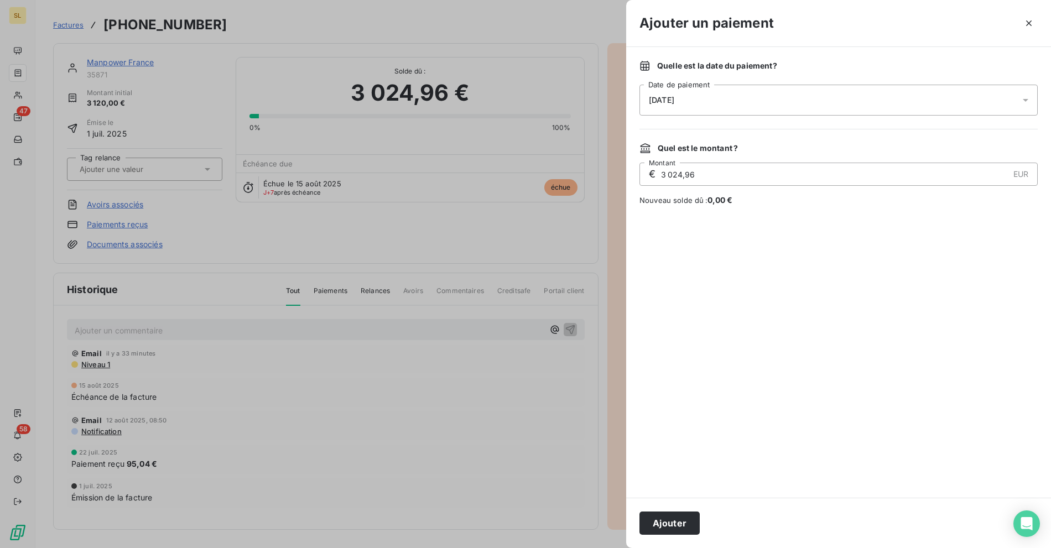
click at [674, 103] on span "[DATE]" at bounding box center [661, 100] width 25 height 9
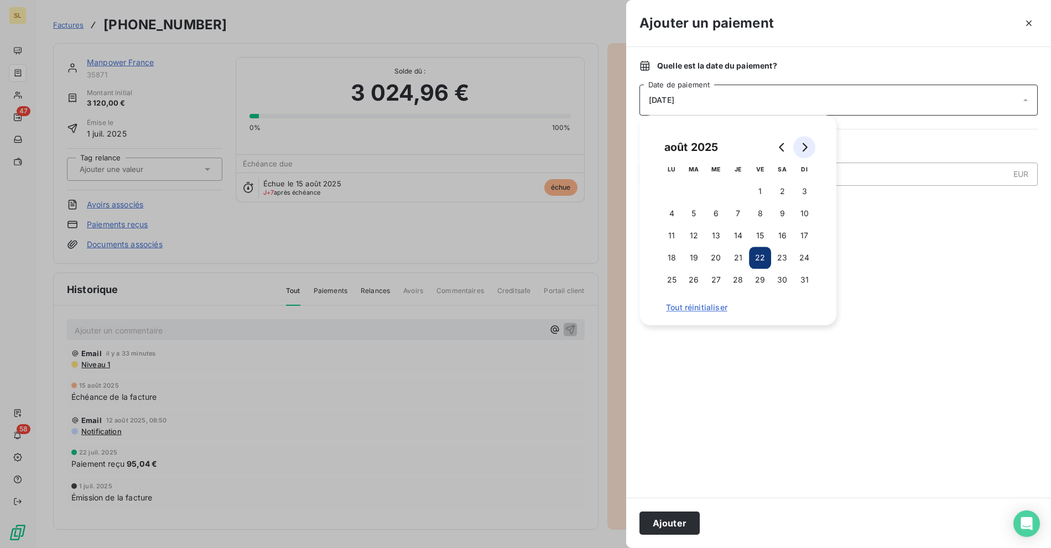
click at [803, 147] on icon "Go to next month" at bounding box center [804, 147] width 9 height 9
click at [761, 188] on button "5" at bounding box center [760, 191] width 22 height 22
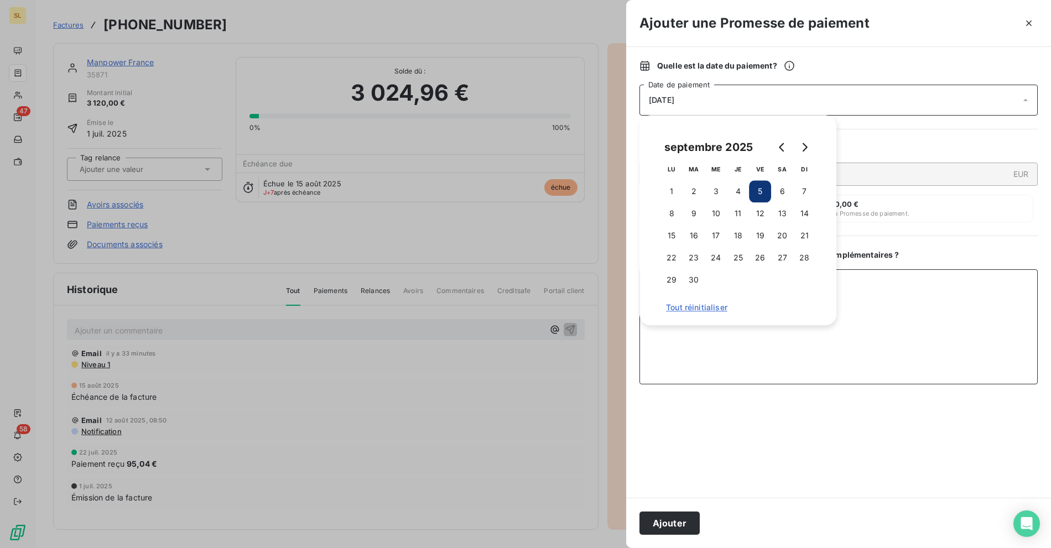
click at [714, 361] on textarea "Ajouter un commentaire ( facultatif )" at bounding box center [838, 326] width 398 height 115
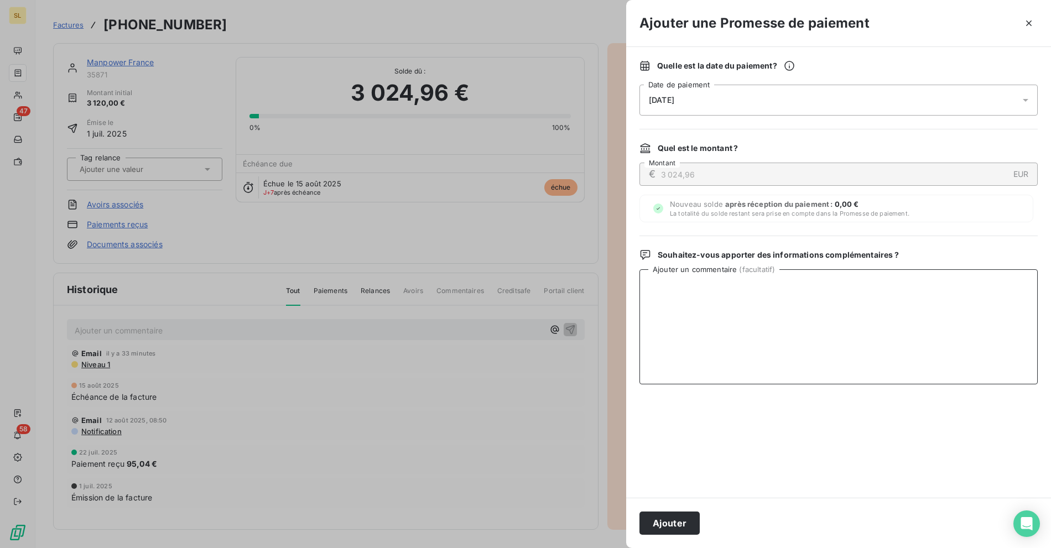
paste textarea "Paiement reçu à matcher sur NS"
type textarea "Paiement reçu à matcher sur NS"
click at [666, 519] on button "Ajouter" at bounding box center [669, 522] width 60 height 23
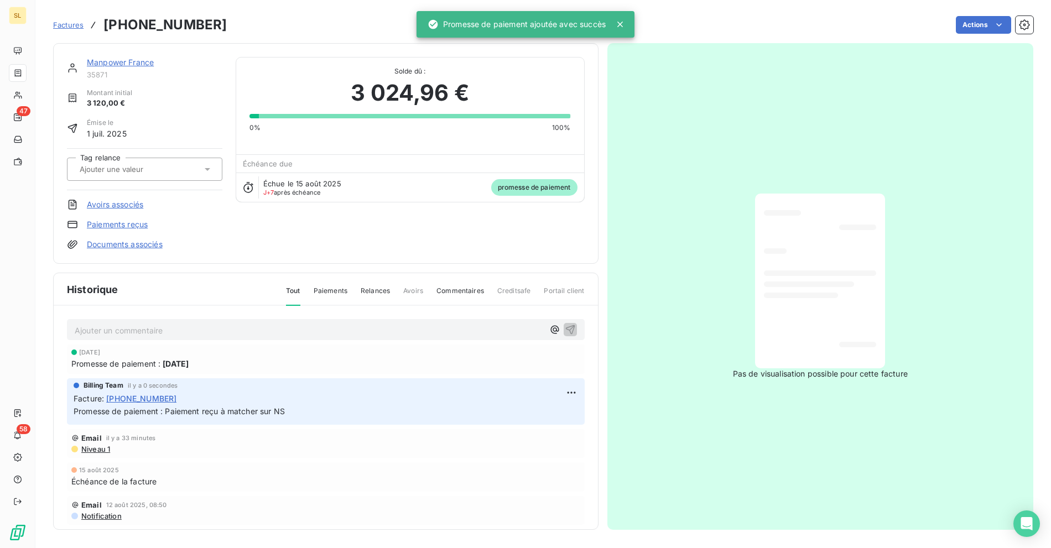
click at [279, 59] on div "Solde dû : 3 024,96 € 0% 100%" at bounding box center [409, 95] width 321 height 75
click at [208, 32] on div "Factures 25-06-0114595 Actions" at bounding box center [543, 24] width 980 height 23
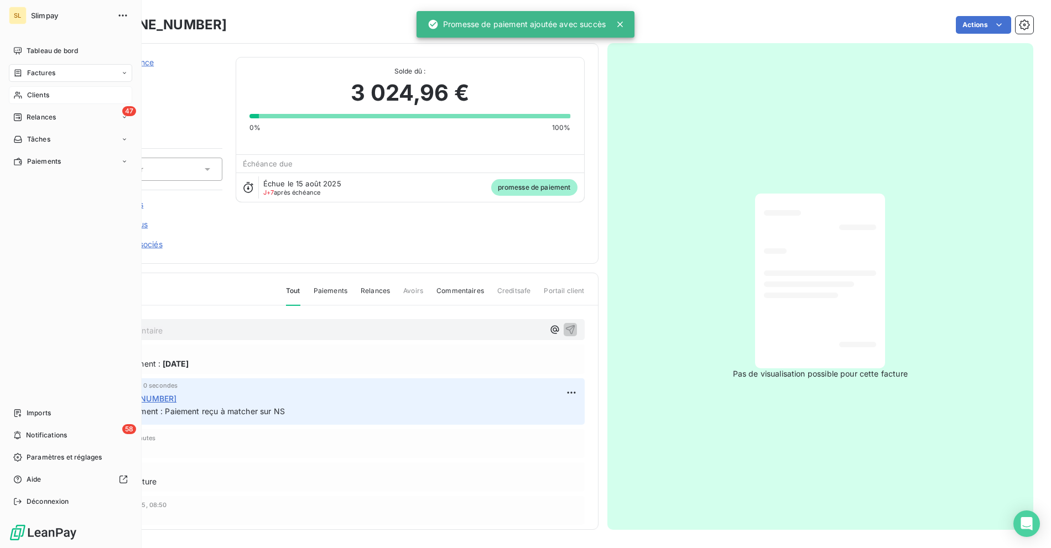
click at [28, 94] on span "Clients" at bounding box center [38, 95] width 22 height 10
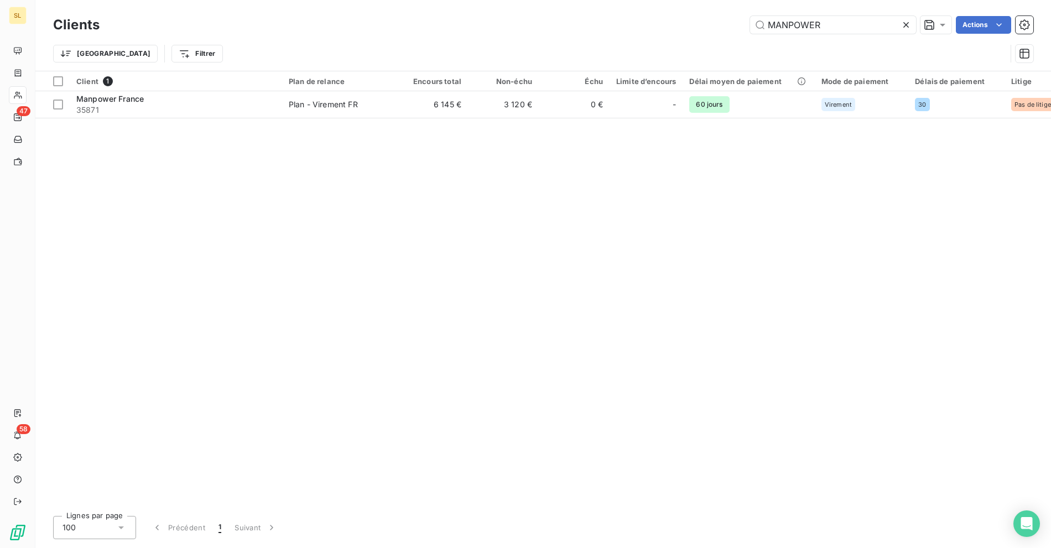
drag, startPoint x: 398, startPoint y: 36, endPoint x: 840, endPoint y: 34, distance: 441.8
click at [399, 36] on div "Trier Filtrer" at bounding box center [543, 53] width 980 height 34
click at [825, 22] on input "MANPOWER" at bounding box center [833, 25] width 166 height 18
paste input "VERRIERES"
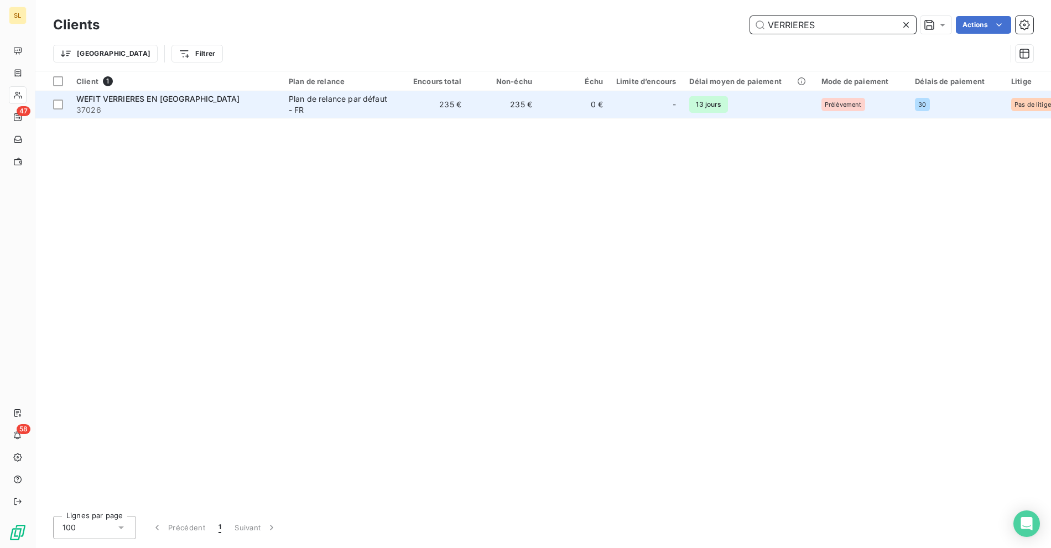
type input "VERRIERES"
click at [232, 102] on div "WEFIT VERRIERES EN ANJOU" at bounding box center [175, 98] width 199 height 11
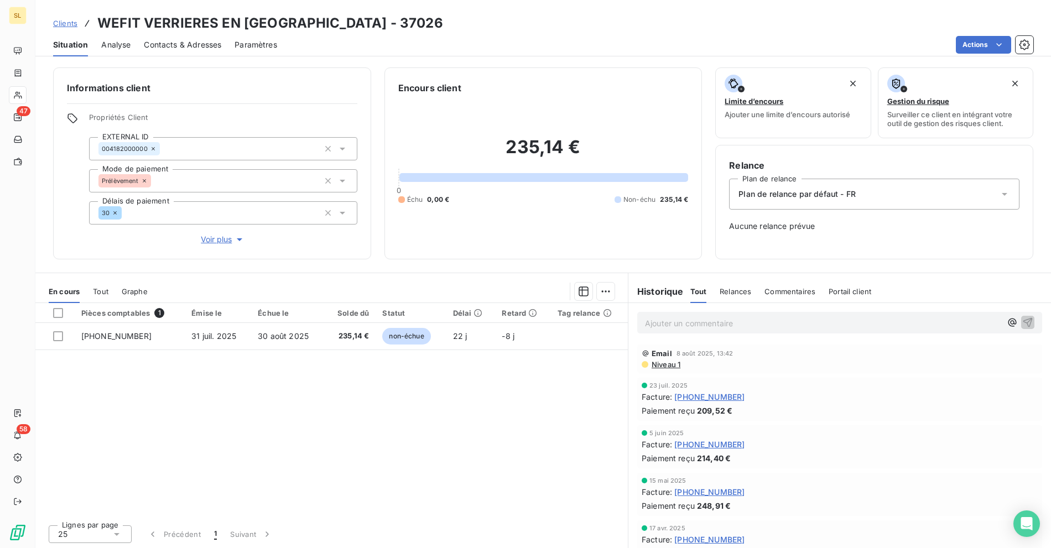
click at [343, 396] on div "Pièces comptables 1 Émise le Échue le Solde dû Statut Délai Retard Tag relance …" at bounding box center [331, 409] width 592 height 213
click at [74, 22] on span "Clients" at bounding box center [65, 23] width 24 height 9
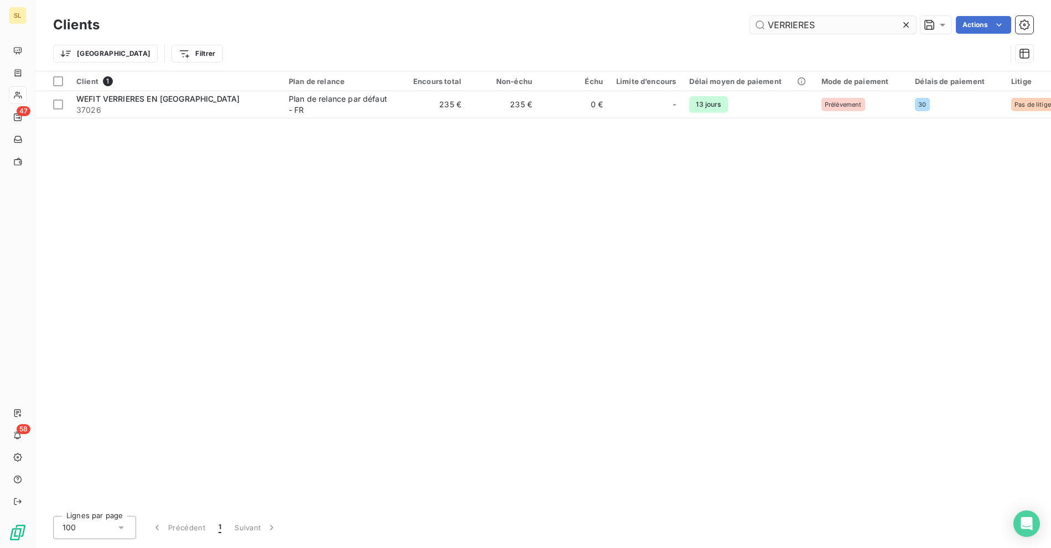
click at [826, 19] on input "VERRIERES" at bounding box center [833, 25] width 166 height 18
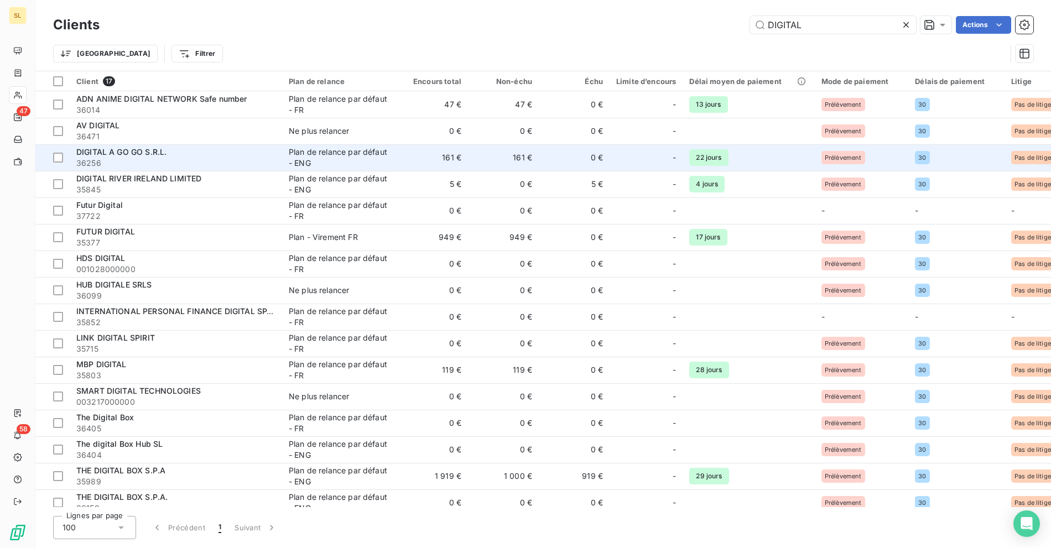
type input "DIGITAL"
click at [160, 163] on span "36256" at bounding box center [175, 163] width 199 height 11
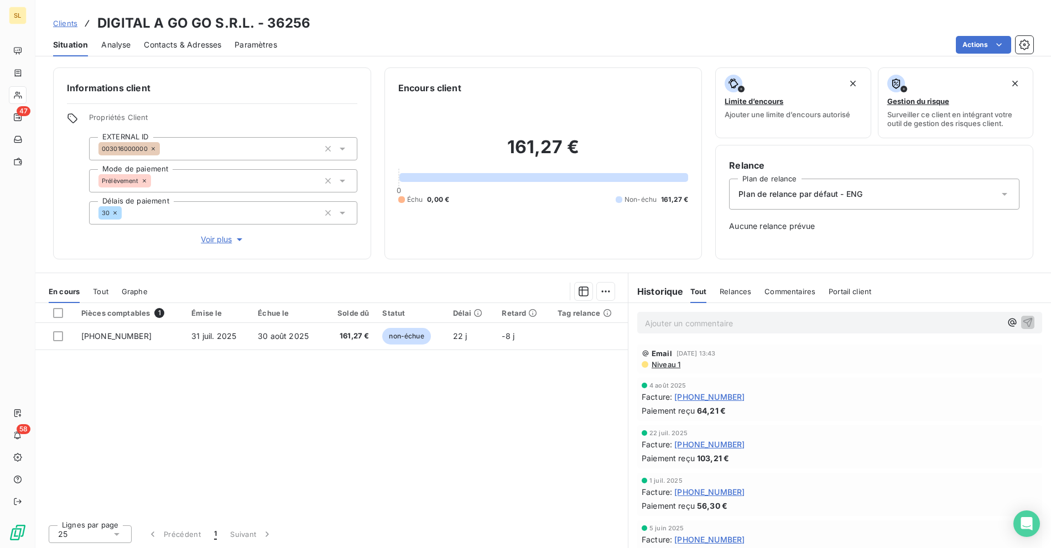
click at [360, 433] on div "Pièces comptables 1 Émise le Échue le Solde dû Statut Délai Retard Tag relance …" at bounding box center [331, 409] width 592 height 213
click at [409, 422] on div "Pièces comptables 1 Émise le Échue le Solde dû Statut Délai Retard Tag relance …" at bounding box center [331, 409] width 592 height 213
click at [335, 455] on div "Pièces comptables 1 Émise le Échue le Solde dû Statut Délai Retard Tag relance …" at bounding box center [331, 409] width 592 height 213
drag, startPoint x: 503, startPoint y: 57, endPoint x: 488, endPoint y: 55, distance: 15.6
click at [503, 56] on div "Clients DIGITAL A GO GO S.R.L. - 36256 Situation Analyse Contacts & Adresses Pa…" at bounding box center [542, 274] width 1015 height 548
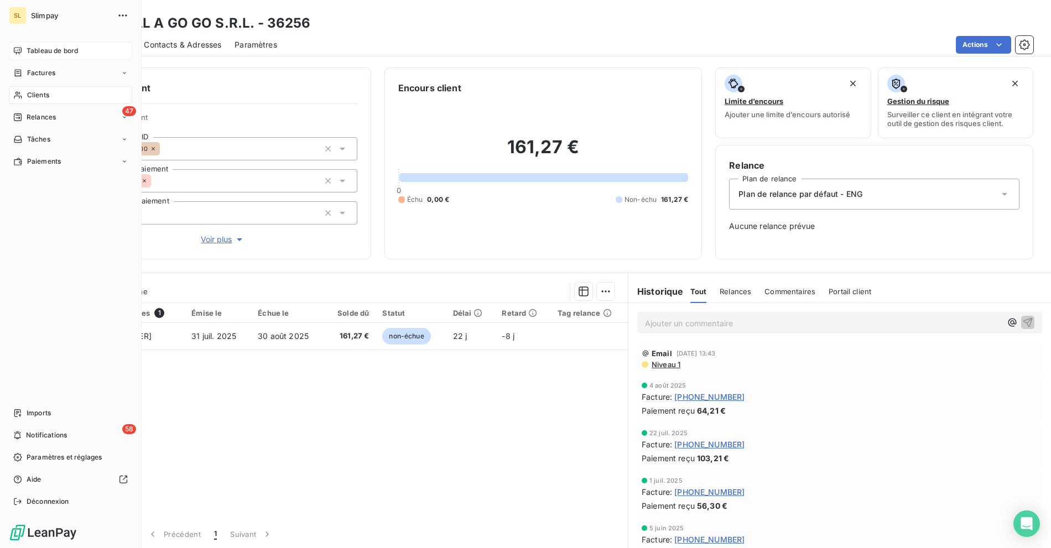
click at [24, 53] on div "Tableau de bord" at bounding box center [70, 51] width 123 height 18
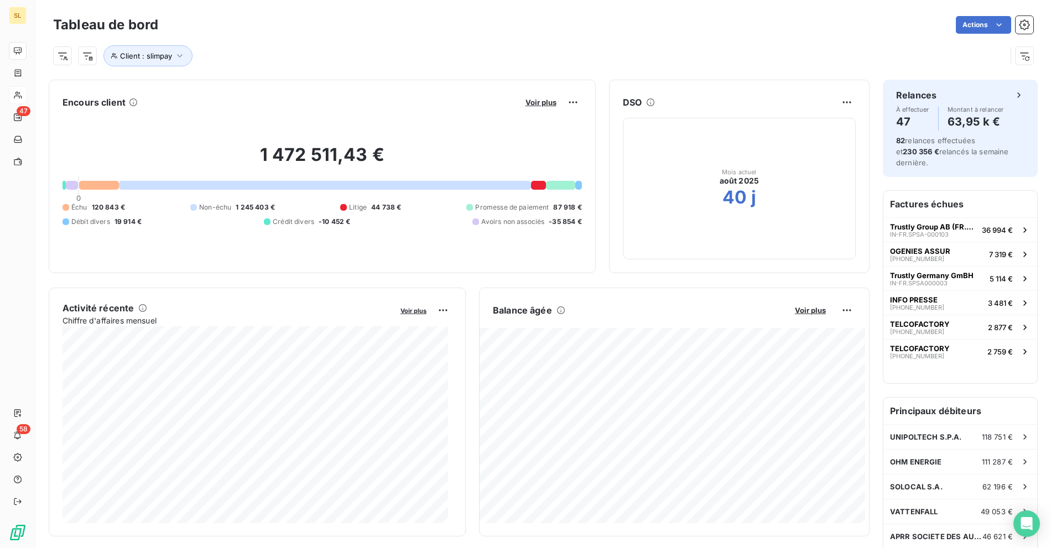
click at [105, 191] on div "1 472 511,43 € 0 Échu 120 843 € Non-échu 1 245 403 € Litige 44 738 € Promesse d…" at bounding box center [321, 185] width 519 height 148
click at [101, 183] on div at bounding box center [99, 185] width 40 height 9
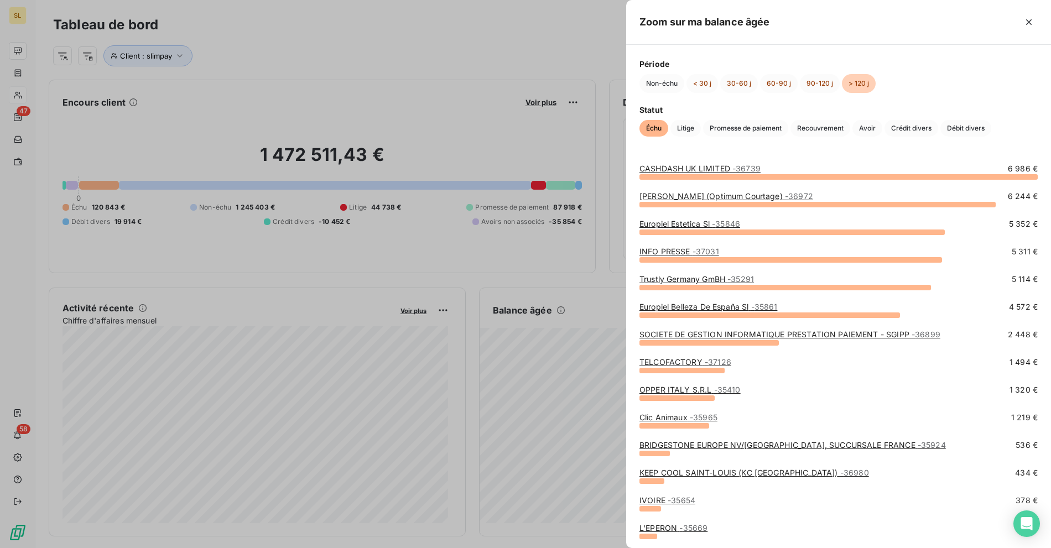
click at [497, 38] on div at bounding box center [525, 274] width 1051 height 548
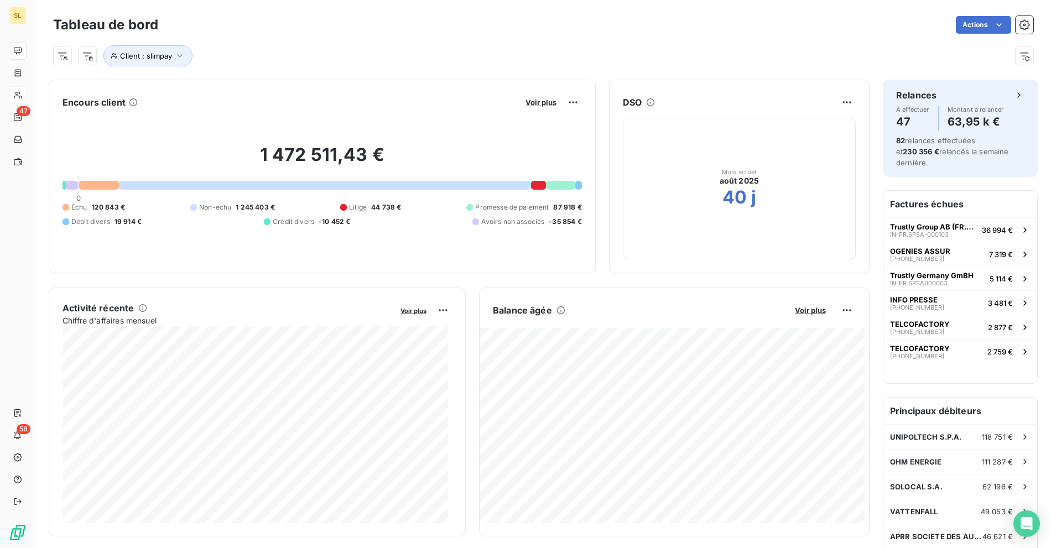
click at [405, 46] on div "Client : slimpay" at bounding box center [529, 55] width 953 height 21
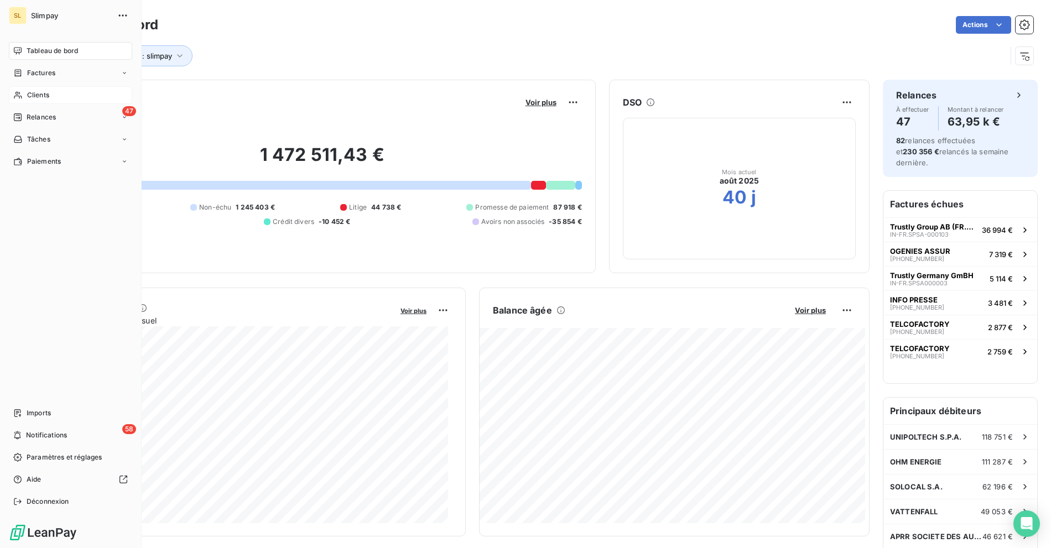
click at [33, 103] on div "Clients" at bounding box center [70, 95] width 123 height 18
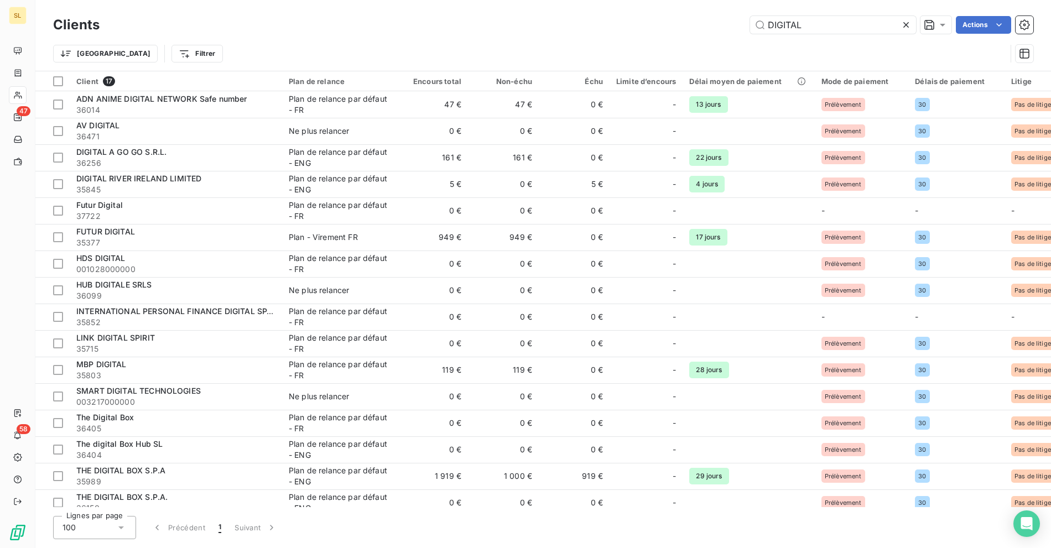
drag, startPoint x: 784, startPoint y: 25, endPoint x: 647, endPoint y: 22, distance: 136.6
click at [660, 22] on div "DIGITAL Actions" at bounding box center [573, 25] width 920 height 18
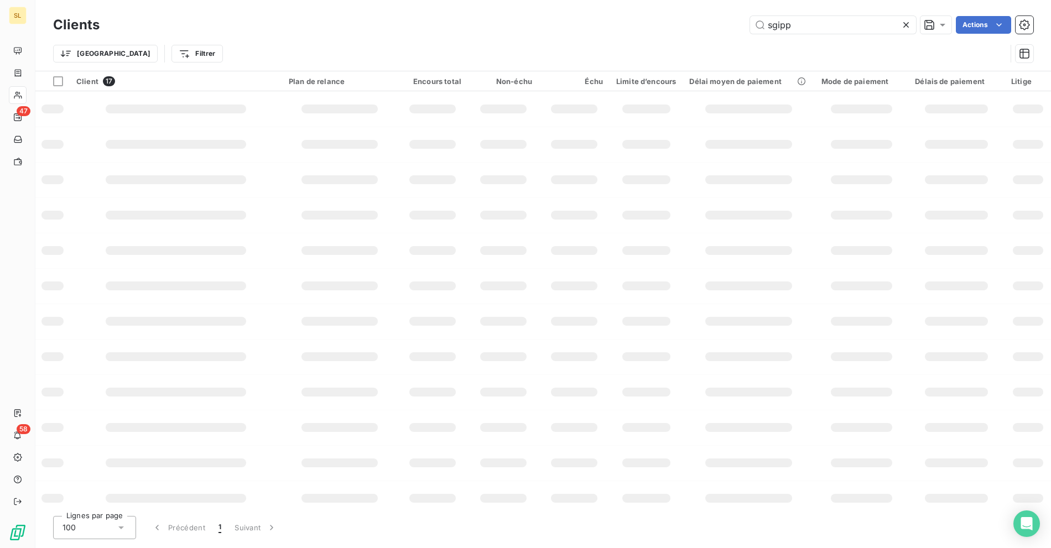
type input "sgipp"
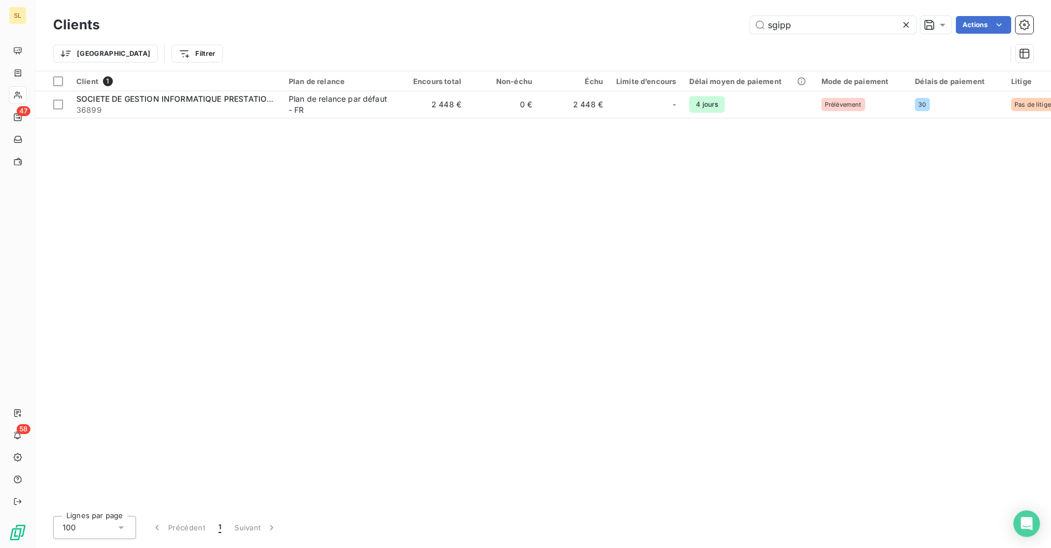
click at [320, 118] on div "Client 1 Plan de relance Encours total Non-échu Échu Limite d’encours Délai moy…" at bounding box center [542, 289] width 1015 height 436
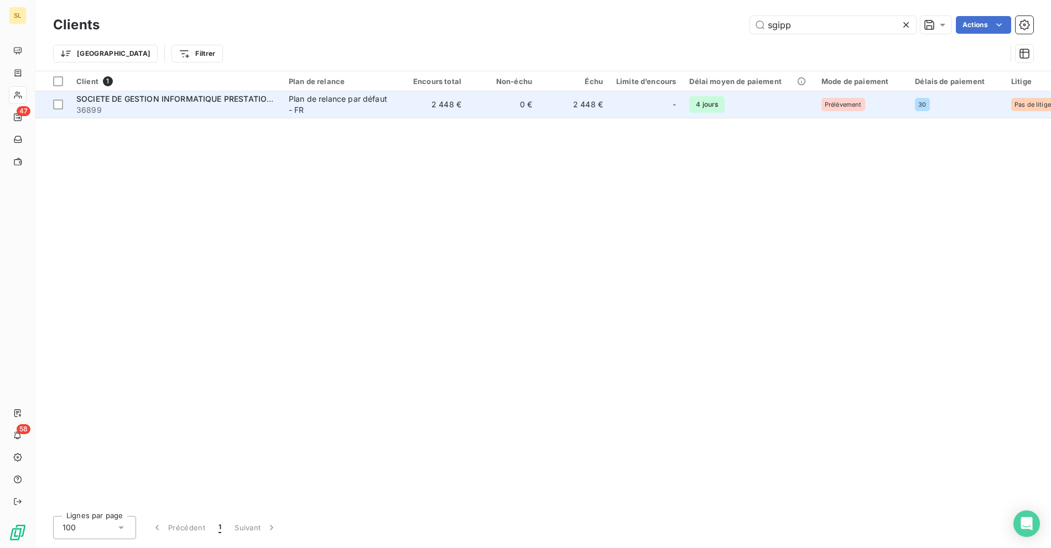
click at [331, 109] on div "Plan de relance par défaut - FR" at bounding box center [340, 104] width 102 height 22
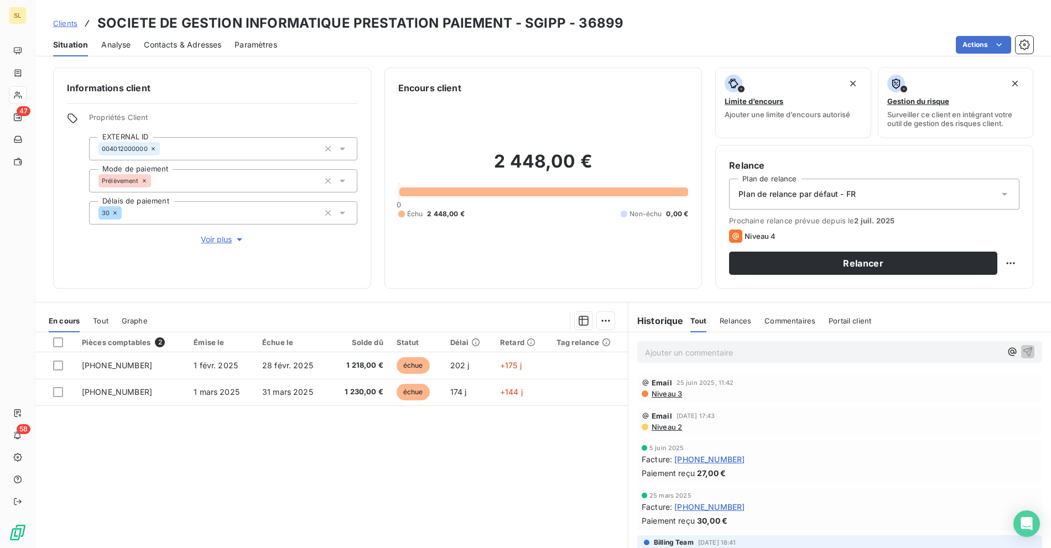
click at [320, 440] on div "Pièces comptables 2 Émise le Échue le Solde dû Statut Délai Retard Tag relance …" at bounding box center [331, 438] width 592 height 213
click at [798, 267] on button "Relancer" at bounding box center [863, 263] width 268 height 23
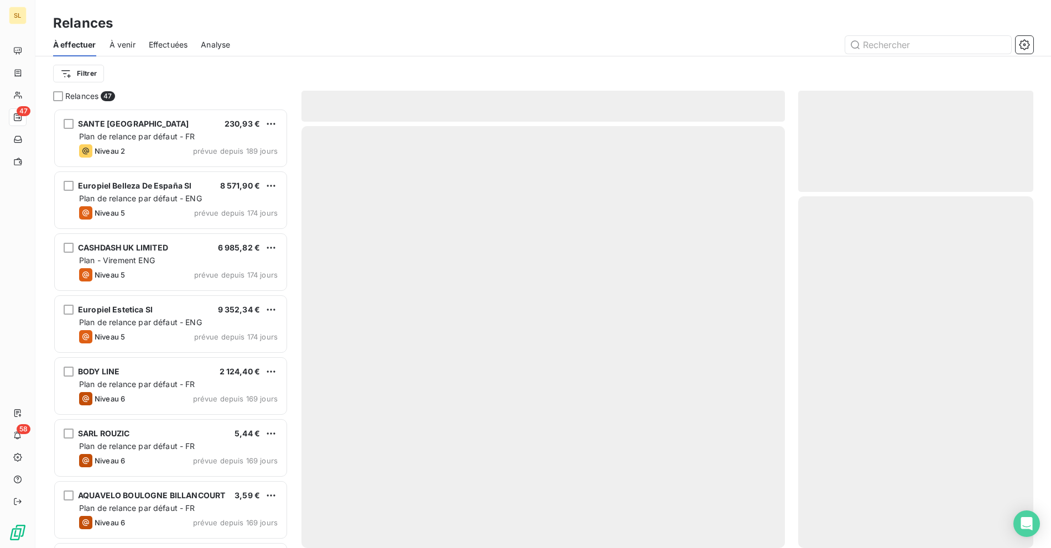
scroll to position [430, 226]
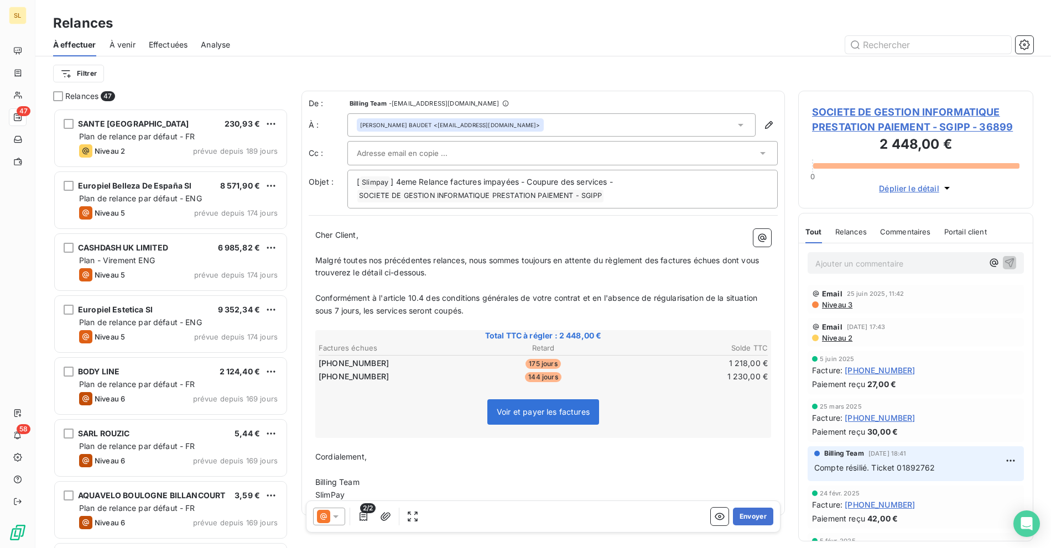
click at [390, 257] on span "Malgré toutes nos précédentes relances, nous sommes toujours en attente du règl…" at bounding box center [538, 266] width 446 height 22
click at [405, 182] on span "] 4eme Relance factures impayées - Coupure des services -" at bounding box center [501, 181] width 222 height 9
drag, startPoint x: 521, startPoint y: 181, endPoint x: 612, endPoint y: 185, distance: 91.3
click at [612, 185] on p "[ Slimpay ﻿ ] 4eme Relance factures impayées - Coupure des services - SOCIETE D…" at bounding box center [562, 189] width 411 height 27
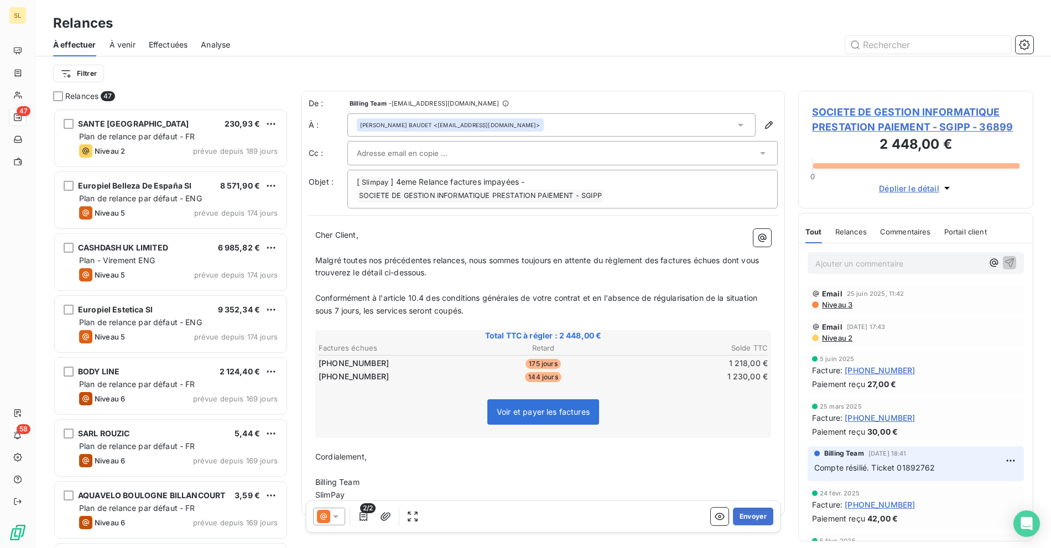
click at [381, 259] on span "Malgré toutes nos précédentes relances, nous sommes toujours en attente du règl…" at bounding box center [538, 266] width 446 height 22
click at [491, 279] on p "﻿" at bounding box center [543, 285] width 456 height 13
click at [886, 121] on span "SOCIETE DE GESTION INFORMATIQUE PRESTATION PAIEMENT - SGIPP - 36899" at bounding box center [915, 120] width 207 height 30
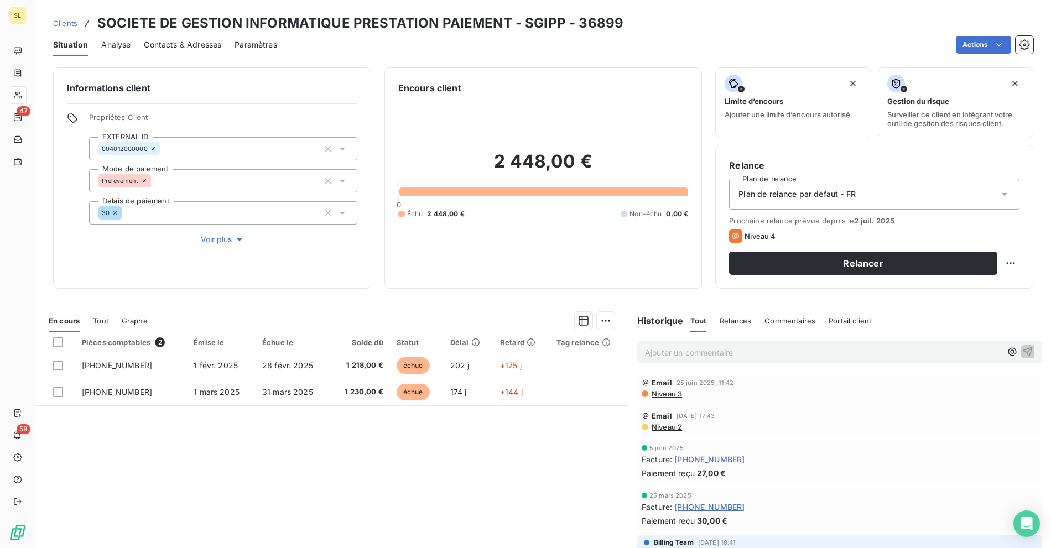
click at [182, 48] on span "Contacts & Adresses" at bounding box center [182, 44] width 77 height 11
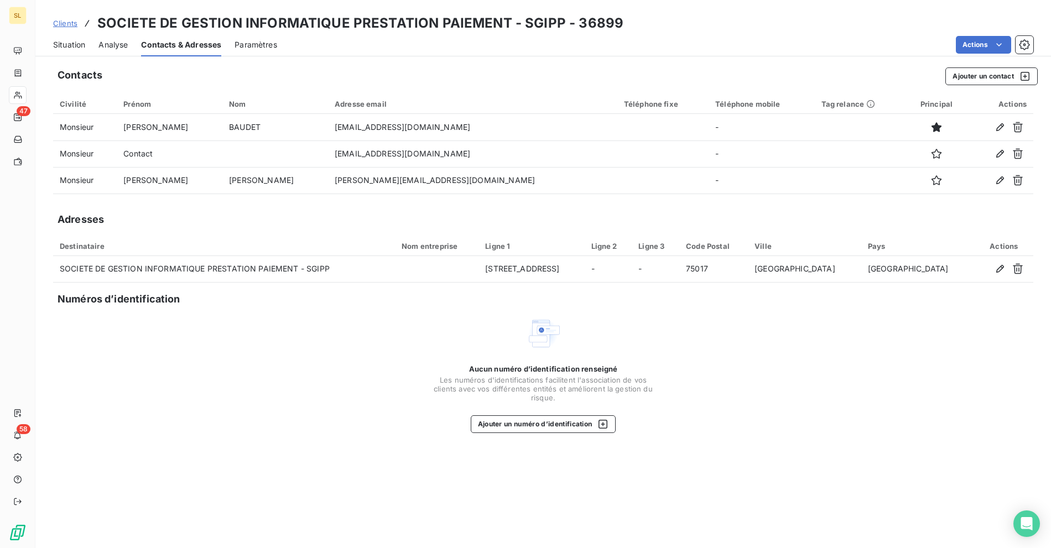
click at [68, 45] on span "Situation" at bounding box center [69, 44] width 32 height 11
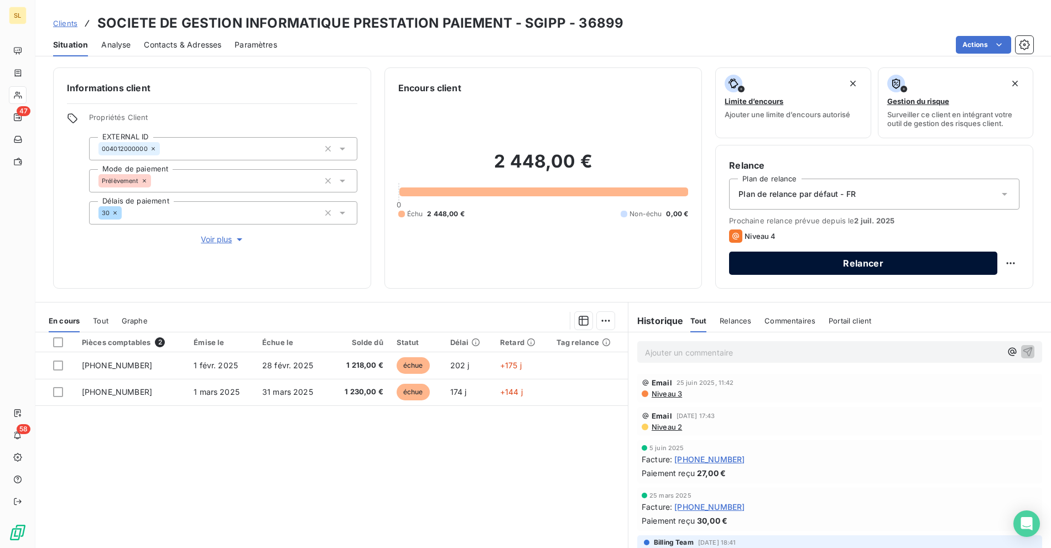
click at [853, 263] on button "Relancer" at bounding box center [863, 263] width 268 height 23
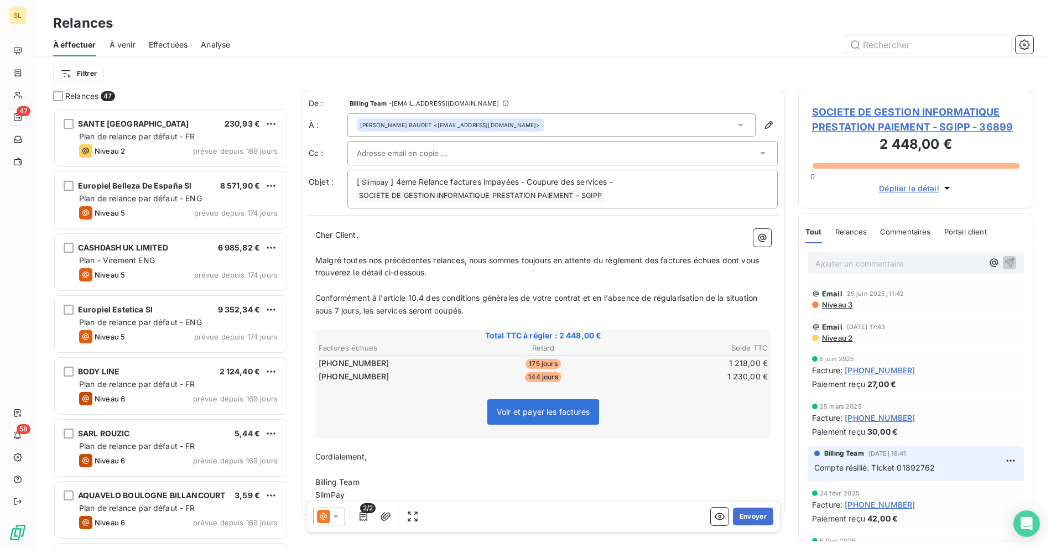
scroll to position [430, 226]
click at [850, 118] on span "SOCIETE DE GESTION INFORMATIQUE PRESTATION PAIEMENT - SGIPP - 36899" at bounding box center [915, 120] width 207 height 30
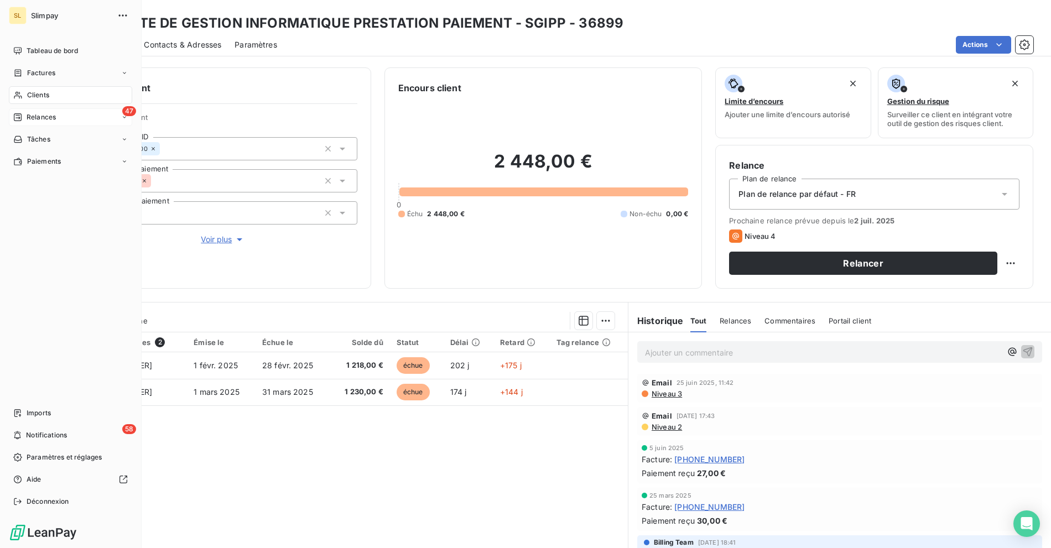
click at [35, 123] on div "47 Relances" at bounding box center [70, 117] width 123 height 18
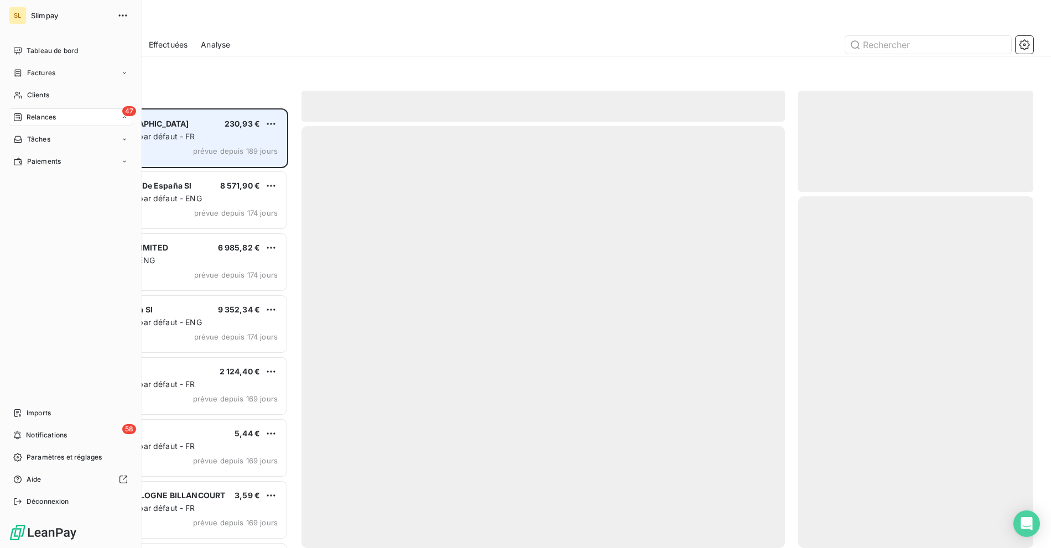
scroll to position [430, 226]
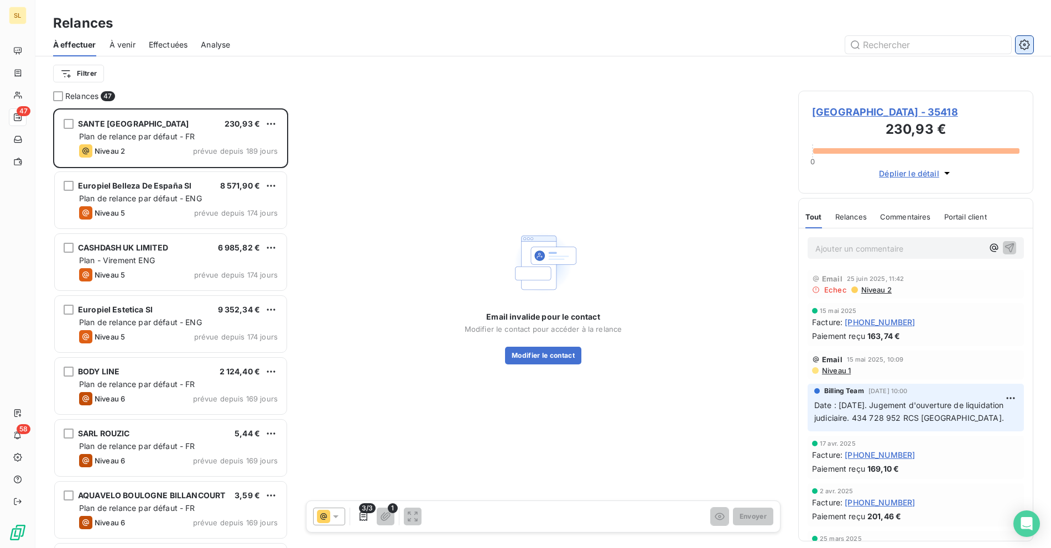
click at [1015, 40] on button "button" at bounding box center [1024, 45] width 18 height 18
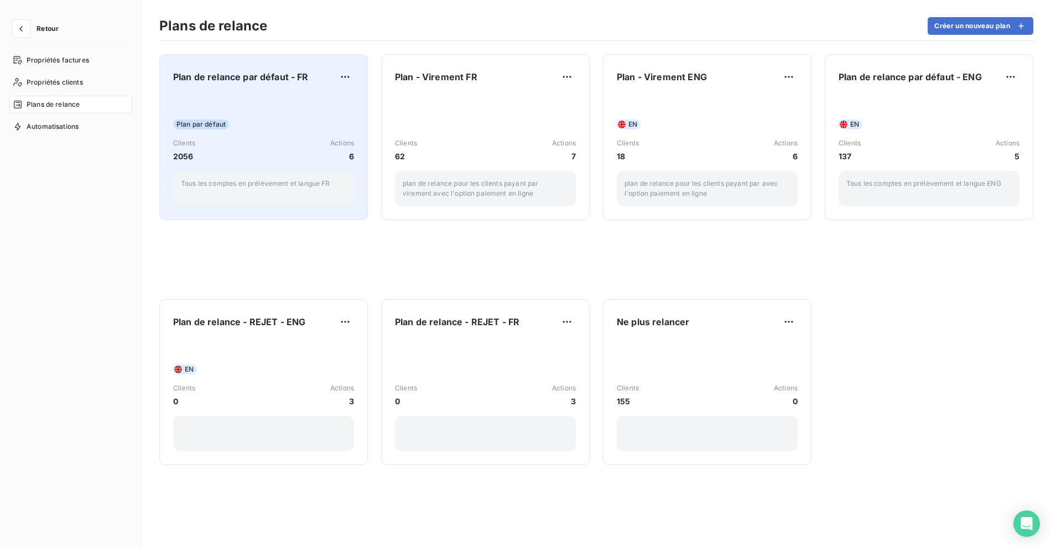
click at [268, 116] on div "Plan par défaut Clients 2056 Actions 6 Tous les comptes en prélèvement et langu…" at bounding box center [263, 151] width 181 height 112
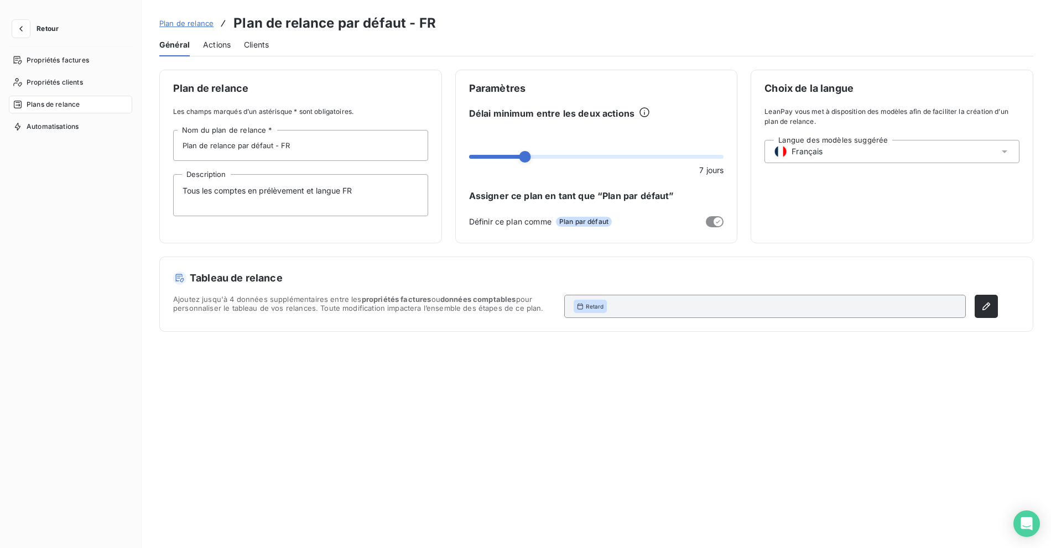
click at [252, 43] on span "Clients" at bounding box center [256, 44] width 25 height 11
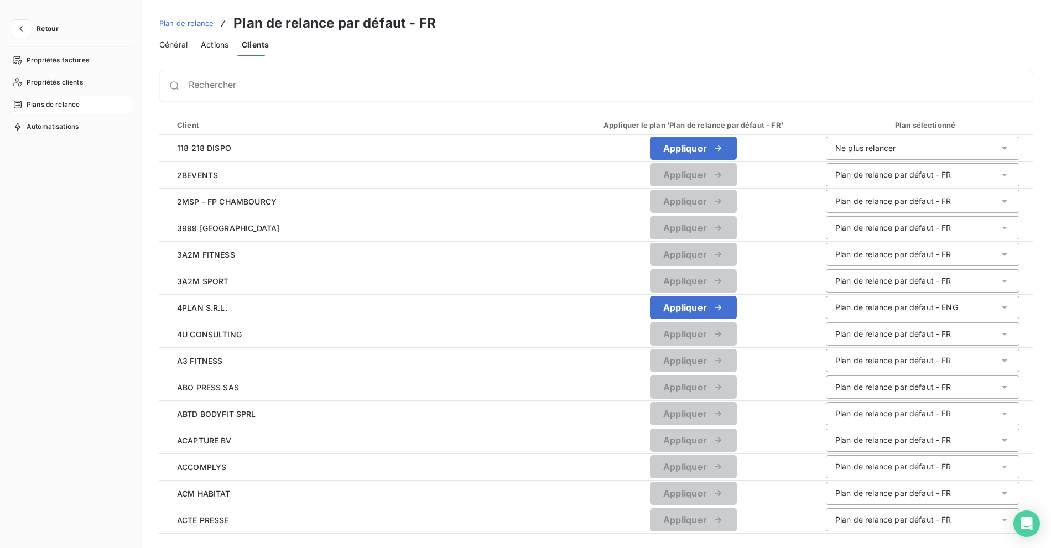
click at [169, 44] on span "Général" at bounding box center [173, 44] width 28 height 11
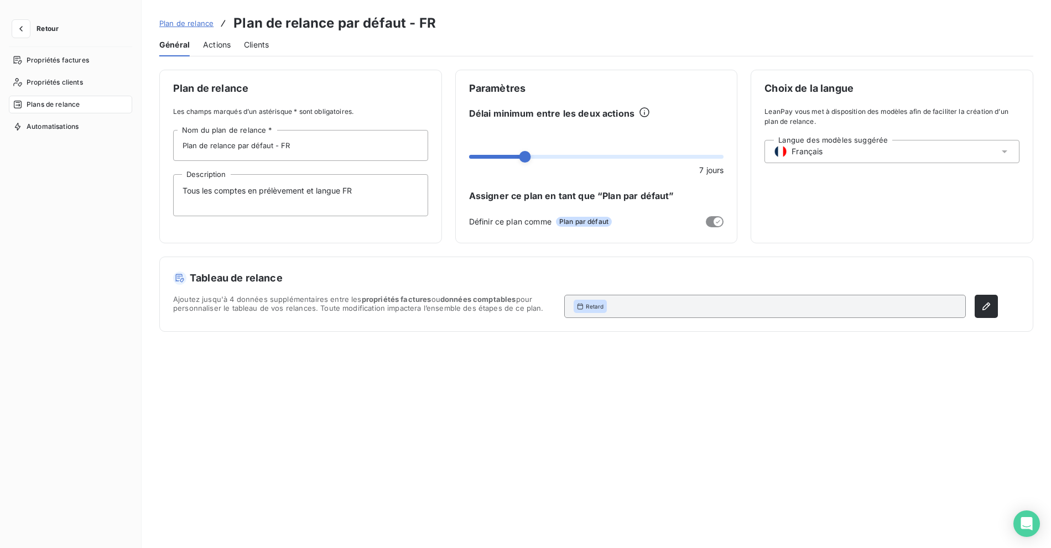
click at [227, 46] on span "Actions" at bounding box center [217, 44] width 28 height 11
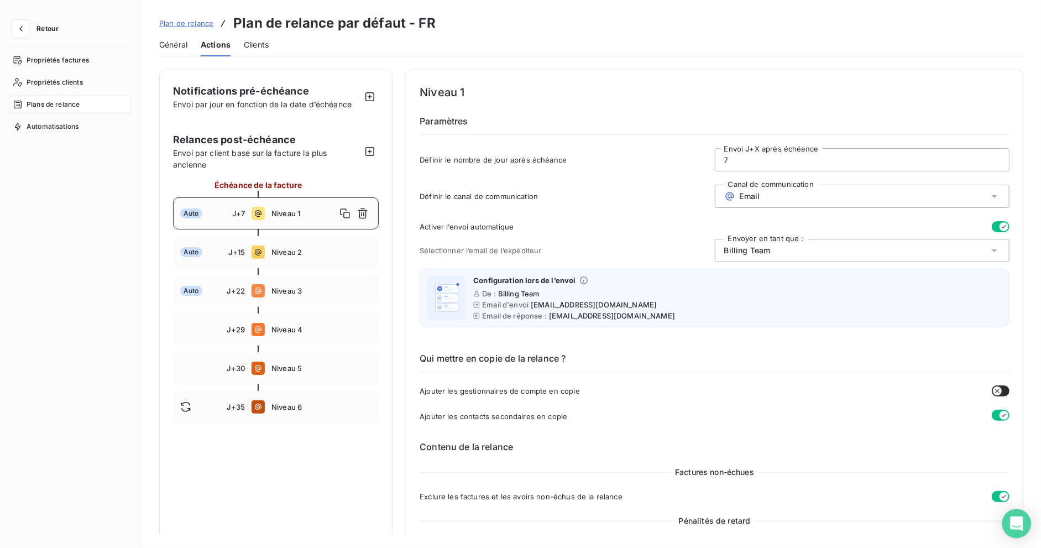
drag, startPoint x: 1020, startPoint y: 525, endPoint x: 1018, endPoint y: 531, distance: 6.5
click at [1020, 525] on icon "Open Intercom Messenger" at bounding box center [1016, 523] width 13 height 14
click at [182, 22] on span "Plan de relance" at bounding box center [186, 23] width 54 height 9
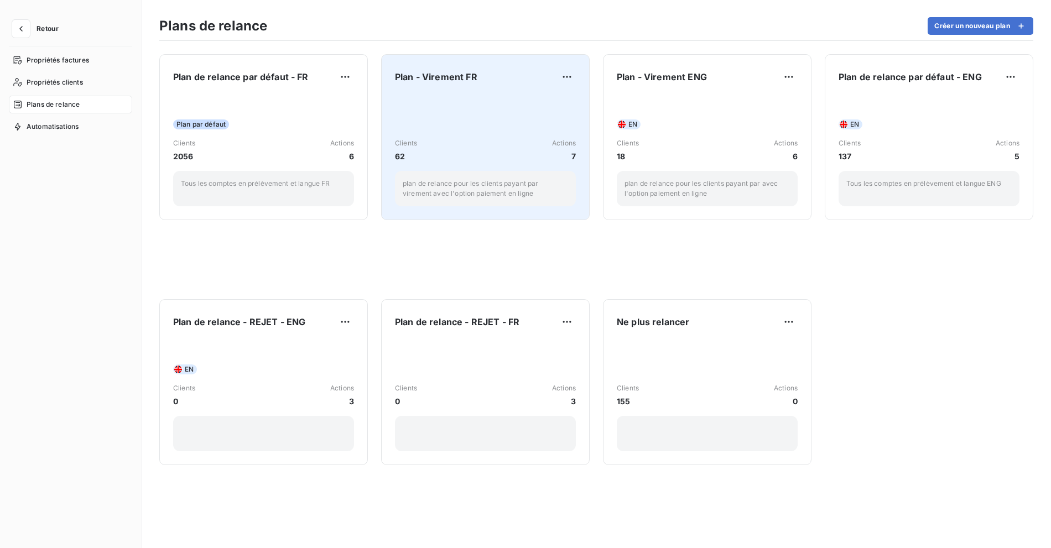
click at [495, 89] on div "Plan - Virement FR Clients 62 Actions 7 plan de relance pour les clients payant…" at bounding box center [485, 137] width 181 height 138
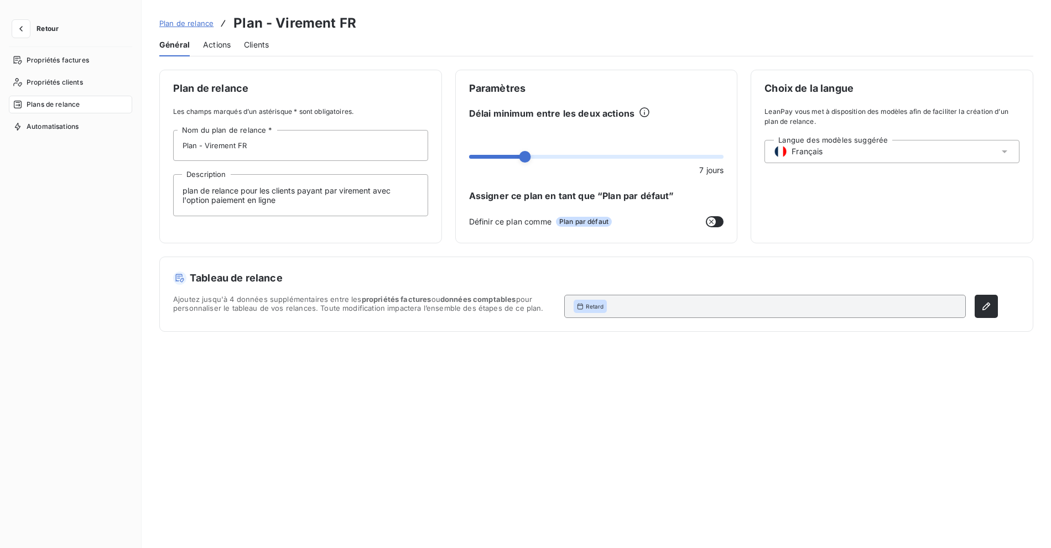
click at [251, 51] on div "Clients" at bounding box center [256, 44] width 25 height 23
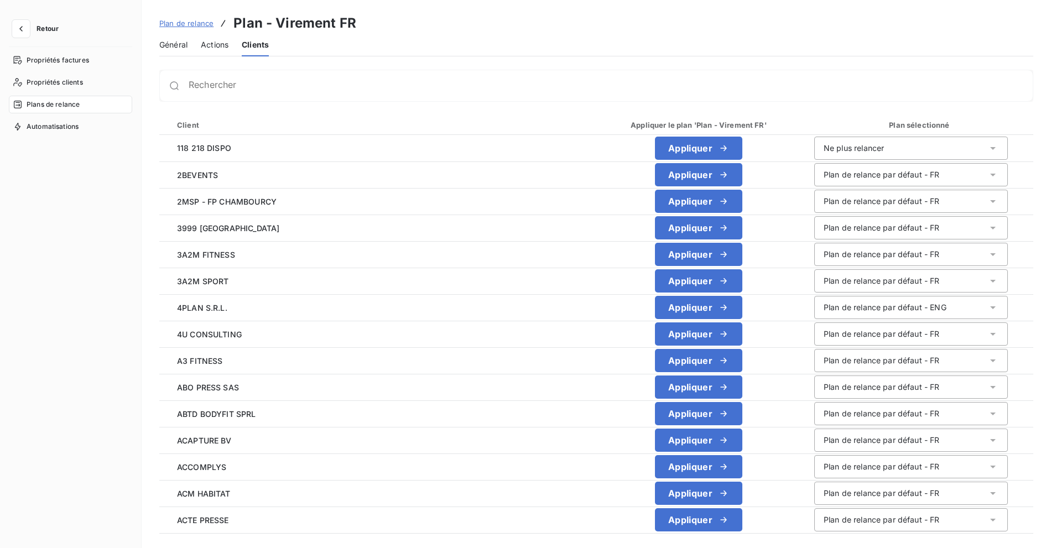
click at [208, 51] on div "Actions" at bounding box center [215, 44] width 28 height 23
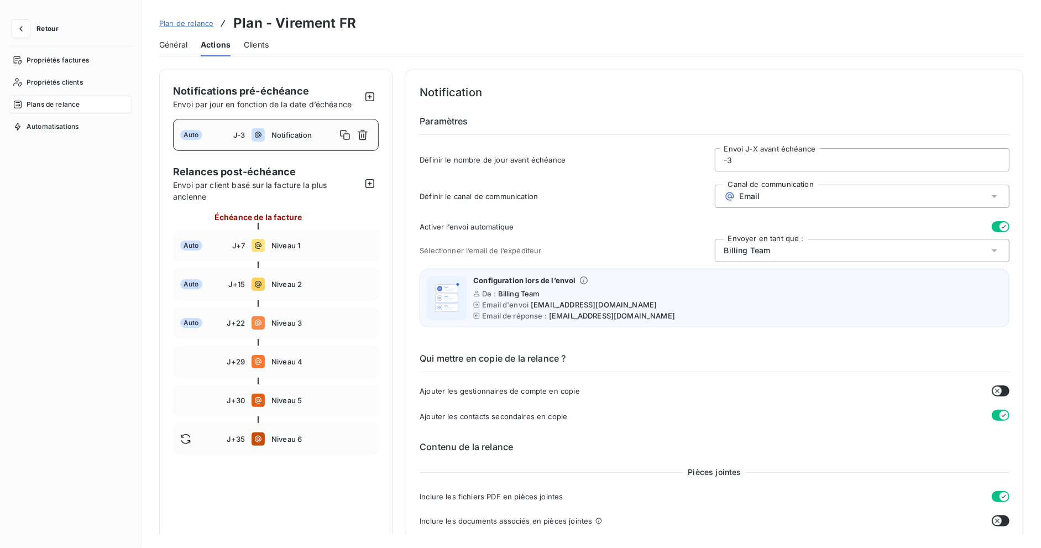
click at [187, 27] on span "Plan de relance" at bounding box center [186, 23] width 54 height 9
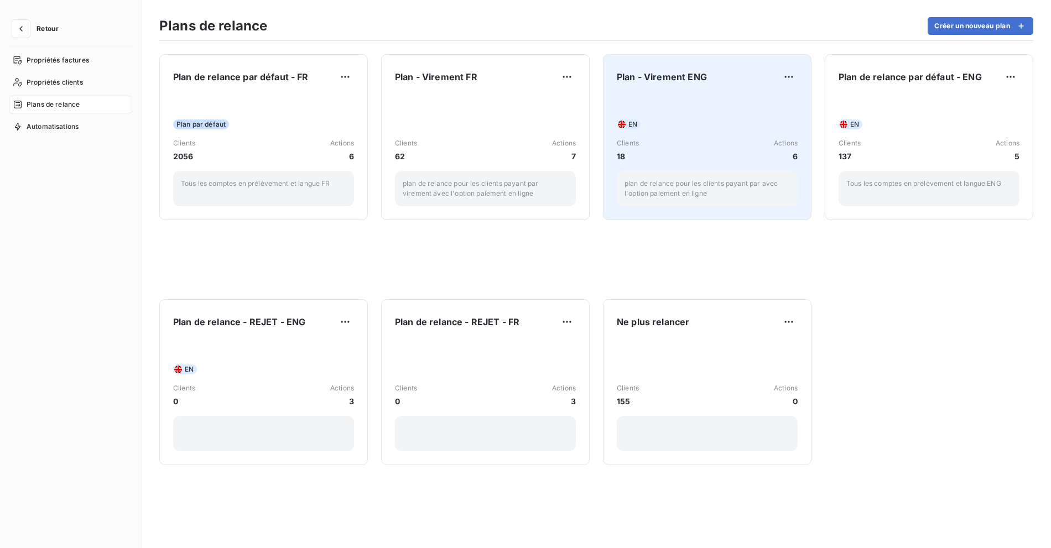
click at [760, 122] on div "EN" at bounding box center [707, 124] width 181 height 10
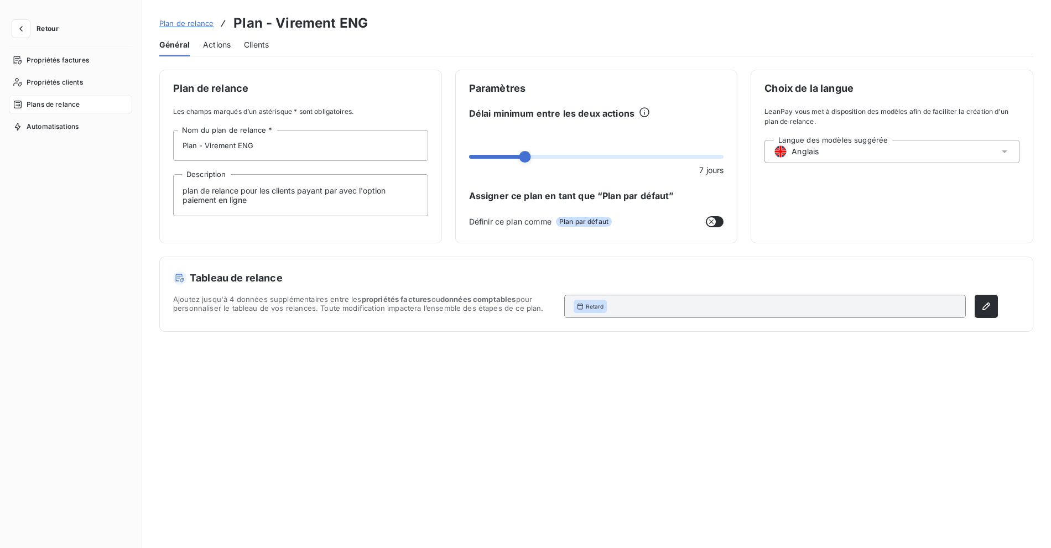
click at [210, 45] on span "Actions" at bounding box center [217, 44] width 28 height 11
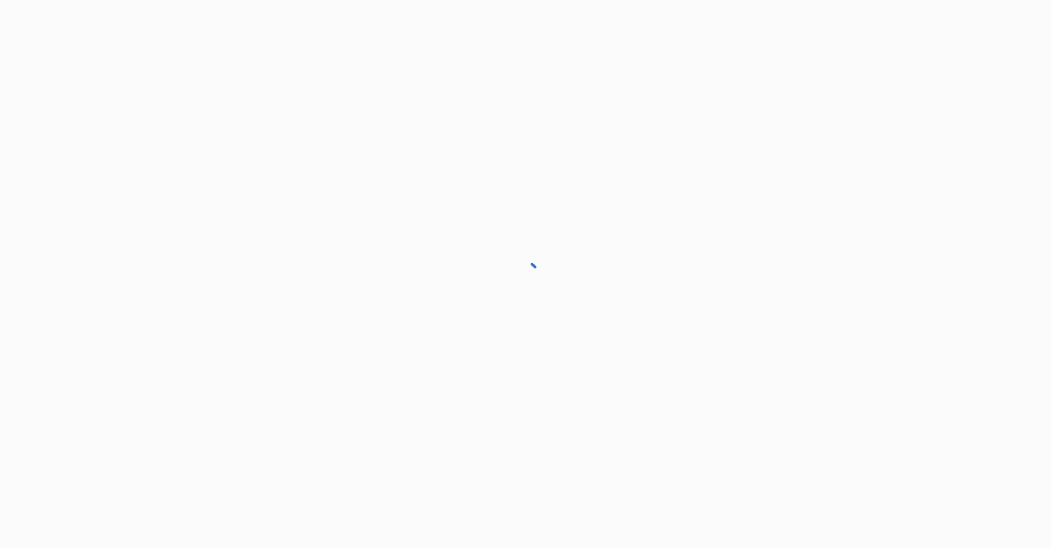
click at [260, 46] on div at bounding box center [525, 274] width 1051 height 548
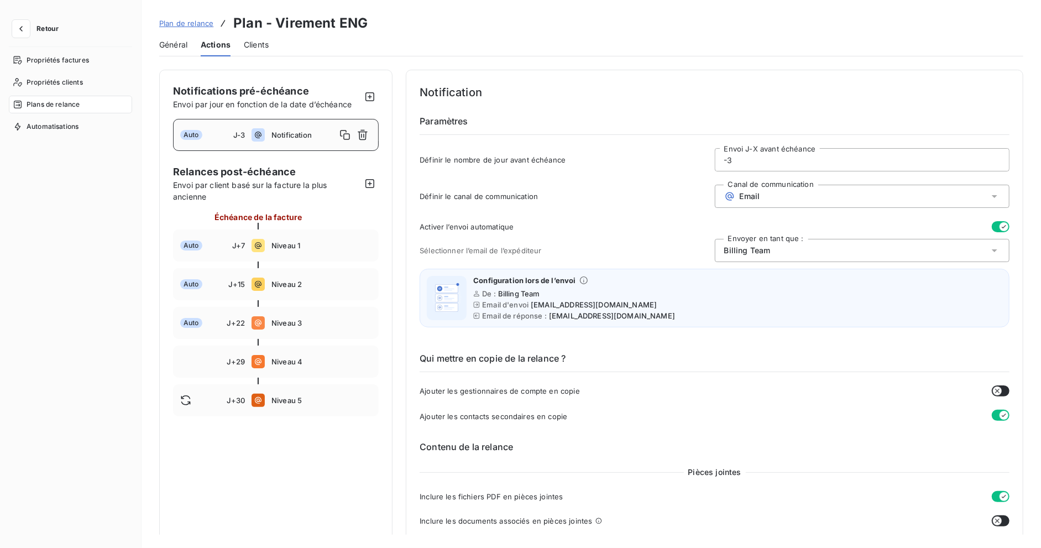
click at [255, 49] on span "Clients" at bounding box center [256, 44] width 25 height 11
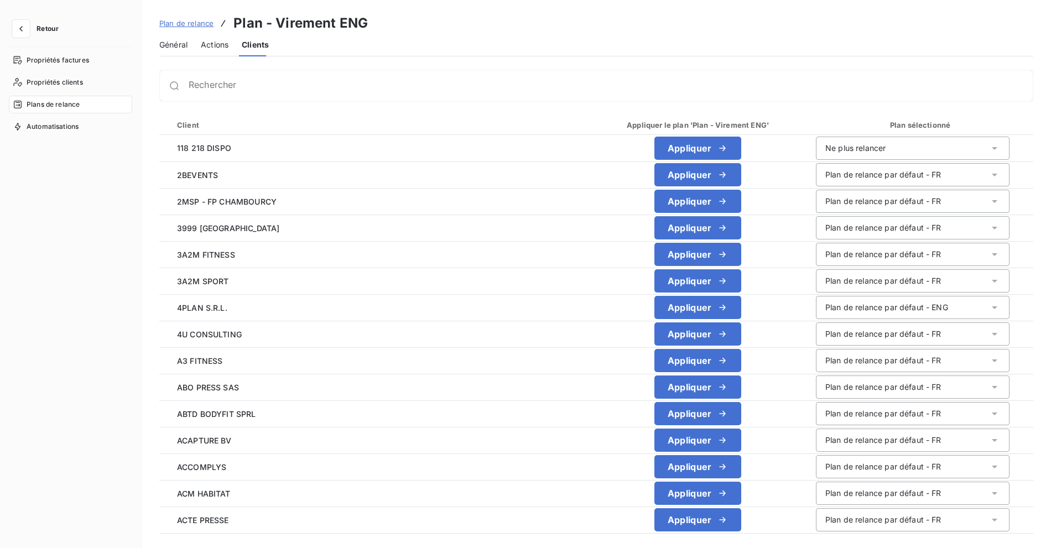
click at [217, 44] on span "Actions" at bounding box center [215, 44] width 28 height 11
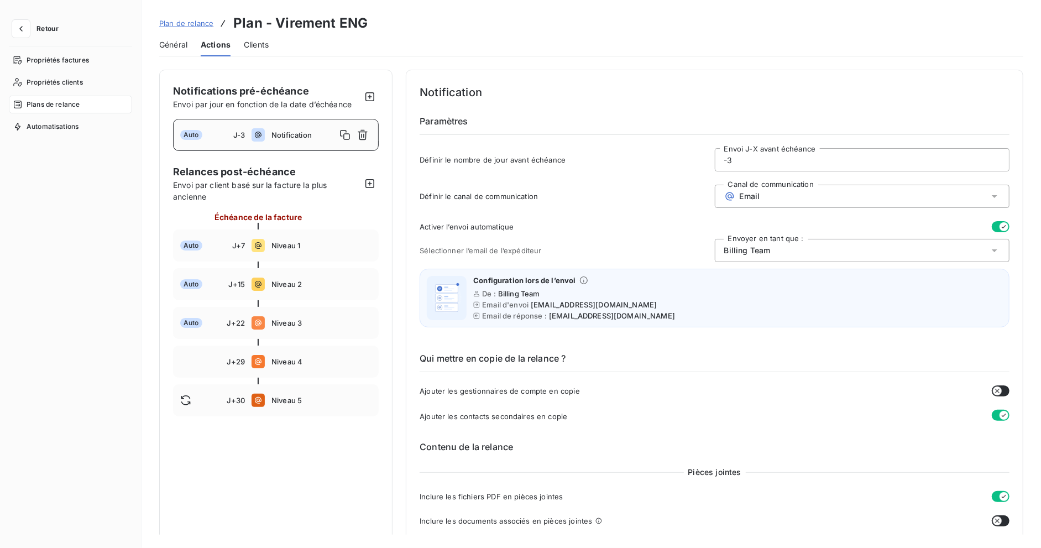
click at [181, 19] on span "Plan de relance" at bounding box center [186, 23] width 54 height 9
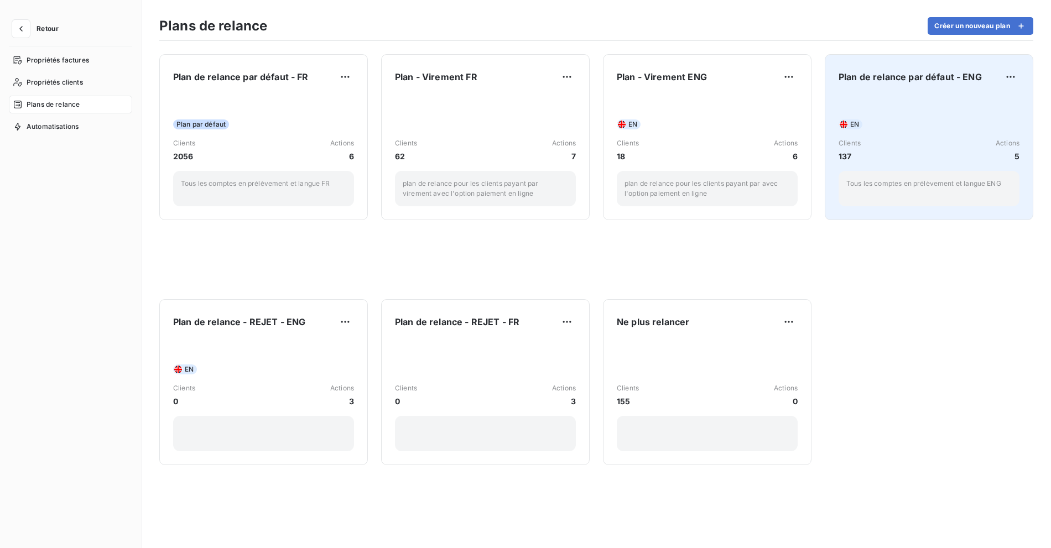
click at [936, 100] on div "EN Clients 137 Actions 5 Tous les comptes en prélèvement et langue ENG" at bounding box center [928, 151] width 181 height 112
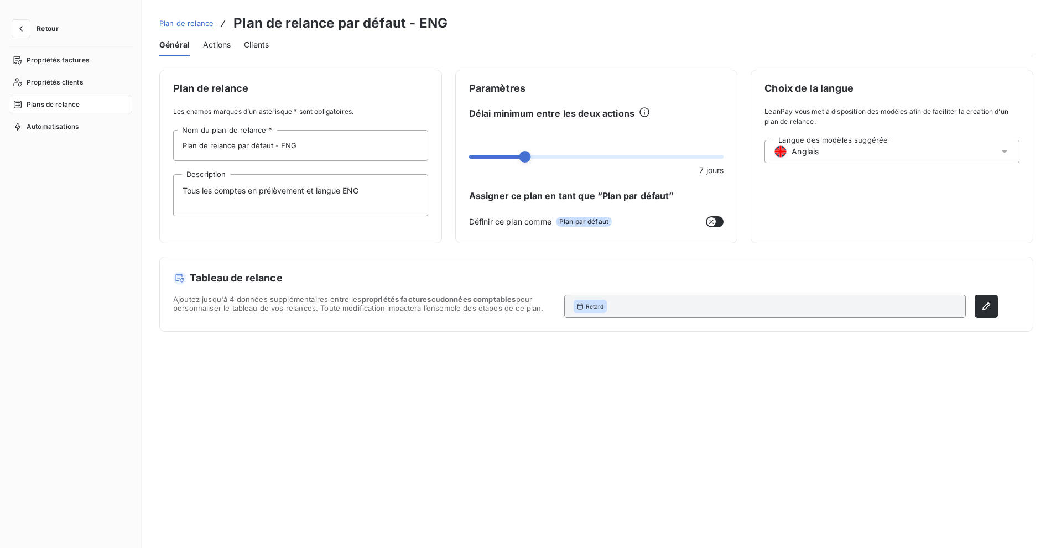
click at [222, 51] on div "Actions" at bounding box center [217, 44] width 28 height 23
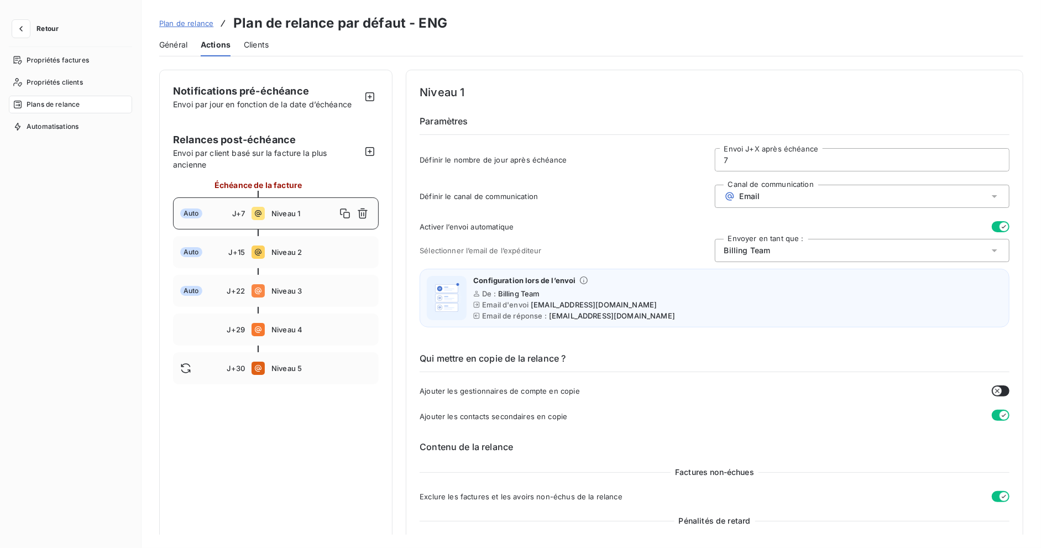
click at [190, 25] on span "Plan de relance" at bounding box center [186, 23] width 54 height 9
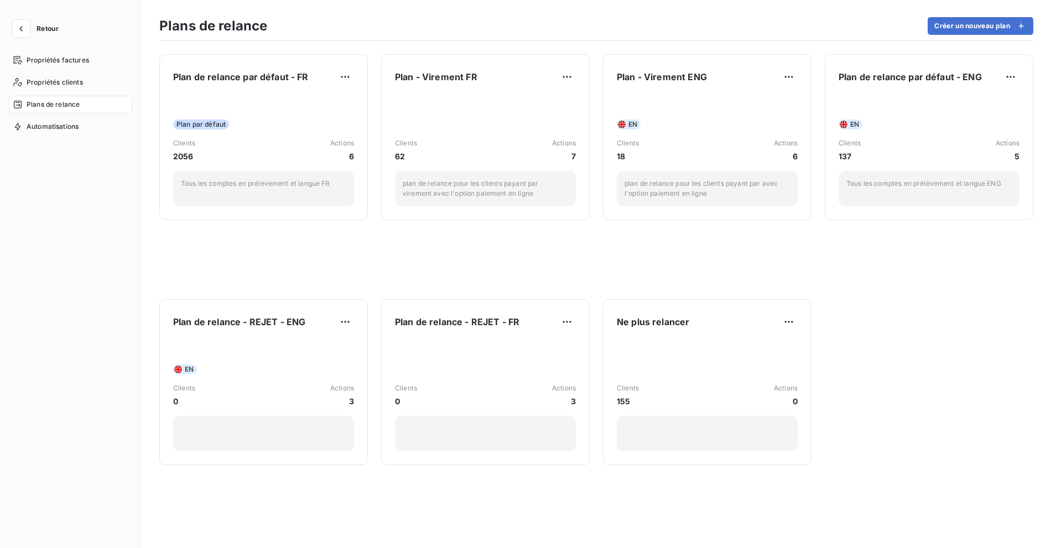
click at [343, 32] on div "Plans de relance Créer un nouveau plan" at bounding box center [596, 29] width 874 height 23
click at [47, 28] on span "Retour" at bounding box center [47, 28] width 22 height 7
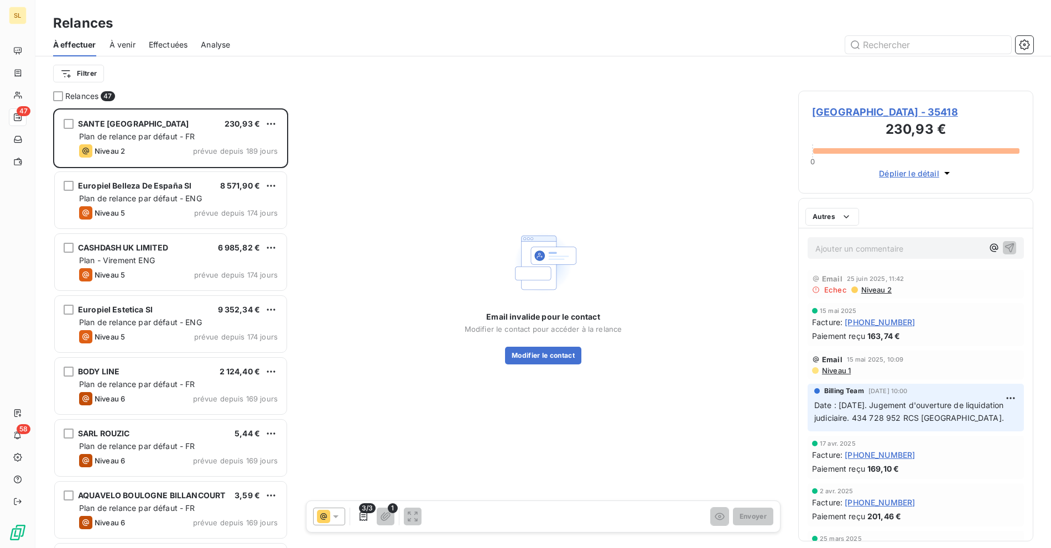
scroll to position [430, 226]
click at [876, 35] on div "À effectuer À venir Effectuées Analyse" at bounding box center [542, 44] width 1015 height 23
click at [877, 43] on input "text" at bounding box center [928, 45] width 166 height 18
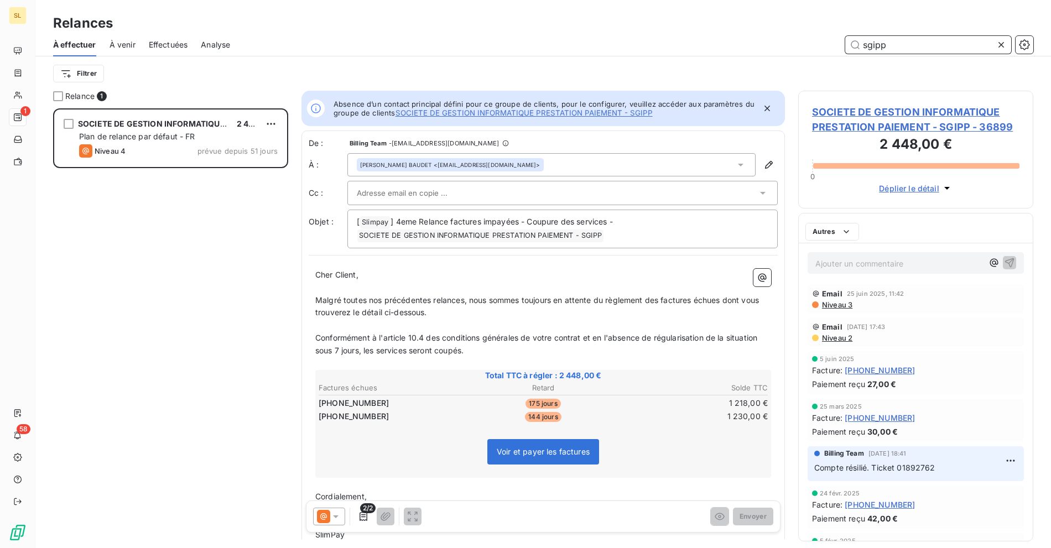
scroll to position [430, 226]
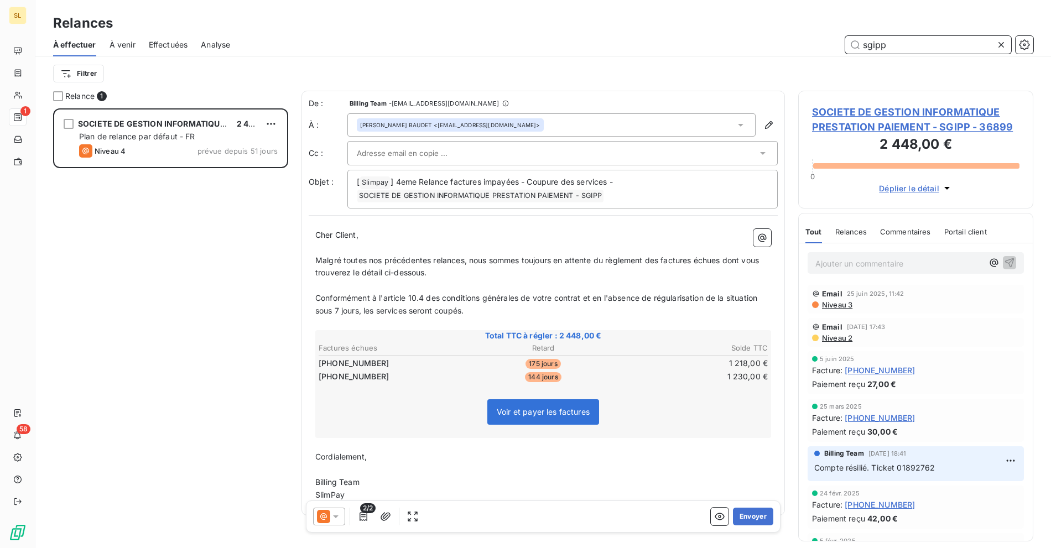
type input "sgipp"
click at [738, 121] on div "Philippe BAUDET BAUDET <directionsgipp@gmail.com>" at bounding box center [551, 124] width 408 height 23
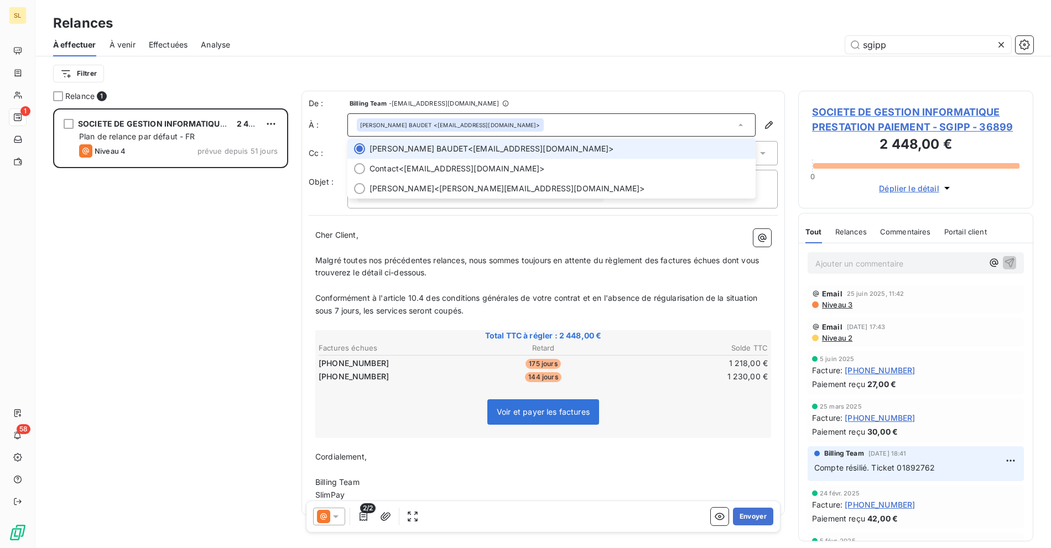
click at [735, 122] on icon at bounding box center [740, 124] width 11 height 11
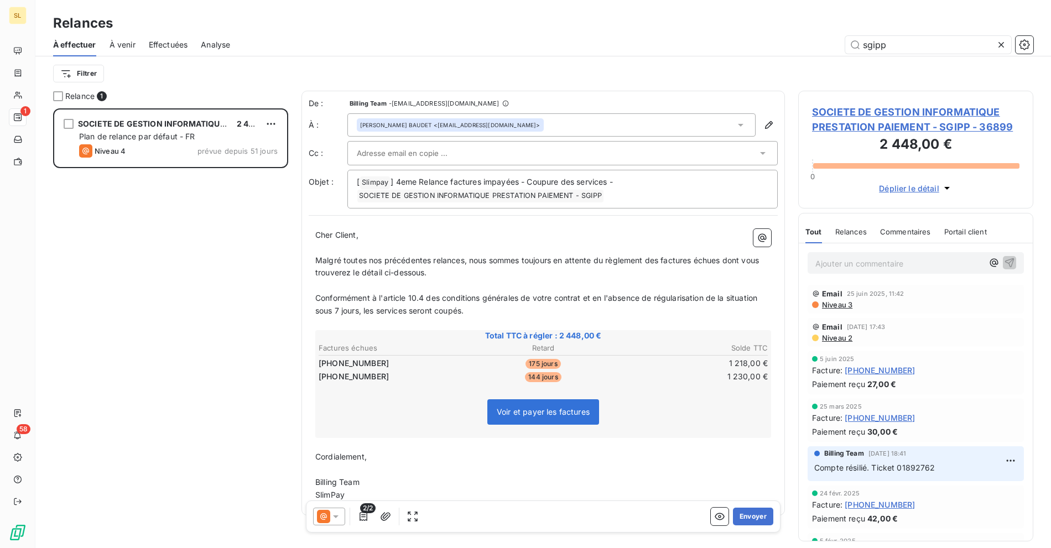
click at [754, 143] on div at bounding box center [562, 153] width 430 height 24
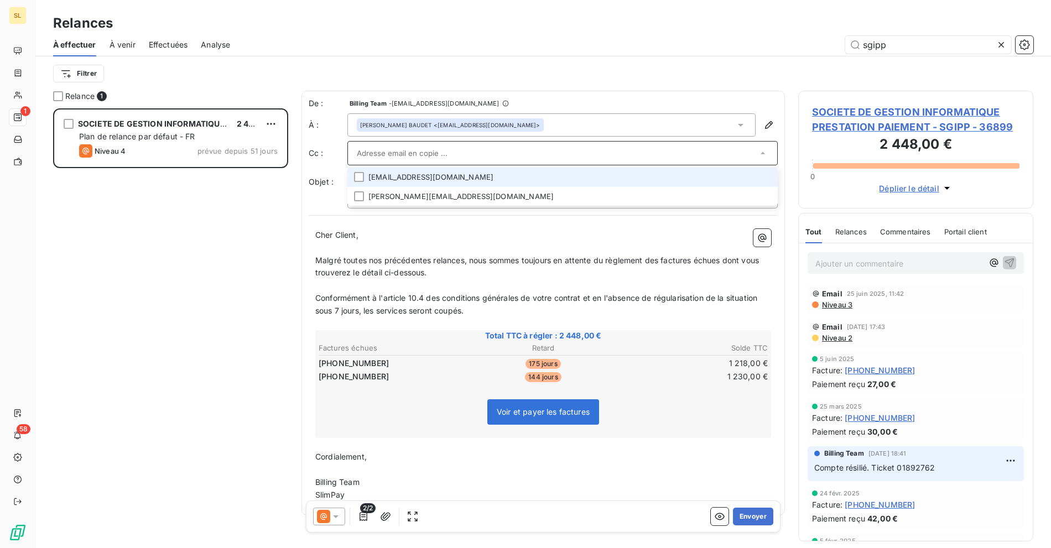
click at [435, 184] on li "contact@sgipp.fr" at bounding box center [562, 177] width 430 height 19
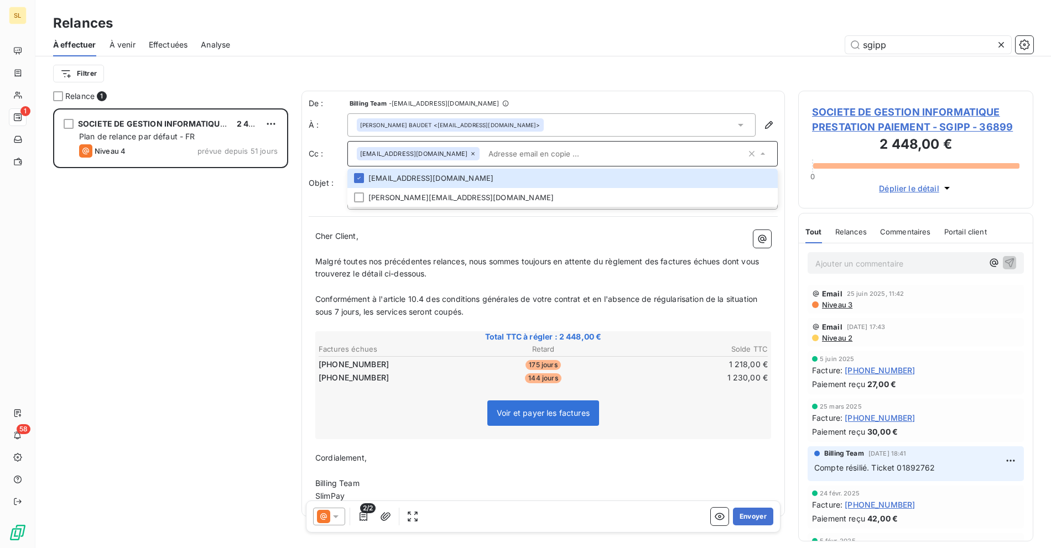
click at [469, 150] on icon at bounding box center [472, 153] width 7 height 7
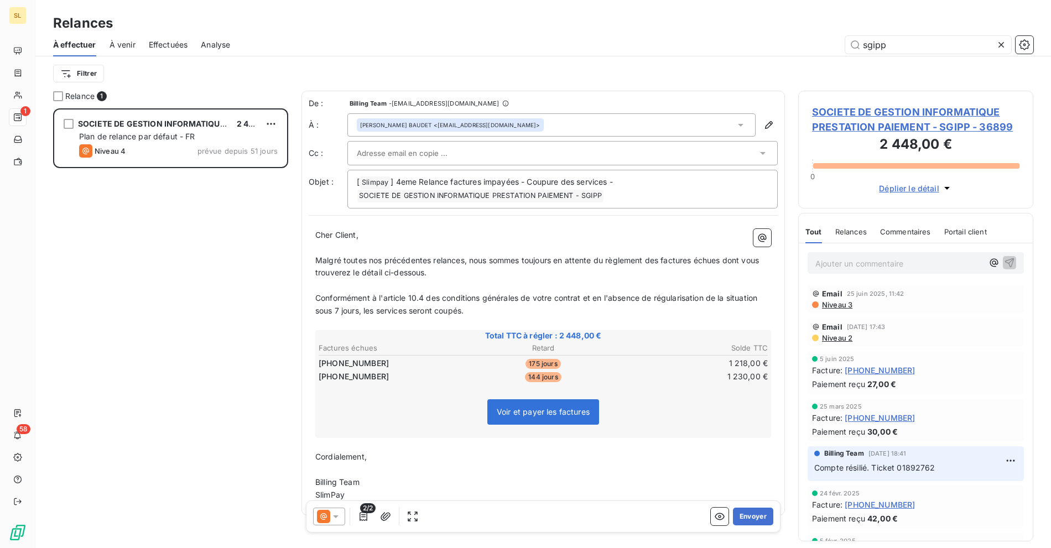
click at [551, 63] on div "Filtrer" at bounding box center [543, 73] width 980 height 21
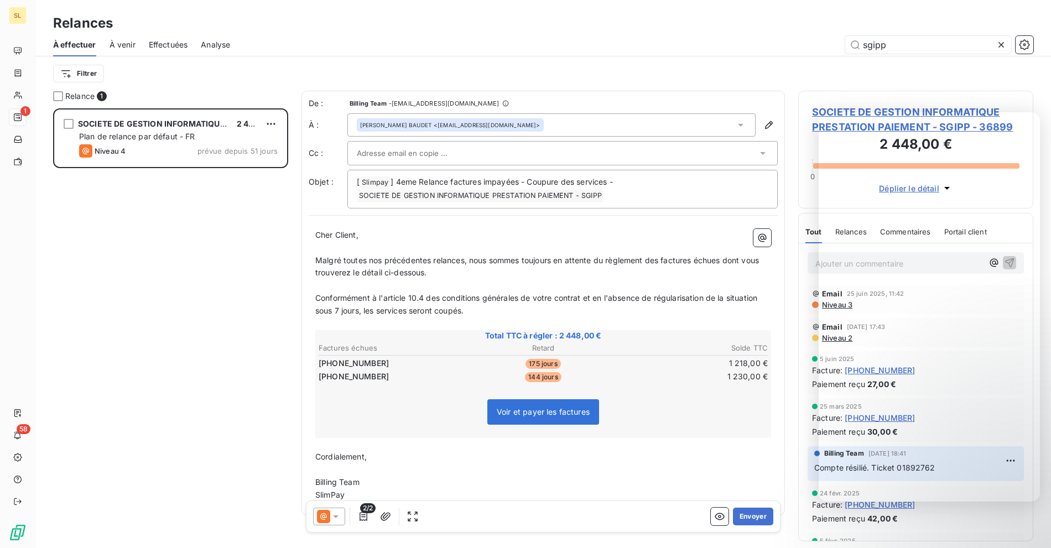
click at [692, 48] on div "sgipp" at bounding box center [638, 45] width 790 height 18
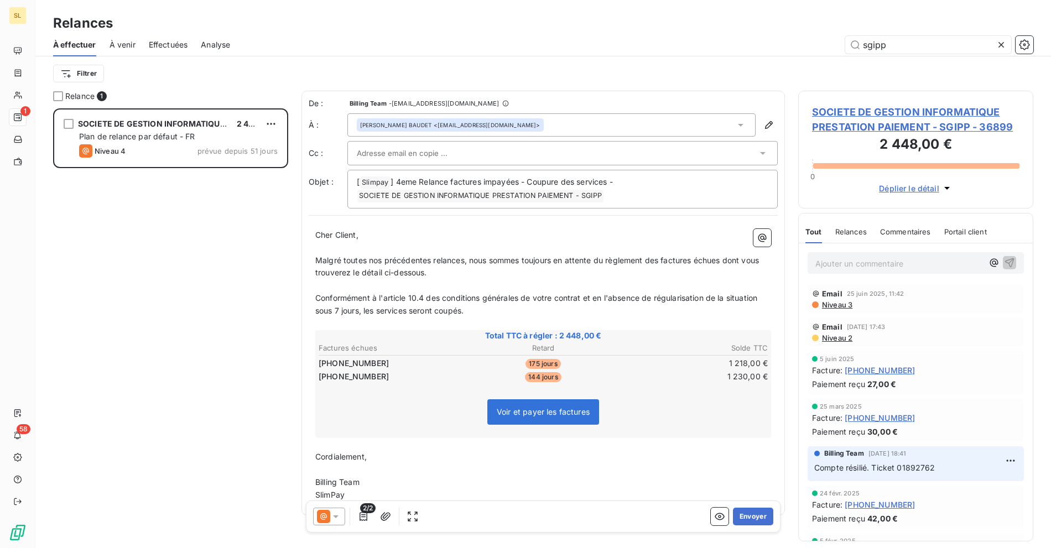
click at [891, 111] on span "SOCIETE DE GESTION INFORMATIQUE PRESTATION PAIEMENT - SGIPP - 36899" at bounding box center [915, 120] width 207 height 30
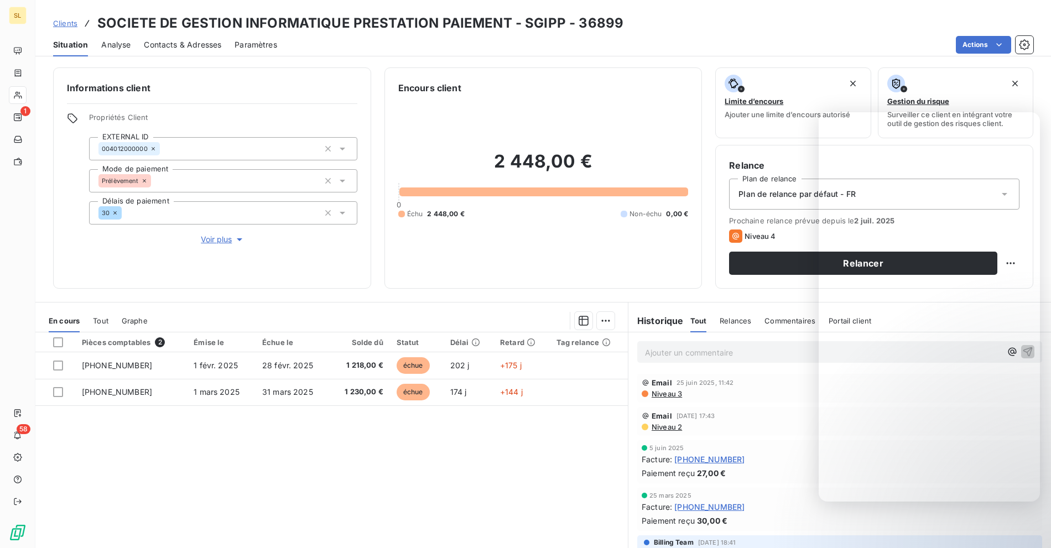
click at [698, 40] on div "Actions" at bounding box center [661, 45] width 743 height 18
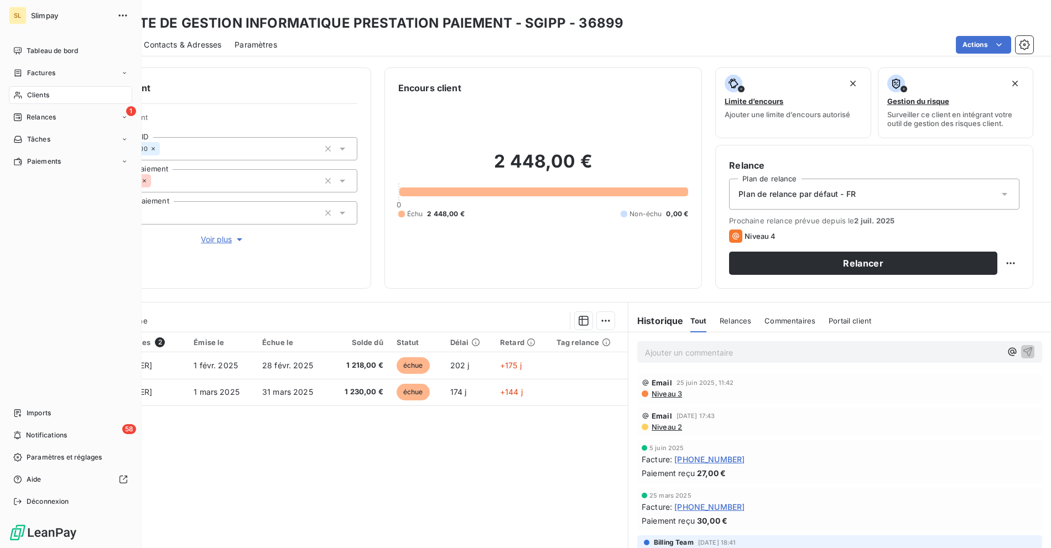
click at [23, 95] on div "Clients" at bounding box center [70, 95] width 123 height 18
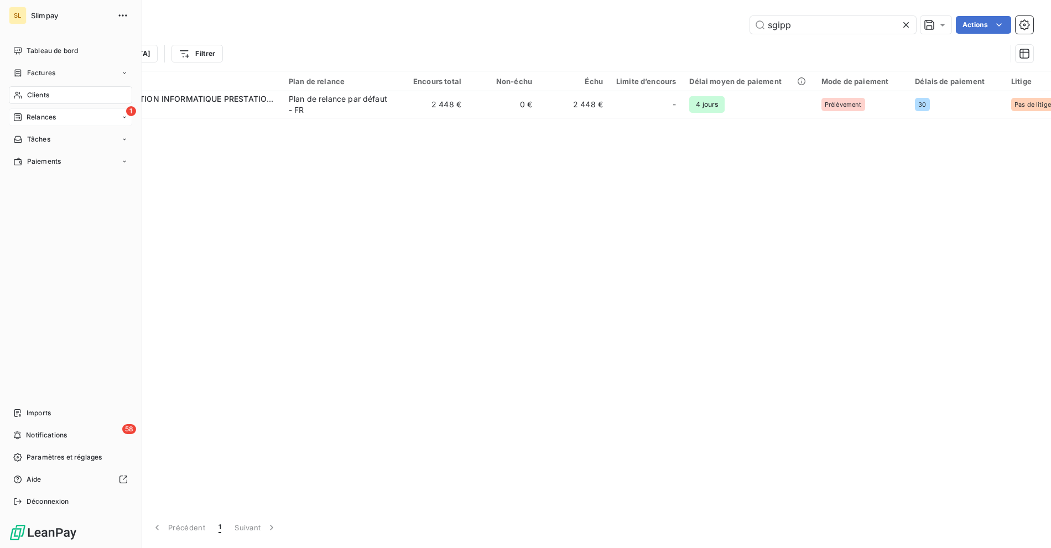
click at [29, 117] on span "Relances" at bounding box center [41, 117] width 29 height 10
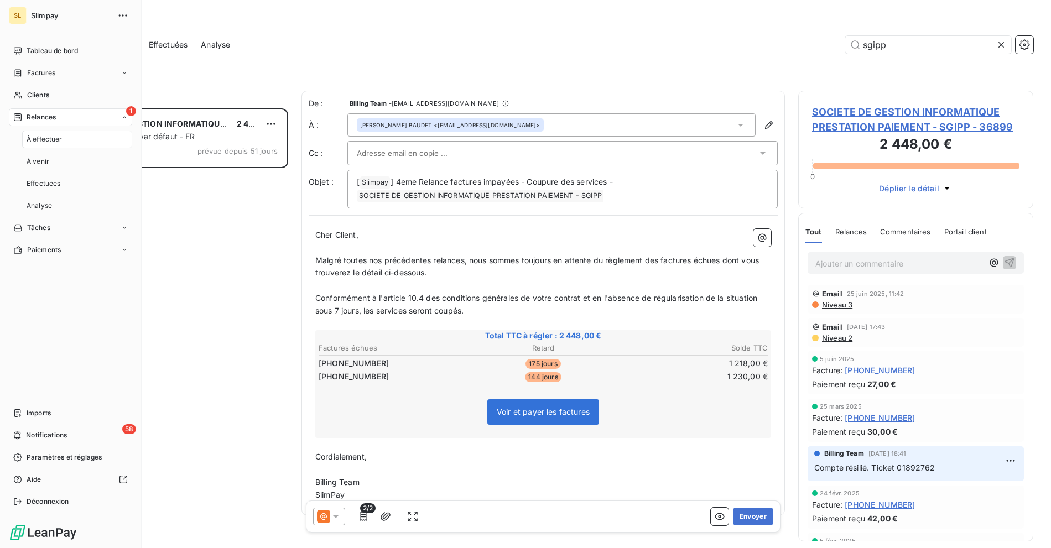
scroll to position [430, 226]
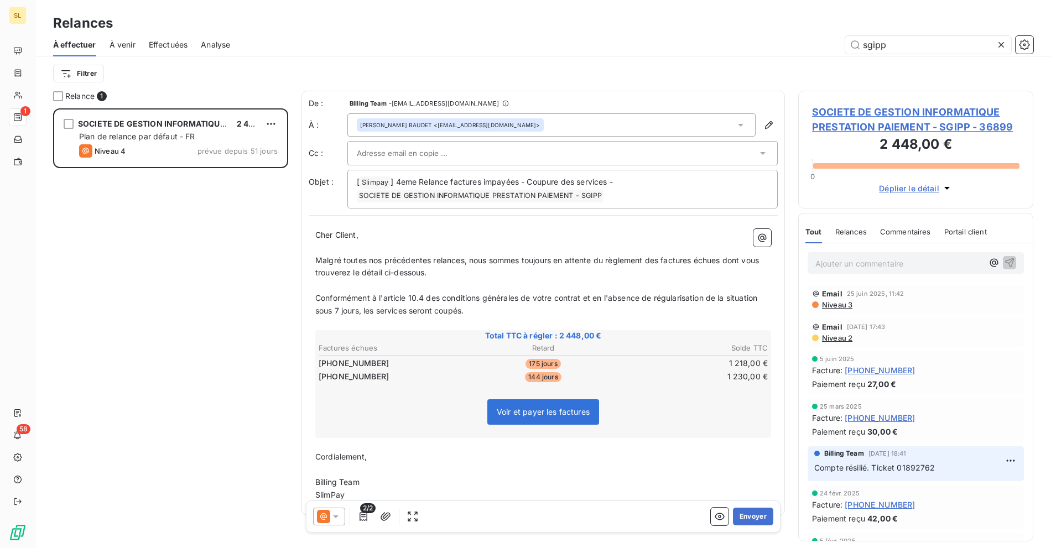
click at [219, 44] on span "Analyse" at bounding box center [215, 44] width 29 height 11
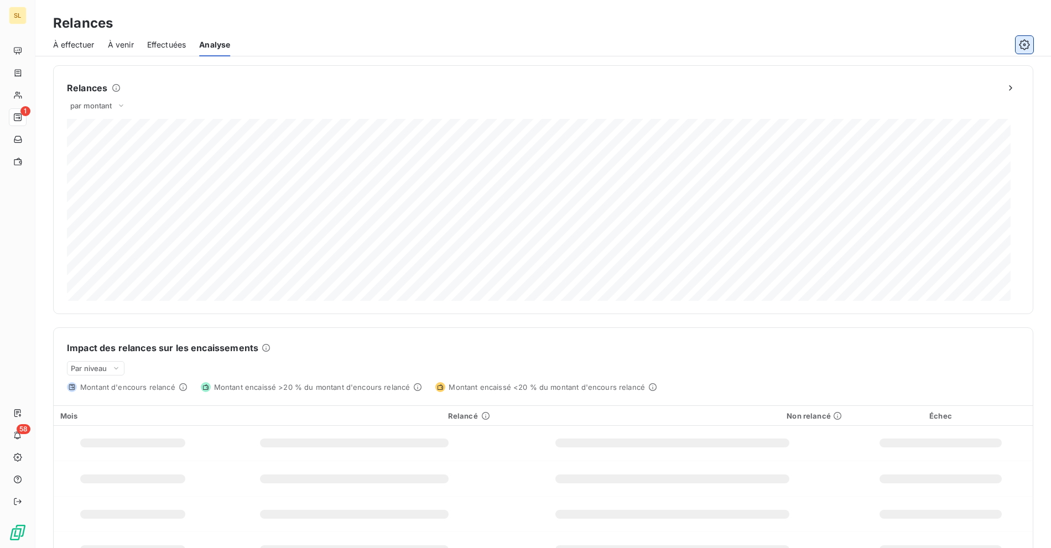
click at [1021, 44] on icon "button" at bounding box center [1023, 44] width 11 height 11
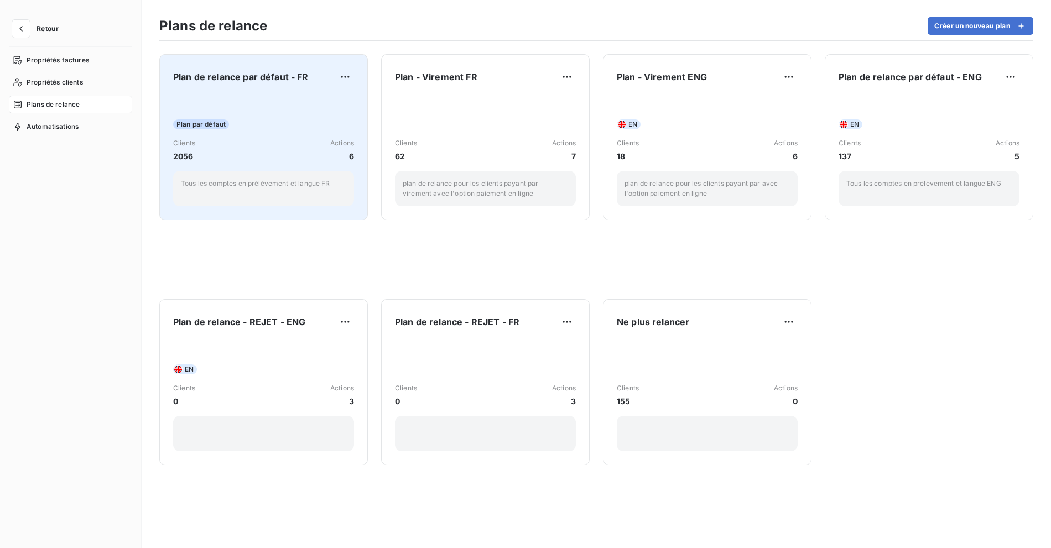
click at [215, 77] on span "Plan de relance par défaut - FR" at bounding box center [240, 76] width 135 height 13
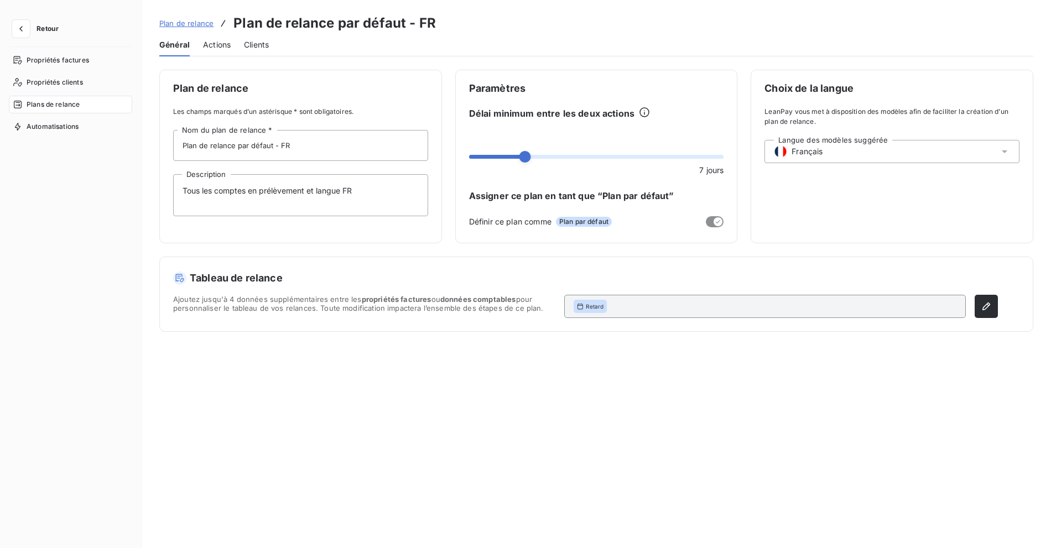
click at [207, 44] on span "Actions" at bounding box center [217, 44] width 28 height 11
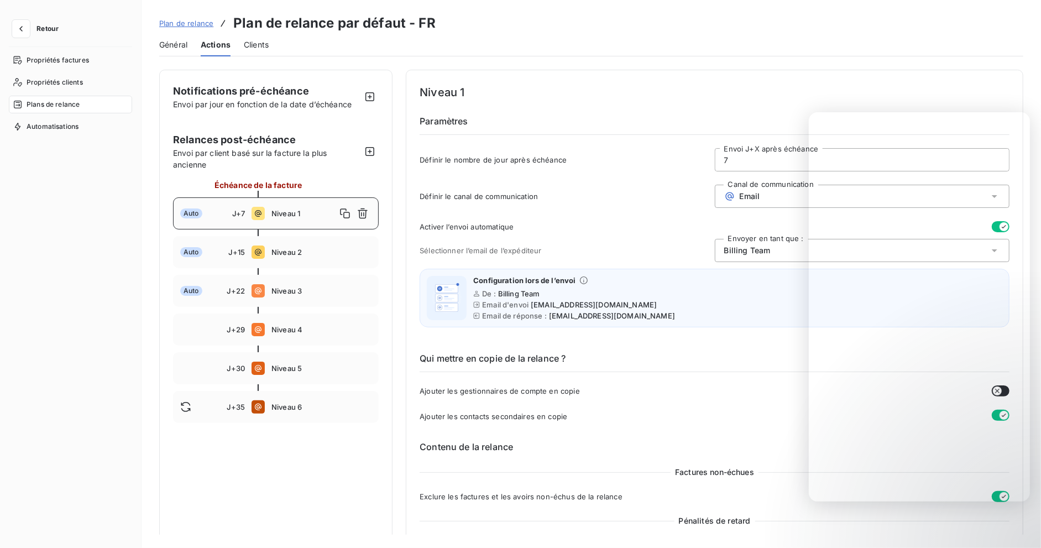
click at [51, 26] on span "Retour" at bounding box center [47, 28] width 22 height 7
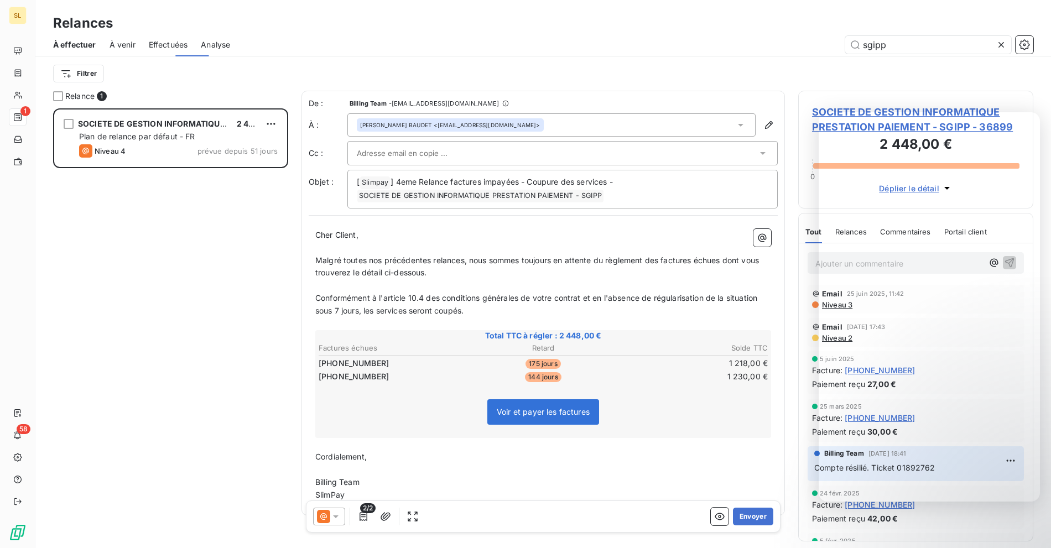
scroll to position [430, 226]
click at [893, 107] on span "SOCIETE DE GESTION INFORMATIQUE PRESTATION PAIEMENT - SGIPP - 36899" at bounding box center [915, 120] width 207 height 30
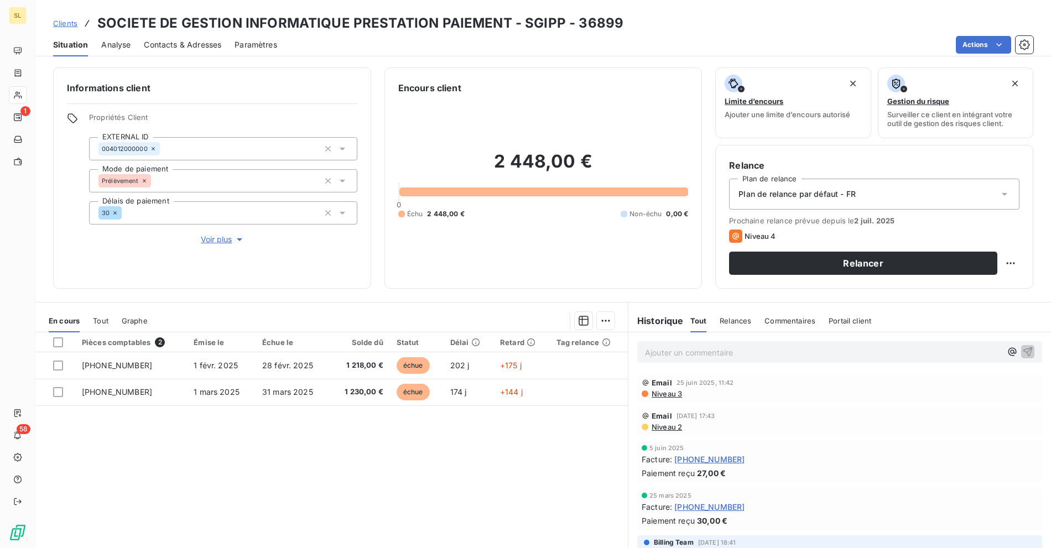
drag, startPoint x: 412, startPoint y: 446, endPoint x: 676, endPoint y: 356, distance: 279.4
click at [412, 446] on div "Pièces comptables 2 Émise le Échue le Solde dû Statut Délai Retard Tag relance …" at bounding box center [331, 438] width 592 height 213
click at [836, 261] on button "Relancer" at bounding box center [863, 263] width 268 height 23
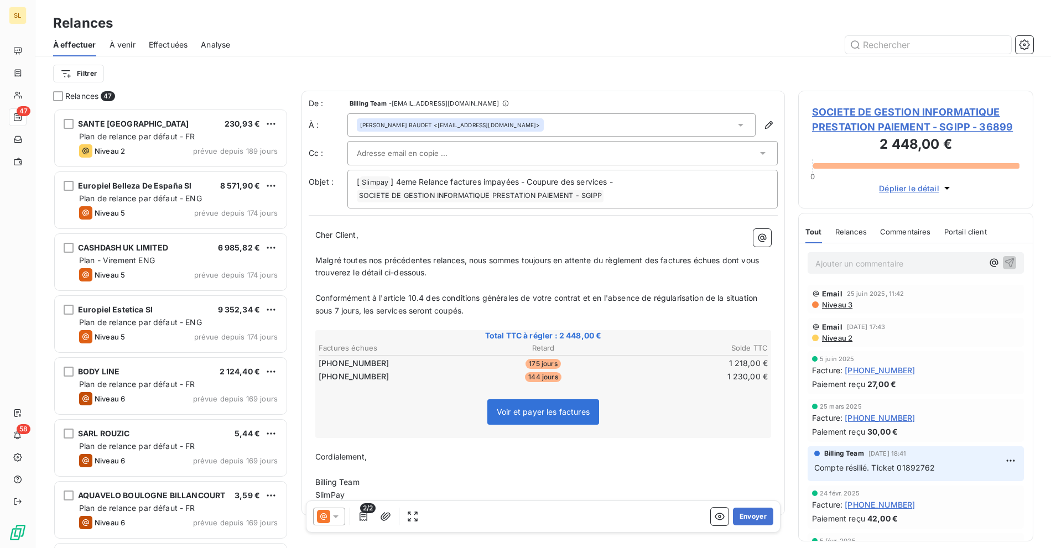
scroll to position [430, 226]
click at [411, 179] on span "] 4eme Relance factures impayées - Coupure des services -" at bounding box center [501, 181] width 222 height 9
click at [575, 182] on span "] 4eme Relance factures impayées - Coupure des services -" at bounding box center [501, 181] width 222 height 9
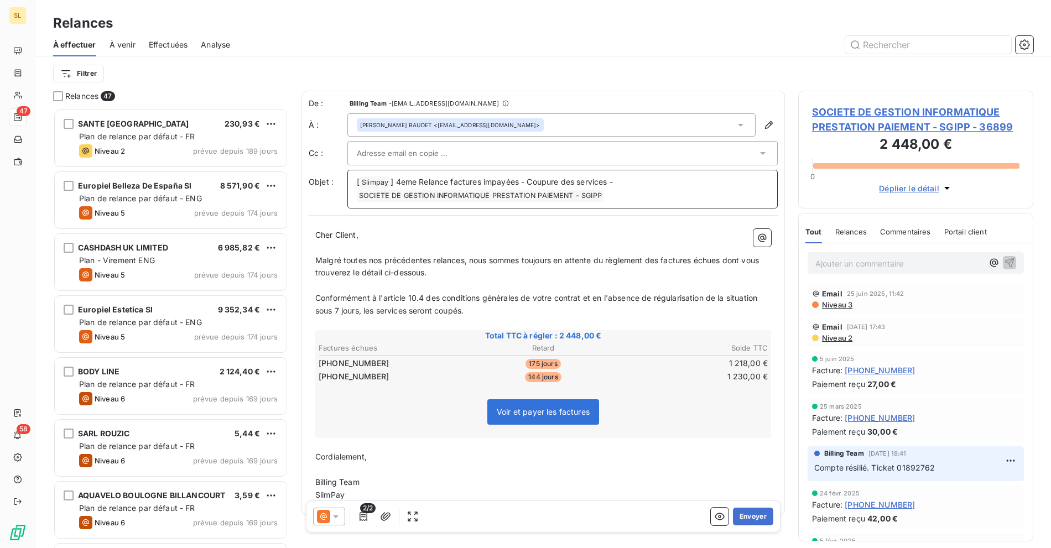
click at [536, 180] on span "] 4eme Relance factures impayées - Coupure des services -" at bounding box center [501, 181] width 222 height 9
click at [652, 179] on p "[ Slimpay ﻿ ] 4eme Relance factures impayées - Coupure des services - SOCIETE D…" at bounding box center [562, 189] width 411 height 27
click at [637, 179] on p "[ Slimpay ﻿ ] 4eme Relance factures impayées - Coupure des services - SOCIETE D…" at bounding box center [562, 189] width 411 height 27
drag, startPoint x: 552, startPoint y: 178, endPoint x: 527, endPoint y: 181, distance: 25.0
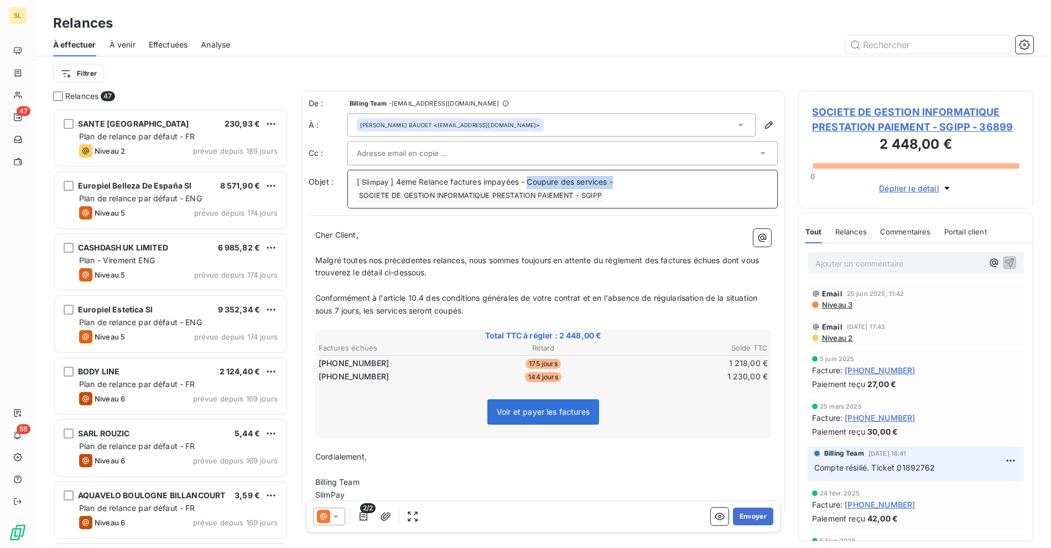
click at [527, 181] on p "[ Slimpay ﻿ ] 4eme Relance factures impayées - Coupure des services - SOCIETE D…" at bounding box center [562, 189] width 411 height 27
click at [391, 260] on span "Malgré toutes nos précédentes relances, nous sommes toujours en attente du règl…" at bounding box center [538, 266] width 446 height 22
click at [526, 280] on p "﻿" at bounding box center [543, 285] width 456 height 13
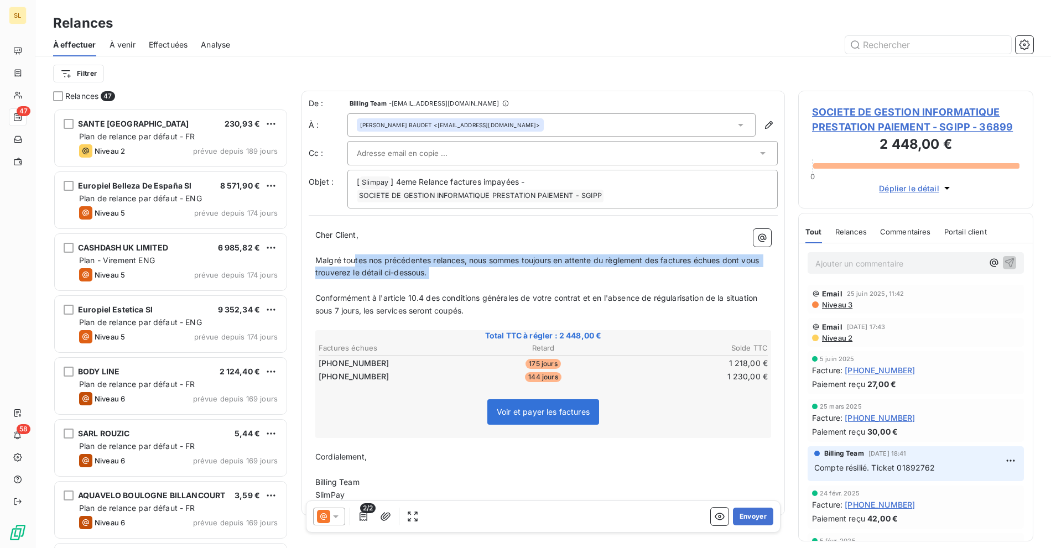
drag, startPoint x: 378, startPoint y: 254, endPoint x: 488, endPoint y: 280, distance: 112.6
click at [488, 280] on div "Cher Client, ﻿ Malgré toutes nos précédentes relances, nous sommes toujours en …" at bounding box center [543, 365] width 456 height 273
click at [529, 284] on p "﻿" at bounding box center [543, 285] width 456 height 13
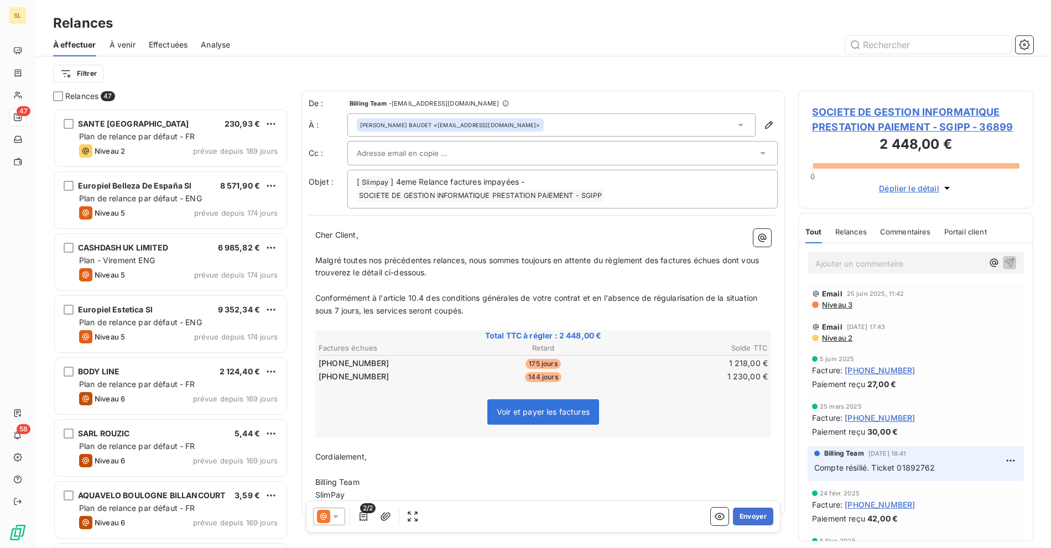
click at [449, 292] on p "Conformément à l'article 10.4 des conditions générales de votre contrat et en l…" at bounding box center [543, 304] width 456 height 25
click at [495, 277] on p "﻿" at bounding box center [543, 283] width 456 height 13
click at [490, 299] on p "Conformément à l'article 10.4 des conditions générales de votre contrat et en l…" at bounding box center [543, 302] width 456 height 25
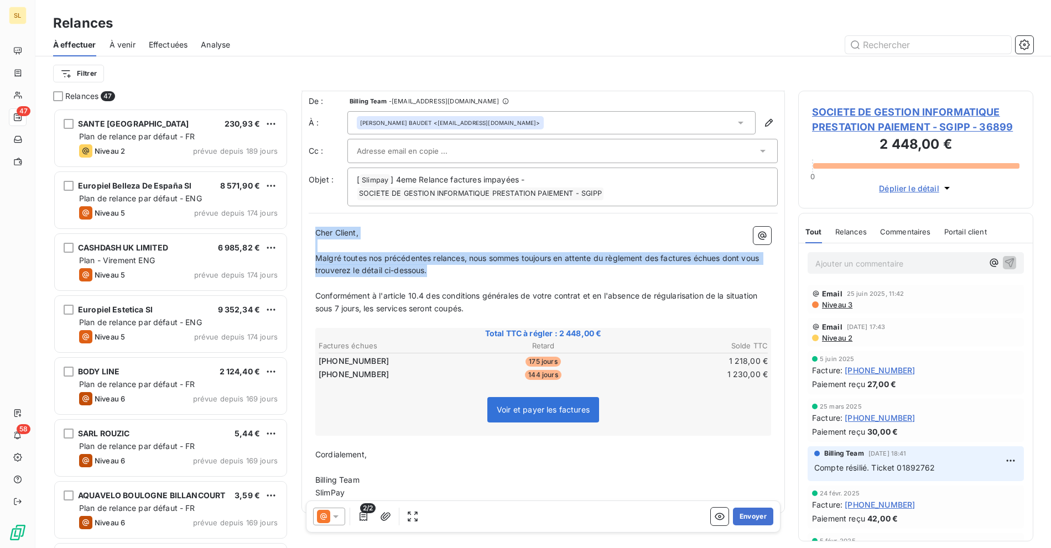
drag, startPoint x: 391, startPoint y: 250, endPoint x: 294, endPoint y: 217, distance: 102.8
click at [294, 217] on div "Relances 47 SANTE PORT ROYAL 230,93 € Plan de relance par défaut - FR Niveau 2 …" at bounding box center [542, 319] width 1015 height 457
copy div "Cher Client, ﻿ Malgré toutes nos précédentes relances, nous sommes toujours en …"
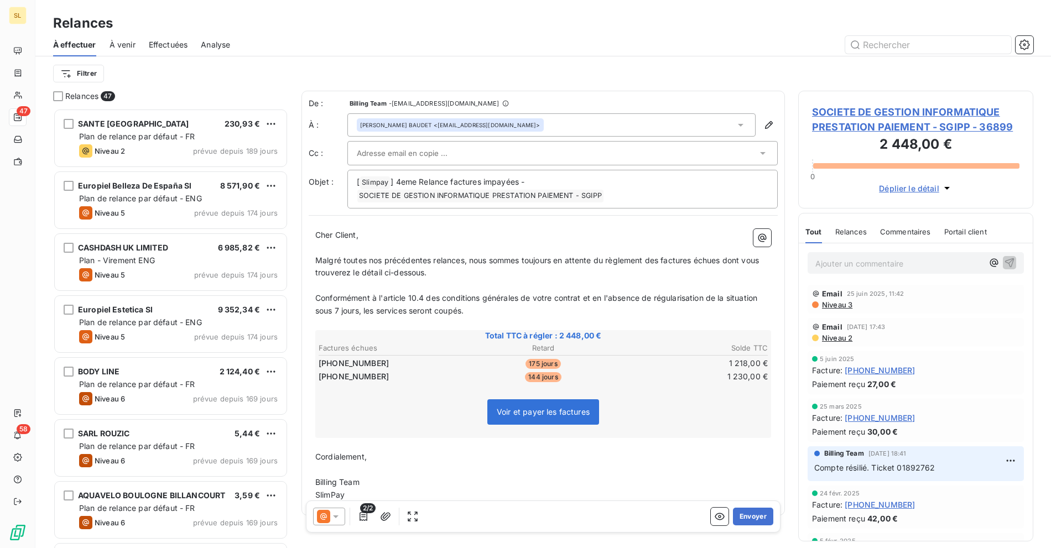
click at [472, 55] on div "À effectuer À venir Effectuées Analyse" at bounding box center [542, 44] width 1015 height 23
drag, startPoint x: 555, startPoint y: 334, endPoint x: 624, endPoint y: 335, distance: 69.1
click at [624, 335] on span "Total TTC à régler : 2 448,00 €" at bounding box center [543, 335] width 452 height 11
drag, startPoint x: 594, startPoint y: 332, endPoint x: 554, endPoint y: 335, distance: 39.9
click at [554, 335] on span "Total TTC à régler : 2 448,00 €" at bounding box center [543, 335] width 452 height 11
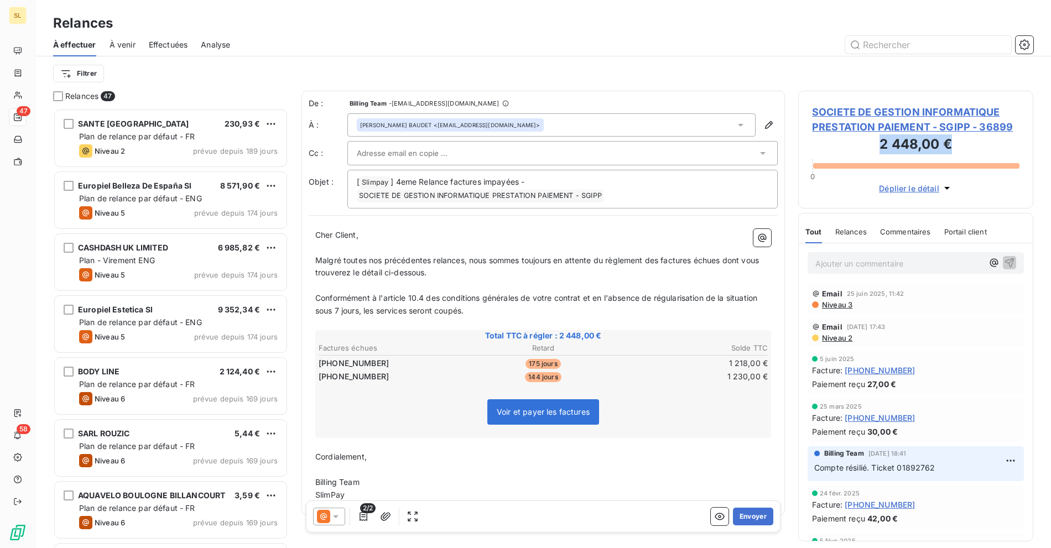
drag, startPoint x: 913, startPoint y: 148, endPoint x: 875, endPoint y: 150, distance: 38.7
click at [875, 150] on h3 "2 448,00 €" at bounding box center [915, 145] width 207 height 22
copy h3 "2 448,00 €"
drag, startPoint x: 331, startPoint y: 361, endPoint x: 318, endPoint y: 357, distance: 13.3
click at [318, 357] on tbody "25-01-0108043 175 jours 1 218,00 € 25-02-0109241 144 jours 1 230,00 €" at bounding box center [543, 368] width 450 height 28
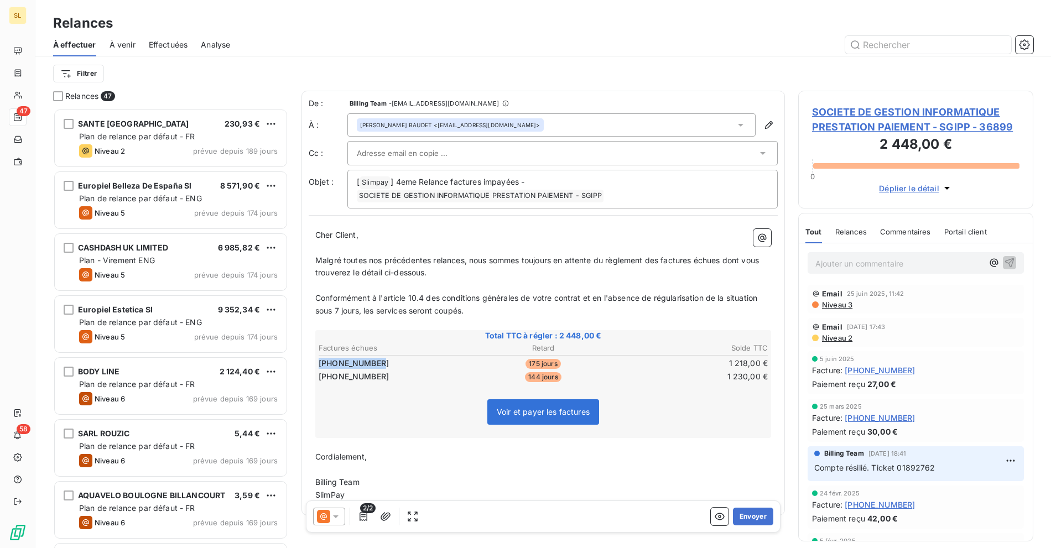
click at [384, 358] on tbody "25-01-0108043 175 jours 1 218,00 € 25-02-0109241 144 jours 1 230,00 €" at bounding box center [543, 368] width 450 height 28
drag, startPoint x: 366, startPoint y: 364, endPoint x: 316, endPoint y: 355, distance: 51.2
click at [316, 355] on div "Total TTC à régler : 2 448,00 € Factures échues Retard Solde TTC 25-01-0108043 …" at bounding box center [543, 384] width 456 height 108
copy table "Factures échues Retard Solde TTC 25-01-0108043 175 jours 1 218,00 € 25-02-01092…"
copy div "Total TTC à régler : 2 448,00 € Factures échues Retard Solde TTC 25-01-0108043 …"
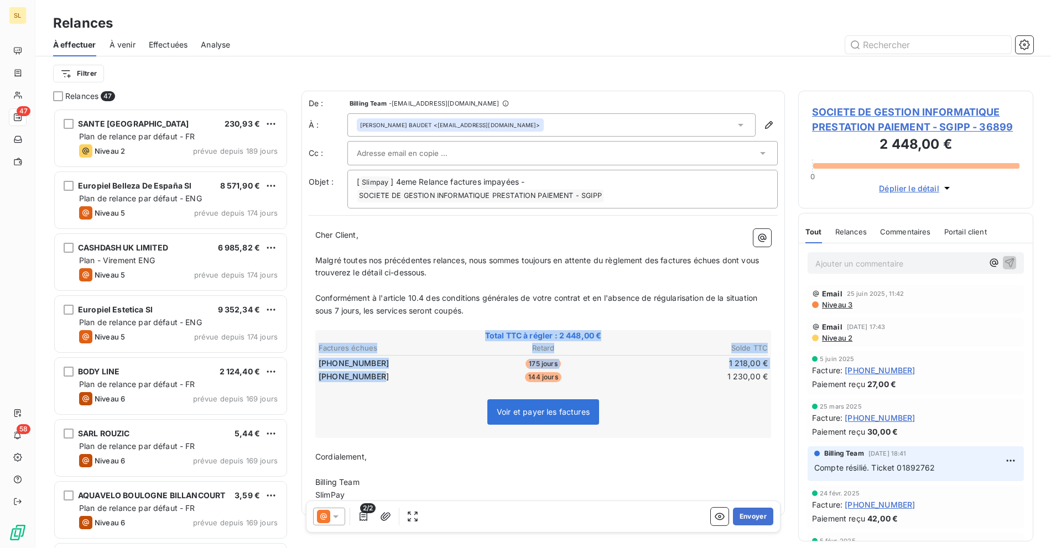
drag, startPoint x: 380, startPoint y: 373, endPoint x: 305, endPoint y: 359, distance: 76.0
click at [305, 359] on div "De : Billing Team - rappels@leanpay.io À : Philippe BAUDET BAUDET <directionsgi…" at bounding box center [542, 303] width 483 height 425
click at [740, 367] on table "Factures échues Retard Solde TTC 25-01-0108043 175 jours 1 218,00 € 25-02-01092…" at bounding box center [543, 362] width 452 height 43
drag, startPoint x: 728, startPoint y: 363, endPoint x: 759, endPoint y: 363, distance: 30.4
click at [759, 363] on td "1 218,00 €" at bounding box center [693, 363] width 149 height 12
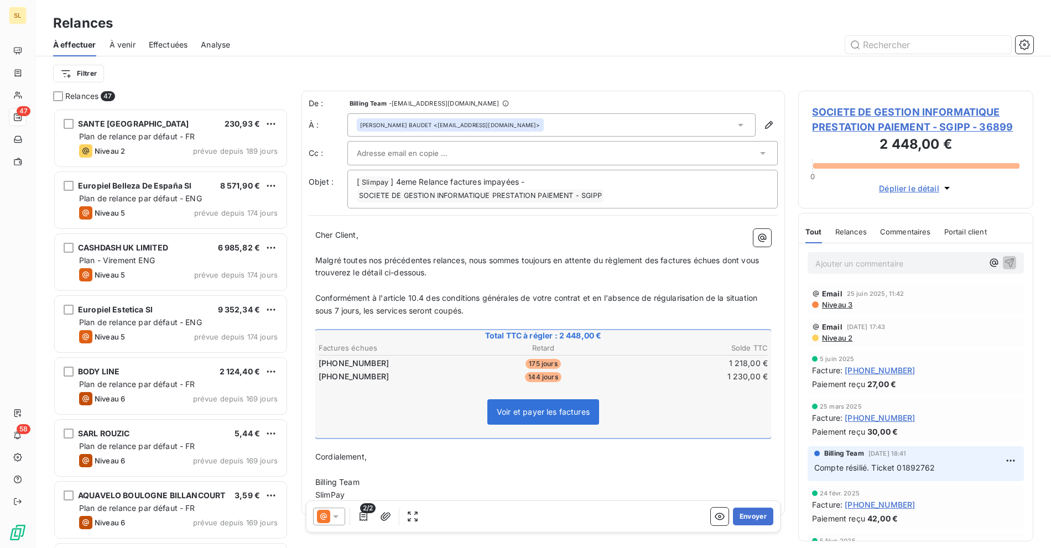
click at [861, 113] on span "SOCIETE DE GESTION INFORMATIQUE PRESTATION PAIEMENT - SGIPP - 36899" at bounding box center [915, 120] width 207 height 30
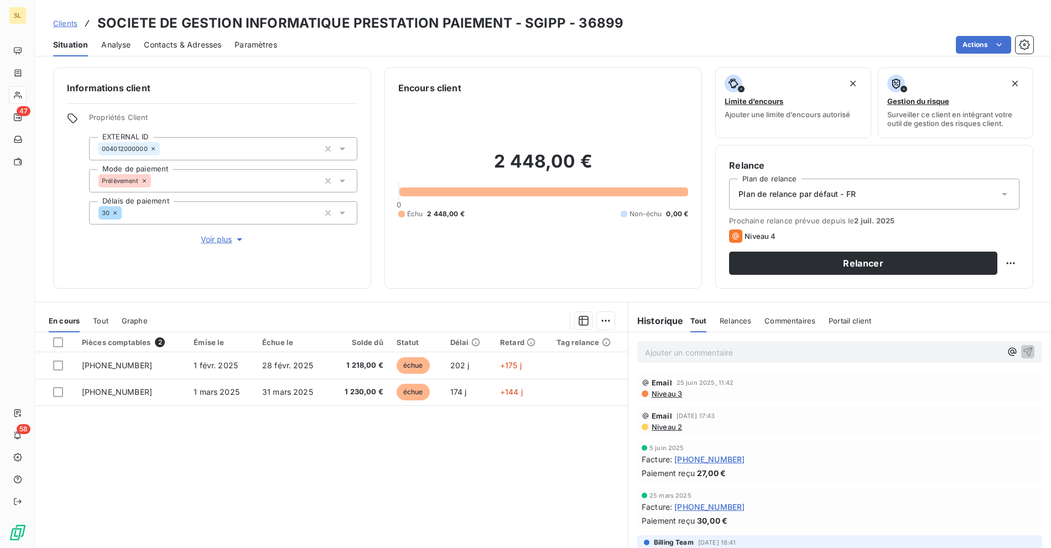
click at [168, 43] on span "Contacts & Adresses" at bounding box center [182, 44] width 77 height 11
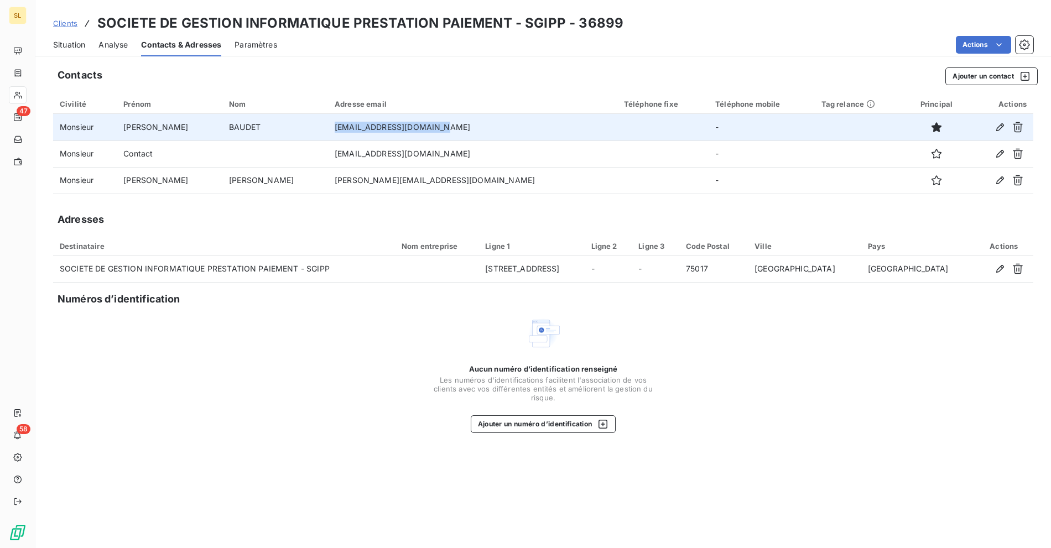
drag, startPoint x: 345, startPoint y: 128, endPoint x: 447, endPoint y: 128, distance: 101.7
click at [447, 128] on td "directionsgipp@gmail.com" at bounding box center [472, 127] width 289 height 27
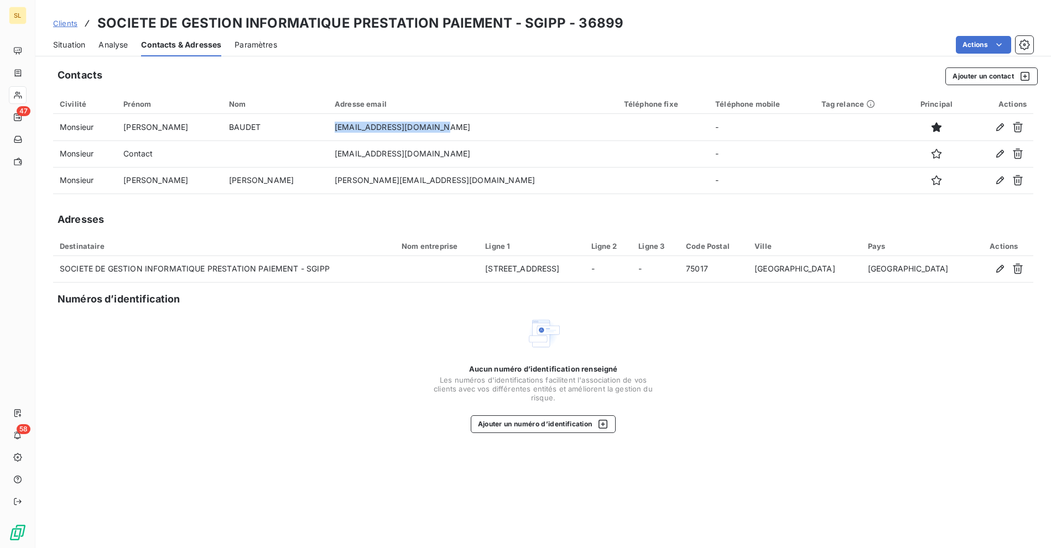
copy td "directionsgipp@gmail.com"
click at [74, 29] on div "Clients SOCIETE DE GESTION INFORMATIQUE PRESTATION PAIEMENT - SGIPP - 36899" at bounding box center [338, 23] width 570 height 20
click at [70, 26] on span "Clients" at bounding box center [65, 23] width 24 height 9
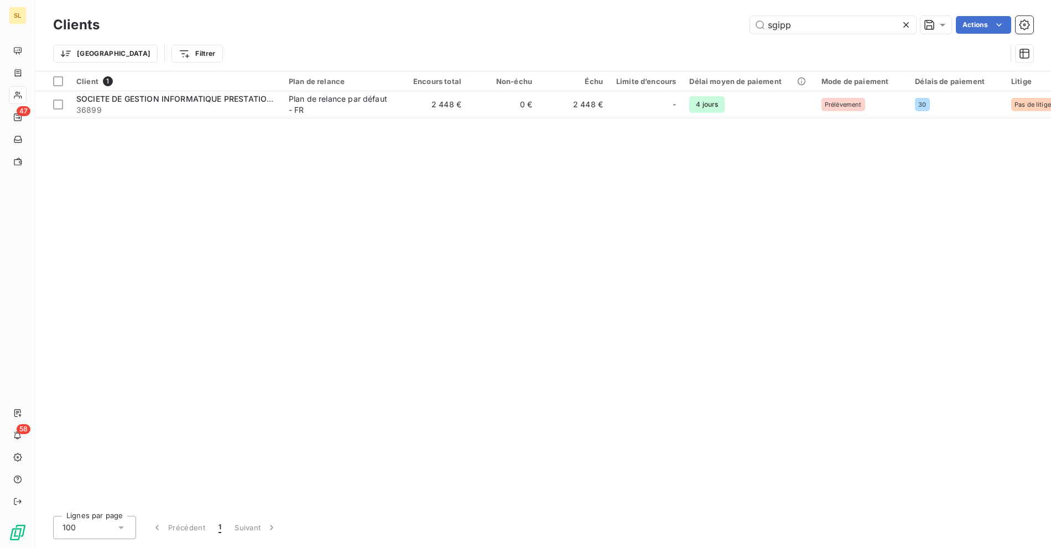
click at [640, 27] on div "sgipp Actions" at bounding box center [573, 25] width 920 height 18
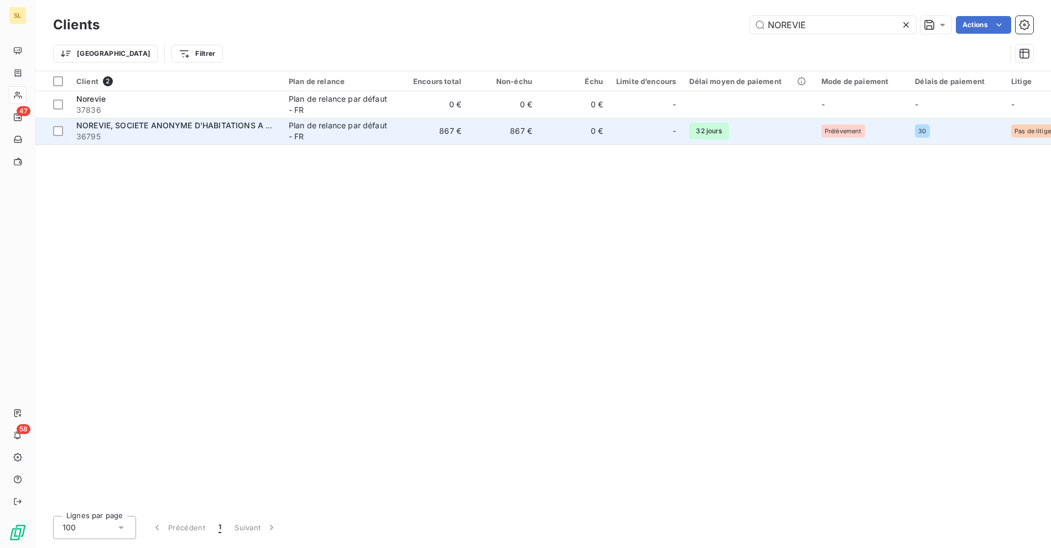
type input "NOREVIE"
click at [425, 132] on td "867 €" at bounding box center [432, 131] width 71 height 27
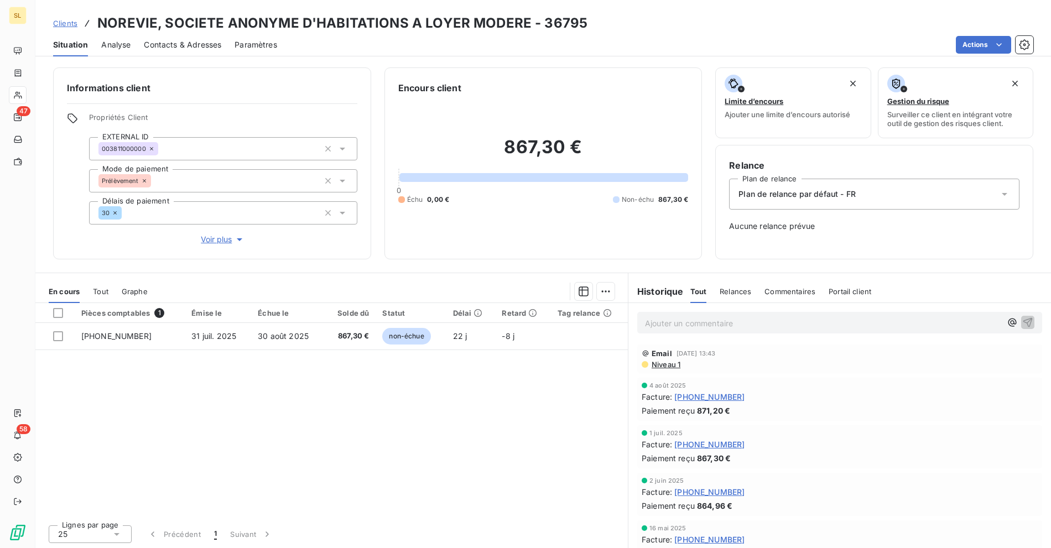
drag, startPoint x: 450, startPoint y: 404, endPoint x: 463, endPoint y: 359, distance: 46.7
click at [450, 404] on div "Pièces comptables 1 Émise le Échue le Solde dû Statut Délai Retard Tag relance …" at bounding box center [331, 409] width 592 height 213
click at [479, 352] on div "Pièces comptables 1 Émise le Échue le Solde dû Statut Délai Retard Tag relance …" at bounding box center [331, 409] width 592 height 213
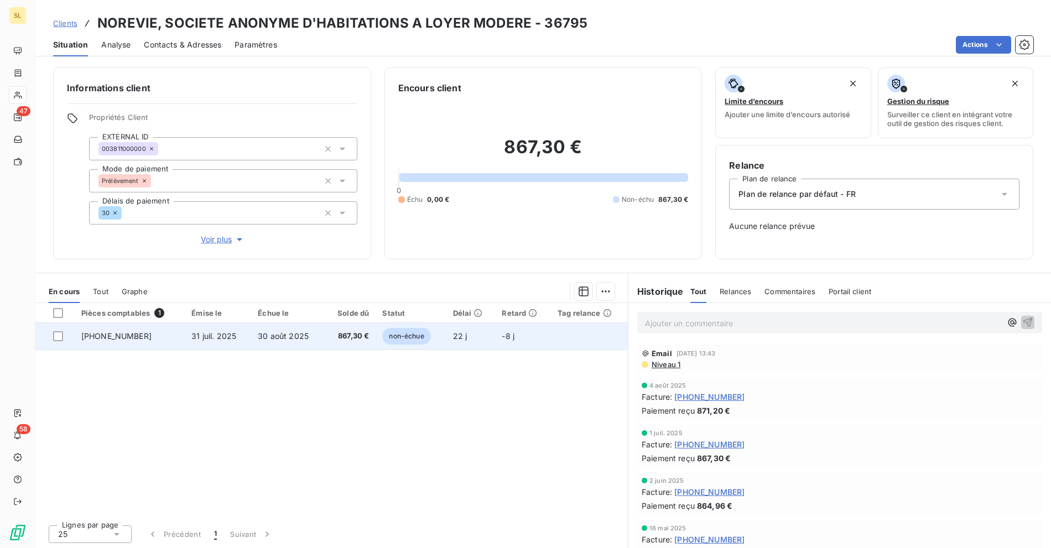
click at [529, 343] on td "-8 j" at bounding box center [522, 336] width 55 height 27
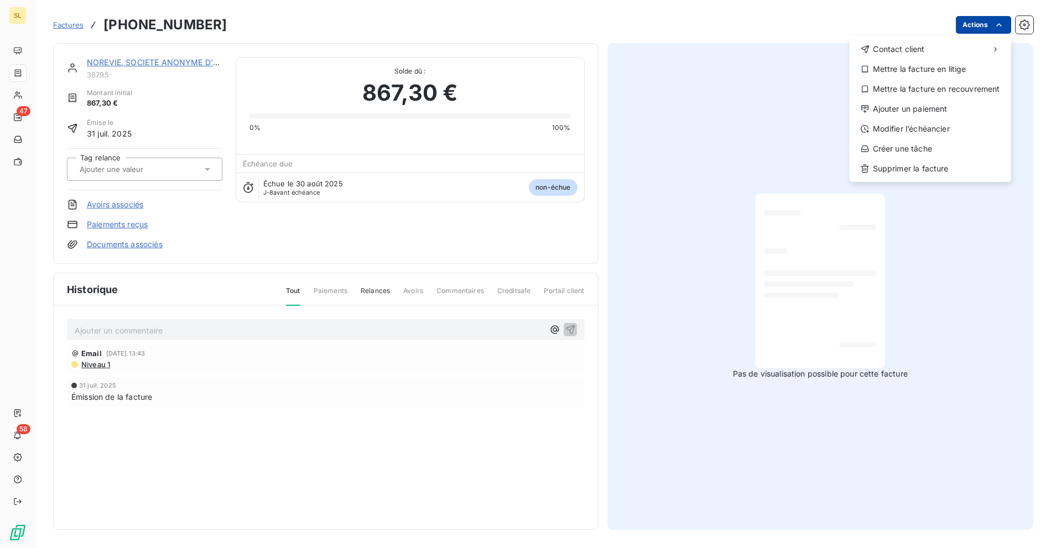
click at [992, 26] on html "SL 47 58 Factures 25-07-0115415 Actions Contact client Mettre la facture en lit…" at bounding box center [525, 274] width 1051 height 548
click at [934, 106] on div "Ajouter un paiement" at bounding box center [930, 109] width 153 height 18
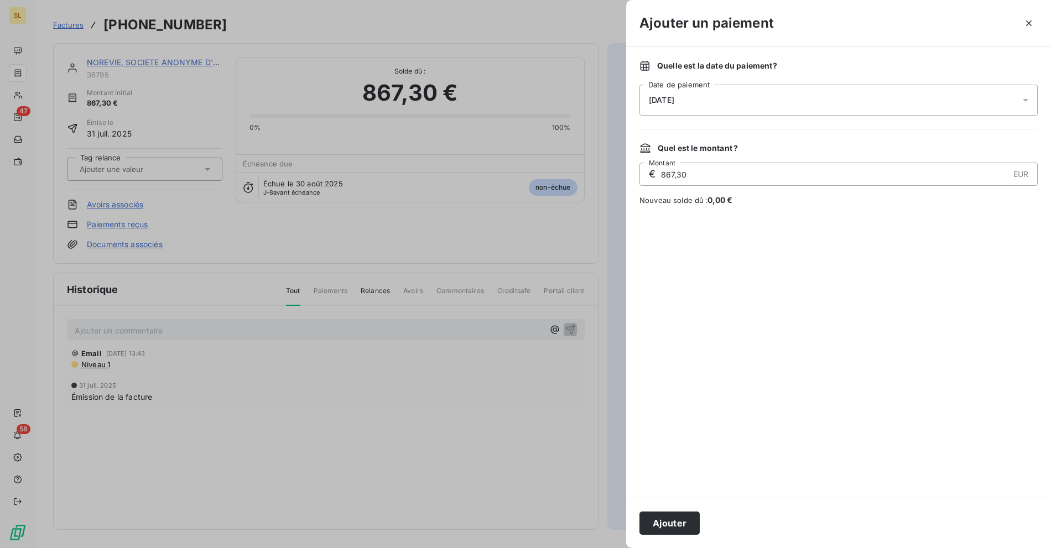
click at [674, 100] on span "[DATE]" at bounding box center [661, 100] width 25 height 9
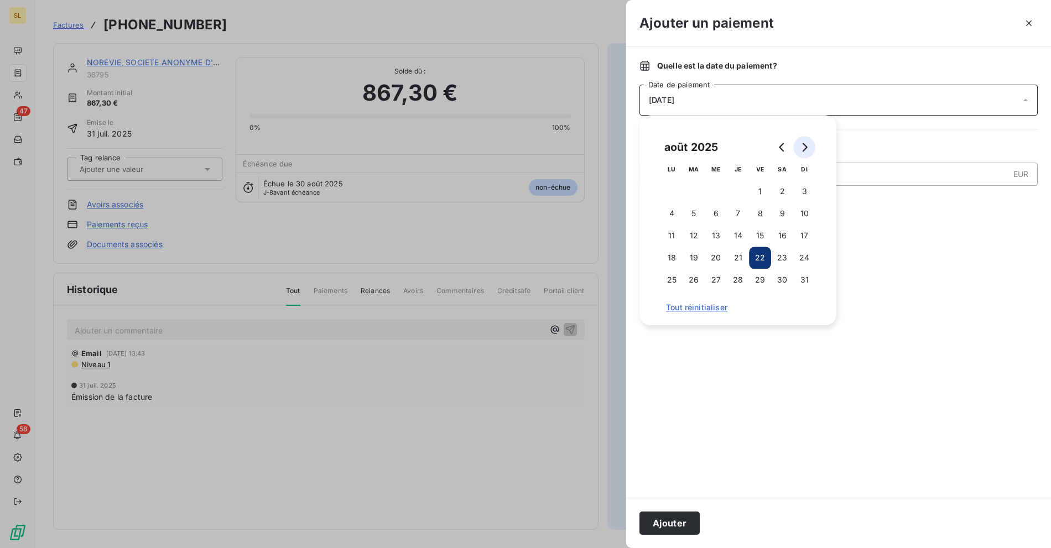
click at [808, 152] on button "Go to next month" at bounding box center [804, 147] width 22 height 22
click at [760, 197] on button "5" at bounding box center [760, 191] width 22 height 22
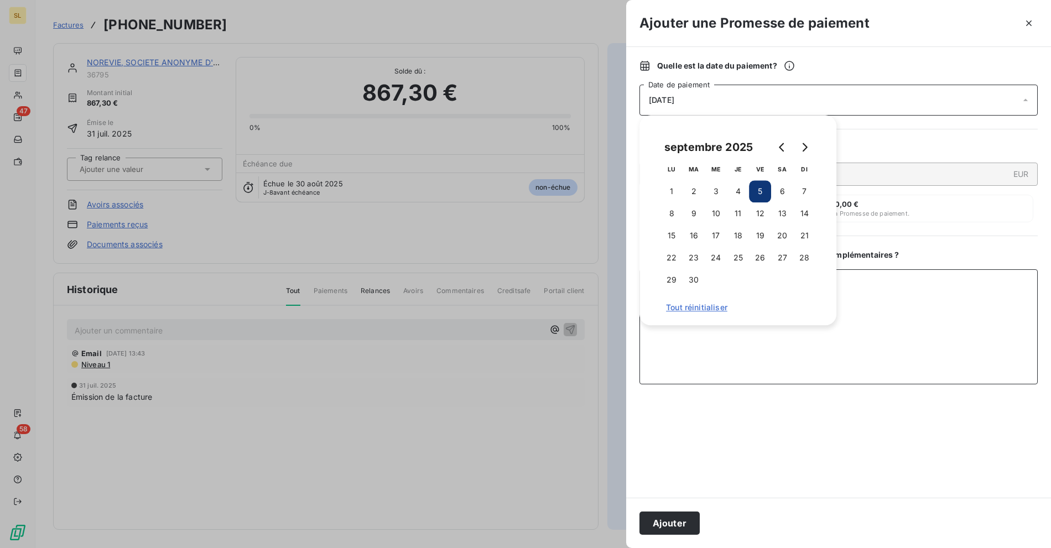
click at [957, 275] on textarea "Ajouter un commentaire ( facultatif )" at bounding box center [838, 326] width 398 height 115
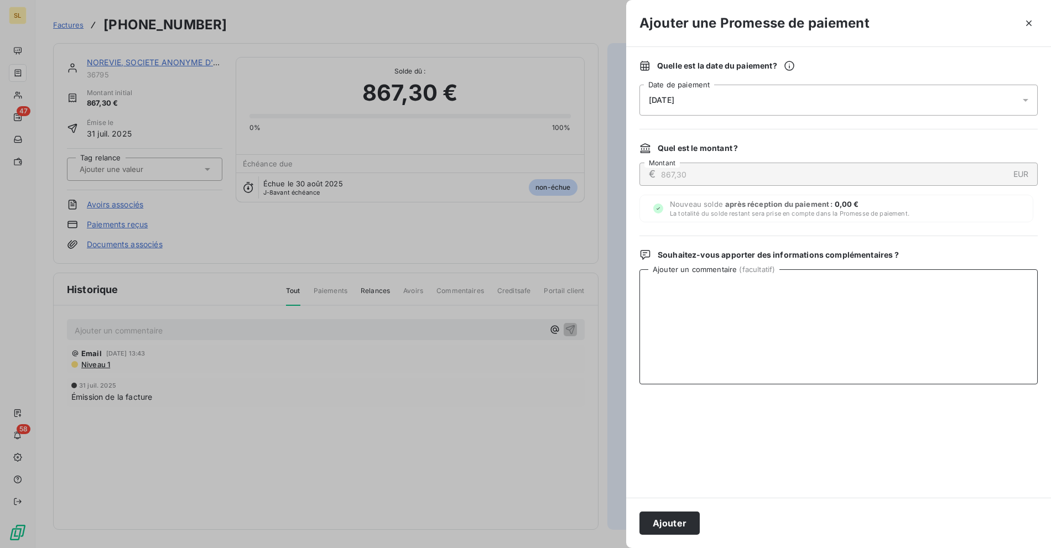
click at [900, 328] on textarea "Ajouter un commentaire ( facultatif )" at bounding box center [838, 326] width 398 height 115
click at [722, 83] on div "Quelle est la date du paiement ? 05/09/2025 Date de paiement" at bounding box center [838, 87] width 398 height 55
click at [713, 92] on div "[DATE]" at bounding box center [838, 100] width 398 height 31
click at [922, 343] on textarea "Ajouter un commentaire ( facultatif )" at bounding box center [838, 326] width 398 height 115
click at [847, 323] on textarea "Ajouter un commentaire ( facultatif )" at bounding box center [838, 326] width 398 height 115
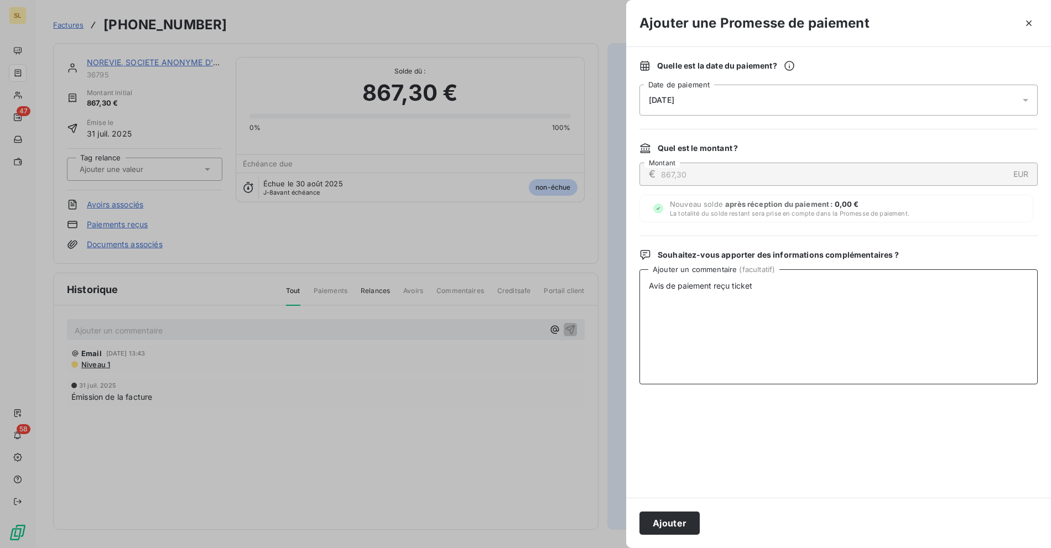
paste textarea "01993145"
type textarea "Avis de paiement reçu ticket 01993145"
click at [673, 531] on button "Ajouter" at bounding box center [669, 522] width 60 height 23
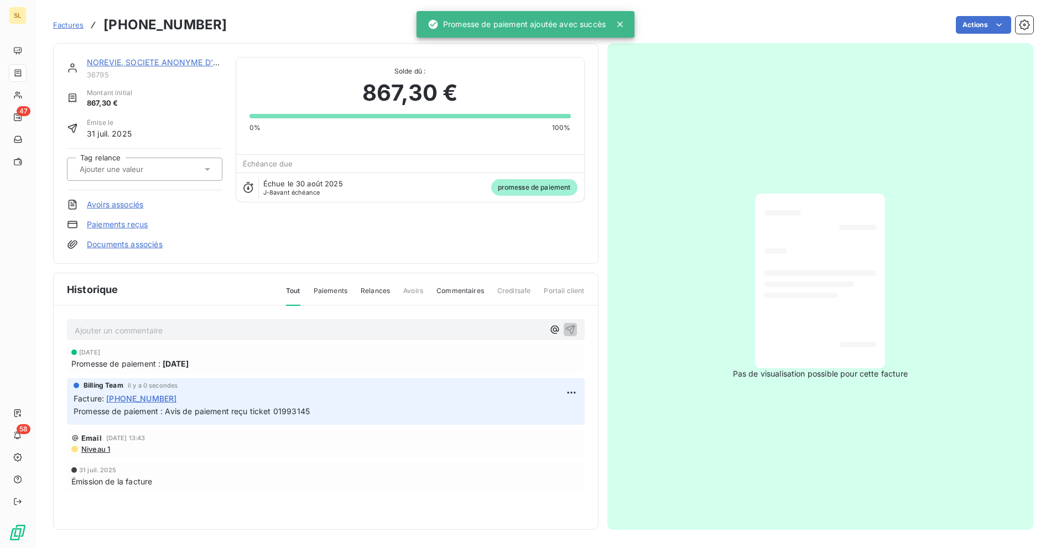
click at [332, 36] on div "Factures 25-07-0115415 Actions" at bounding box center [543, 24] width 980 height 23
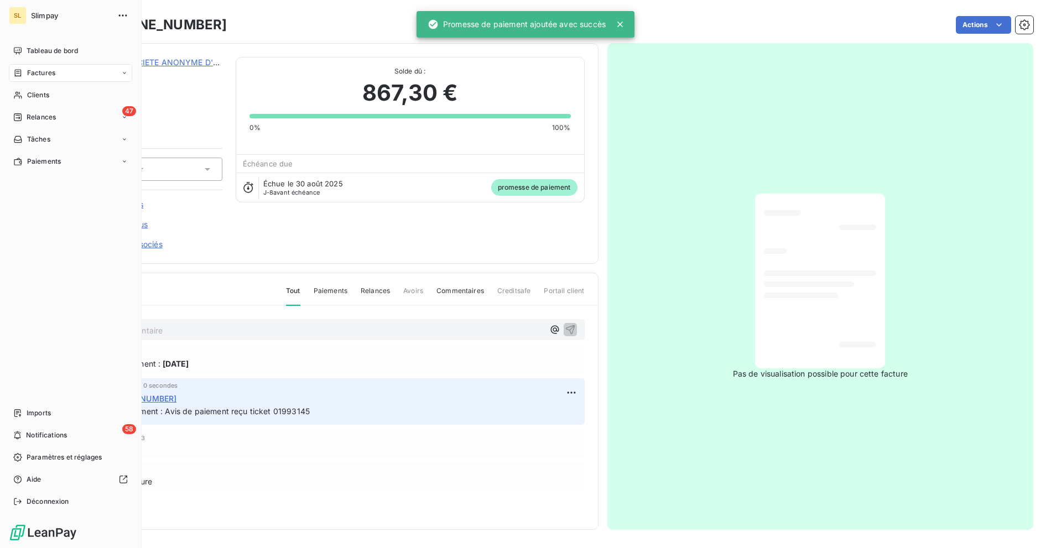
click at [23, 71] on div "Factures" at bounding box center [34, 73] width 42 height 10
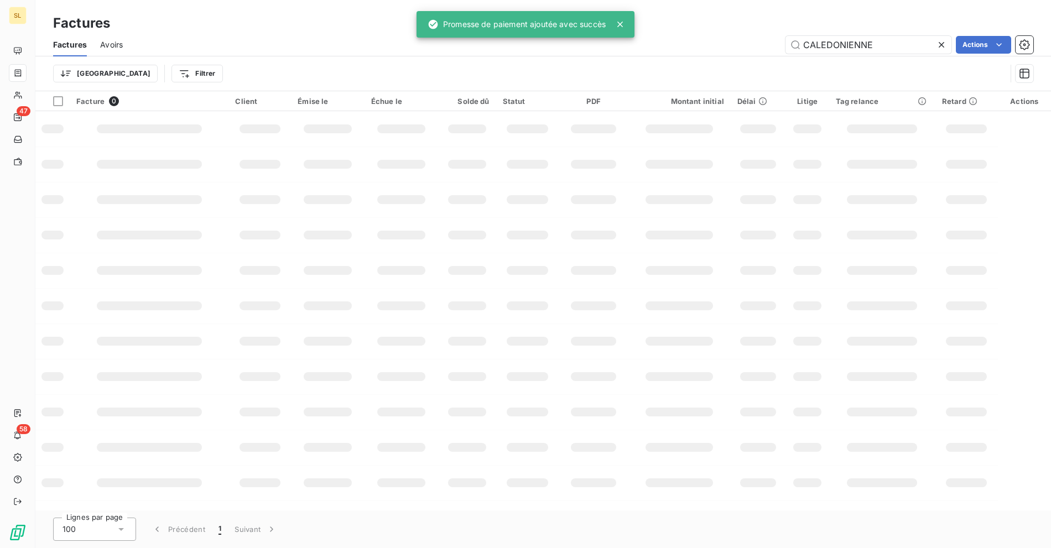
click at [363, 38] on div "CALEDONIENNE Actions" at bounding box center [584, 45] width 897 height 18
